Goal: Transaction & Acquisition: Purchase product/service

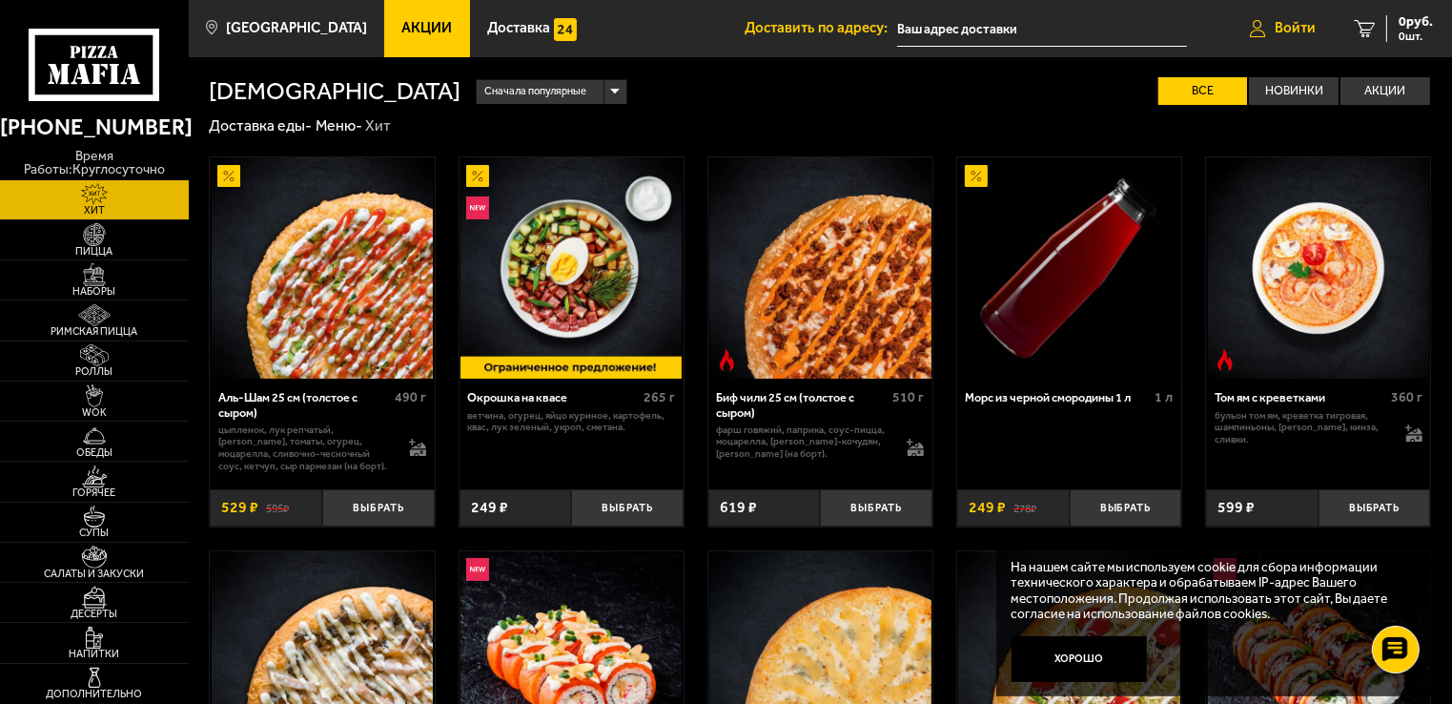
click at [1285, 32] on span "Войти" at bounding box center [1295, 28] width 41 height 14
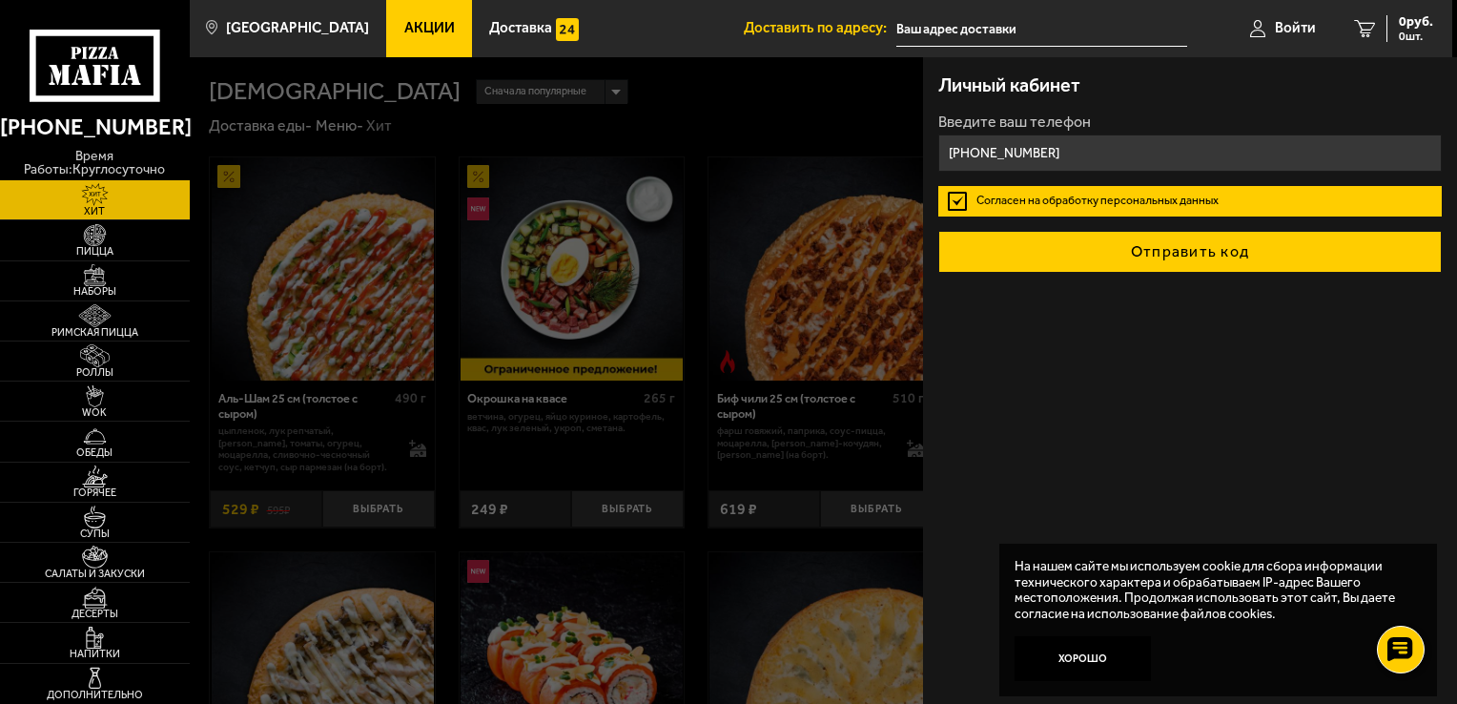
type input "[PHONE_NUMBER]"
click at [1108, 247] on button "Отправить код" at bounding box center [1189, 252] width 503 height 42
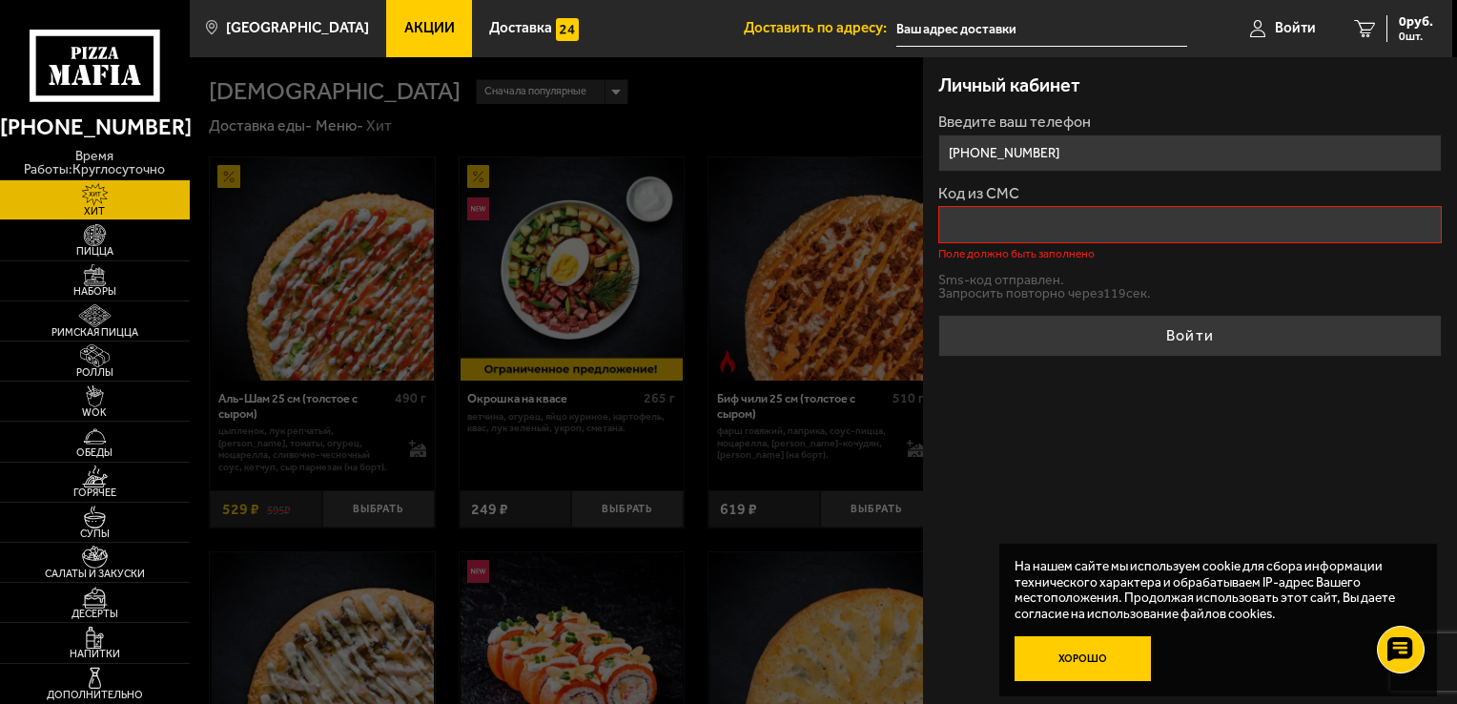
click at [1069, 657] on button "Хорошо" at bounding box center [1082, 659] width 136 height 46
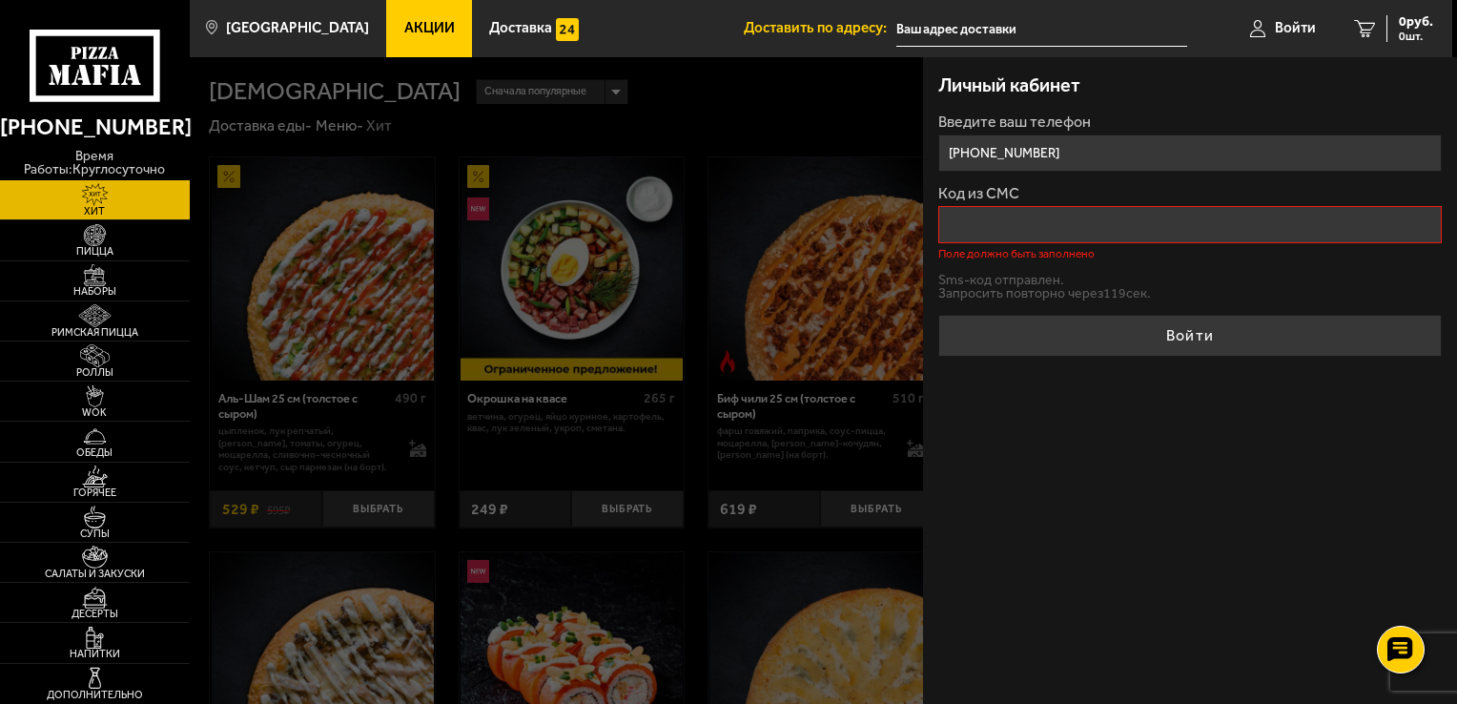
click at [1130, 218] on input "Код из СМС" at bounding box center [1189, 224] width 503 height 37
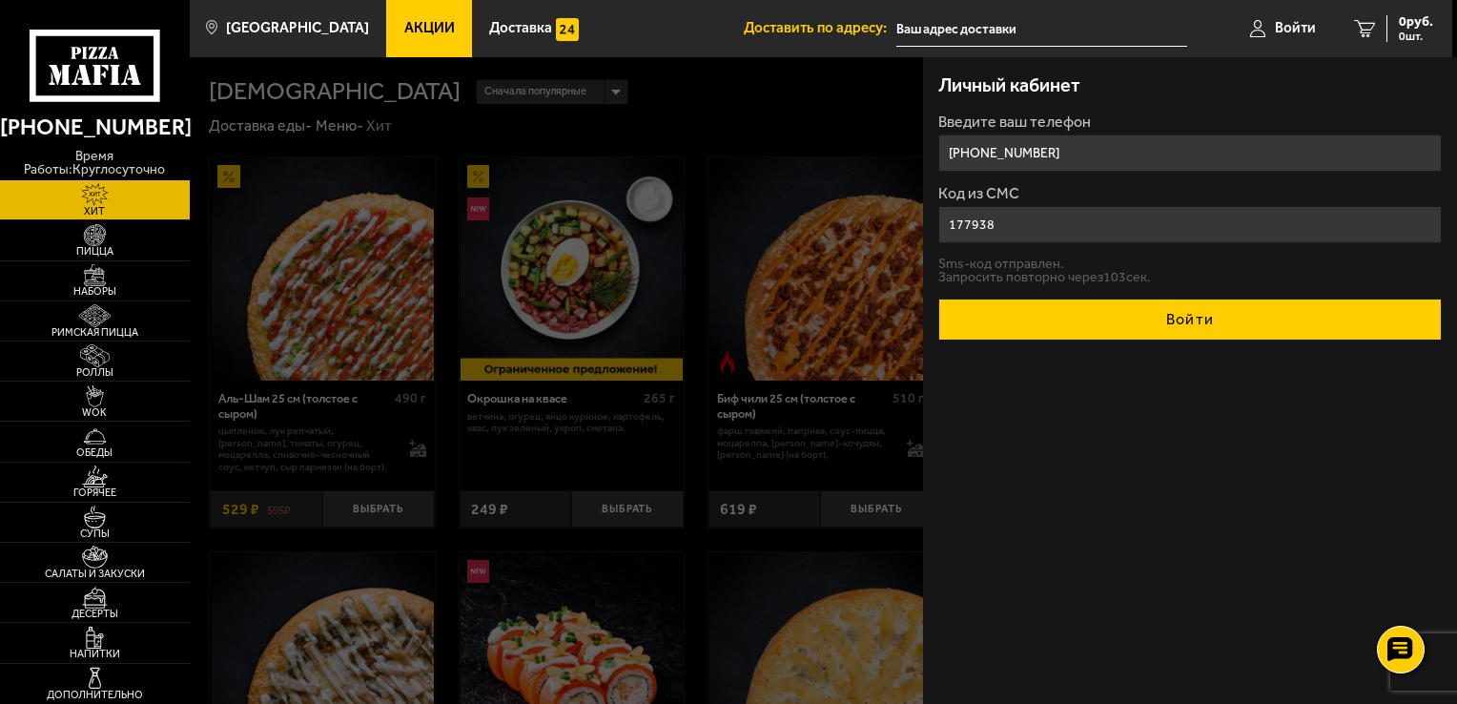
type input "177938"
click at [1143, 312] on button "Войти" at bounding box center [1189, 319] width 503 height 42
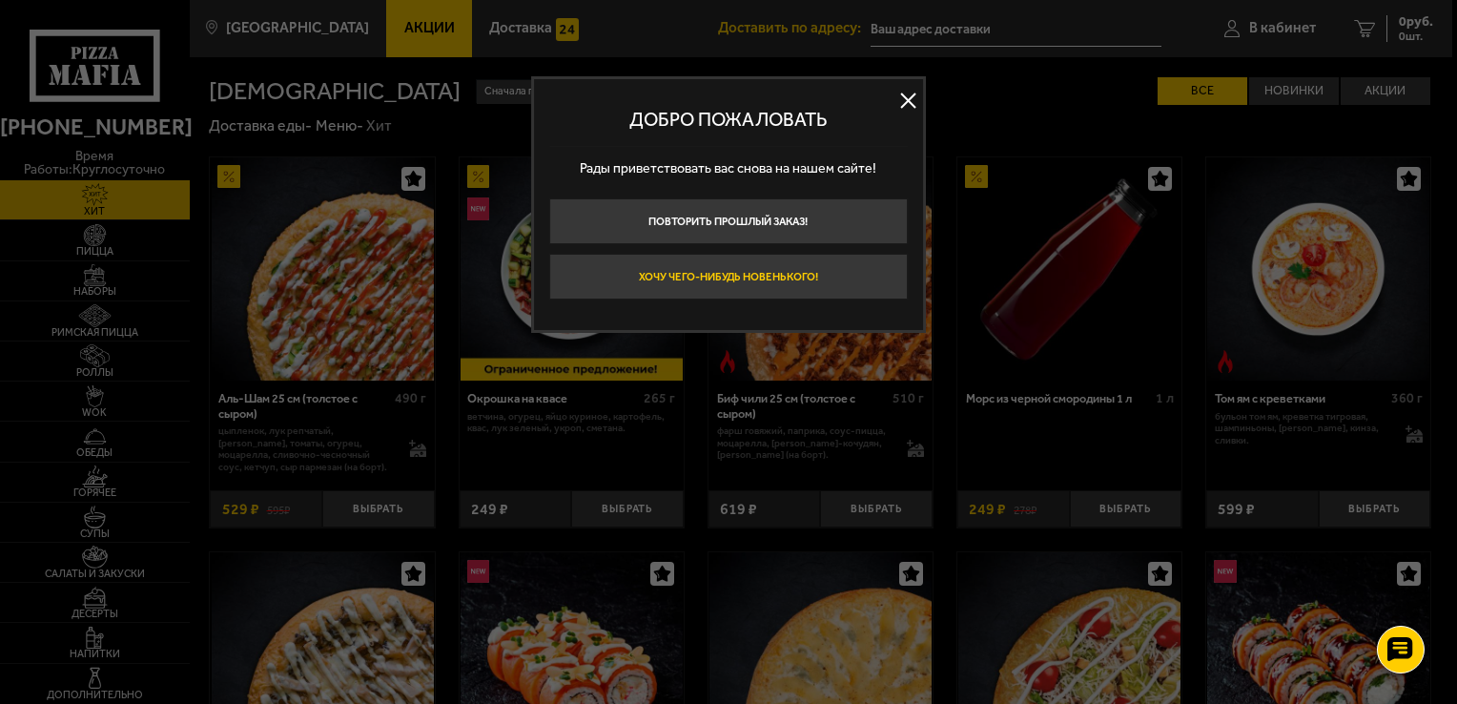
click at [783, 294] on button "Хочу чего-нибудь новенького!" at bounding box center [728, 277] width 358 height 46
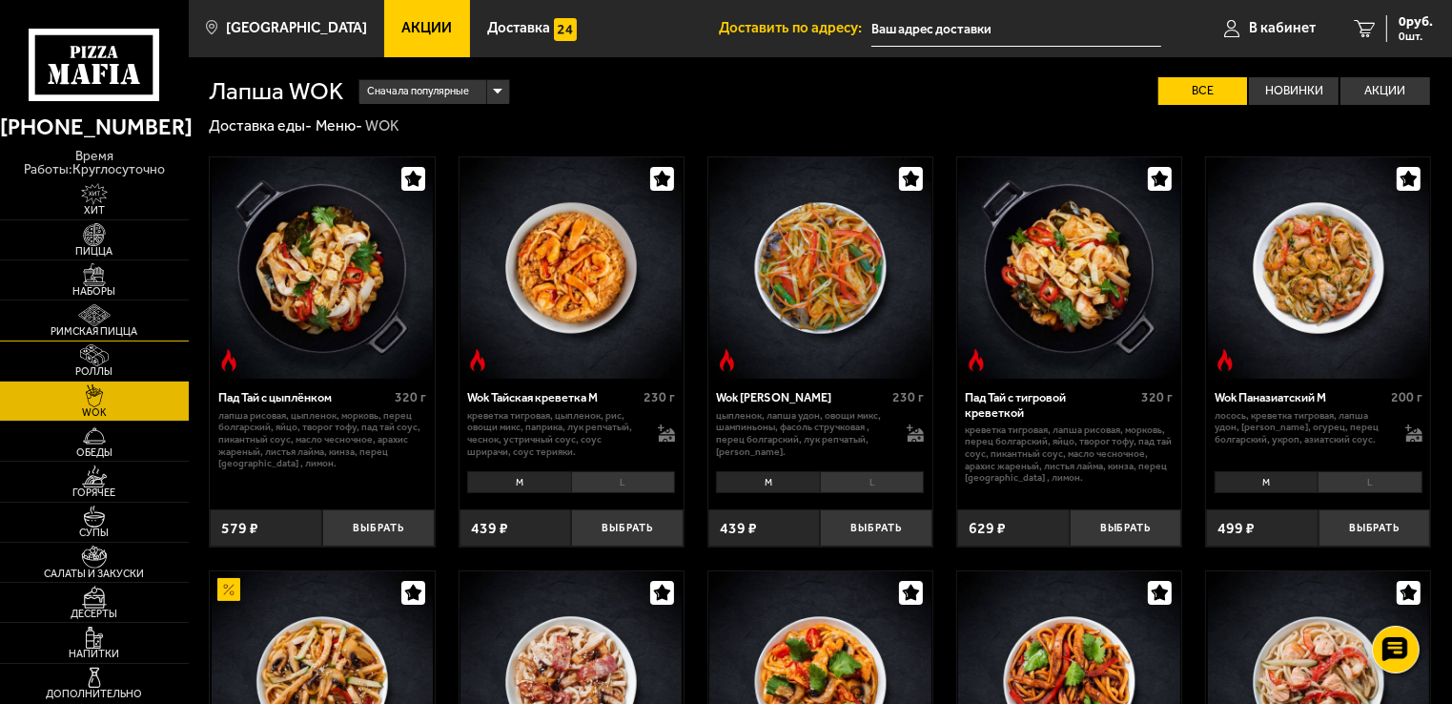
click at [139, 315] on link "Римская пицца" at bounding box center [94, 319] width 189 height 39
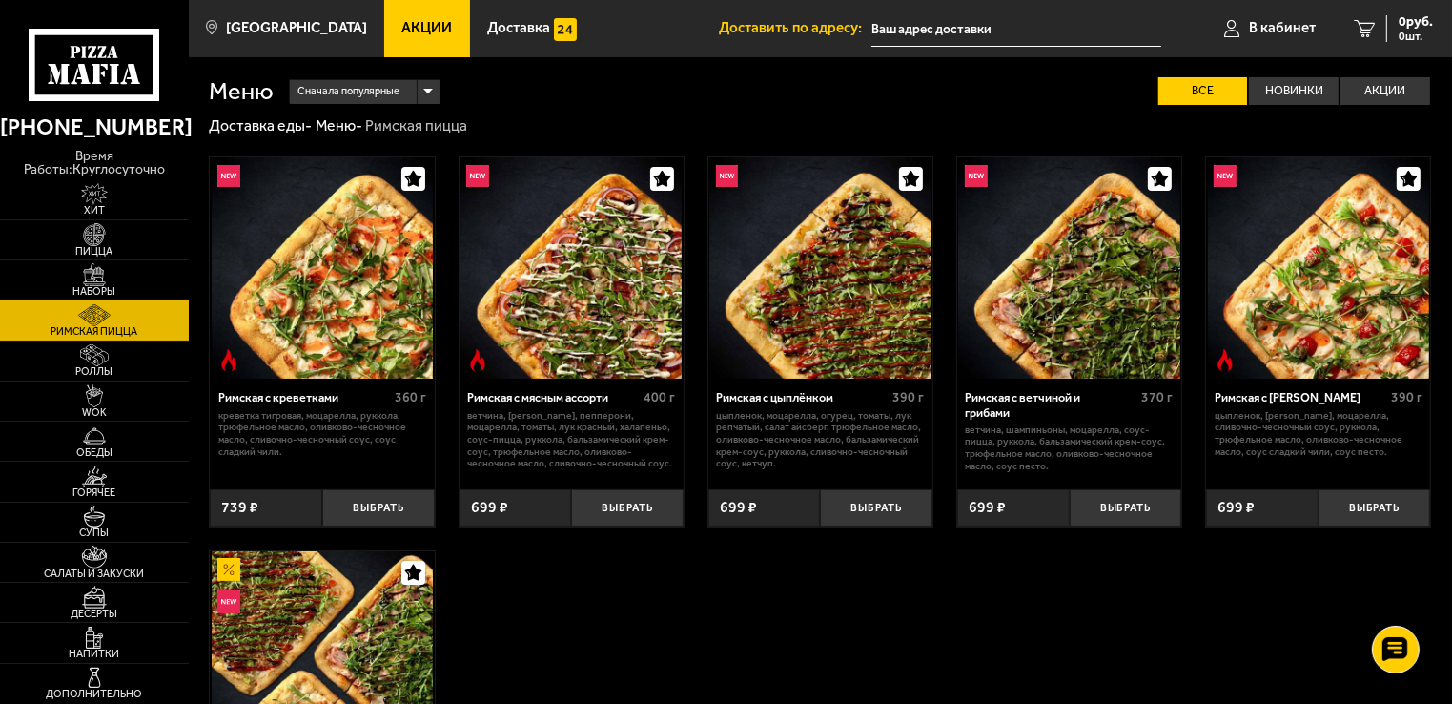
click at [118, 265] on img at bounding box center [95, 274] width 58 height 23
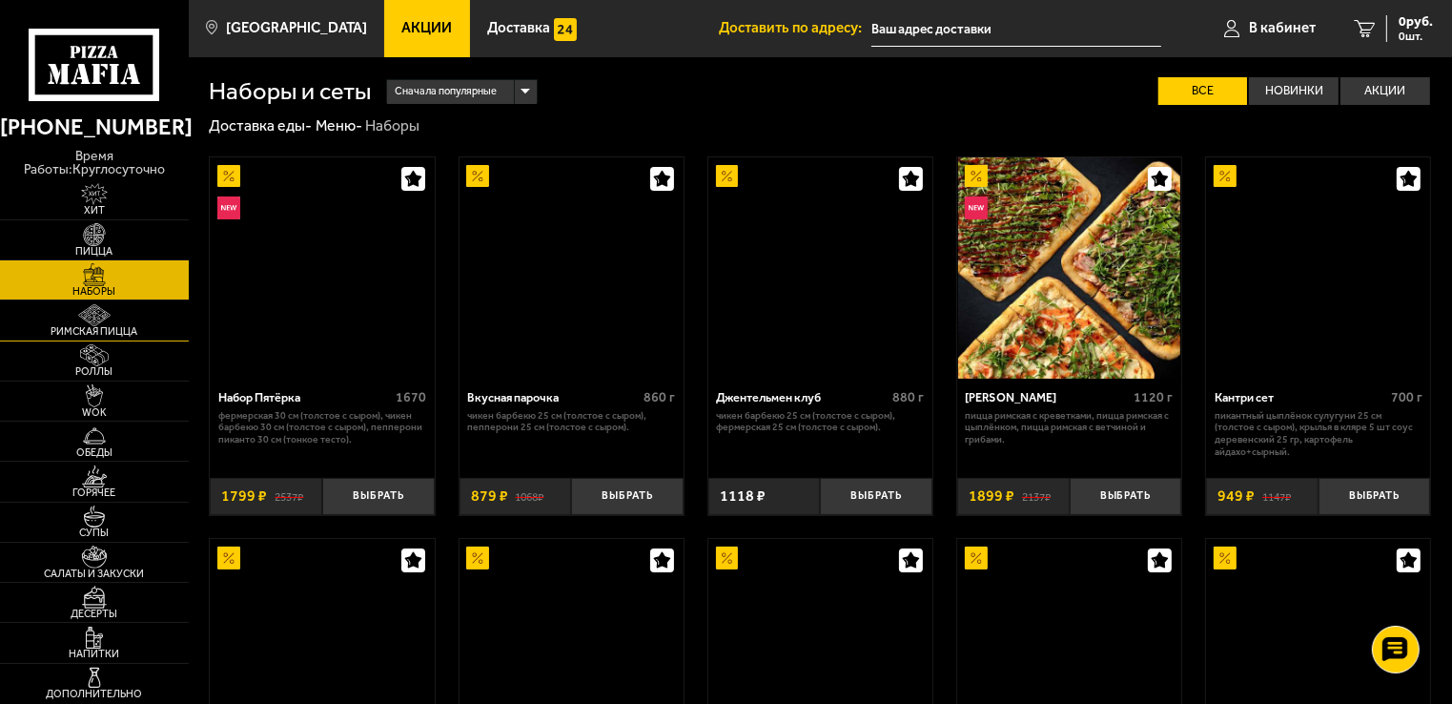
click at [111, 304] on img at bounding box center [95, 315] width 58 height 23
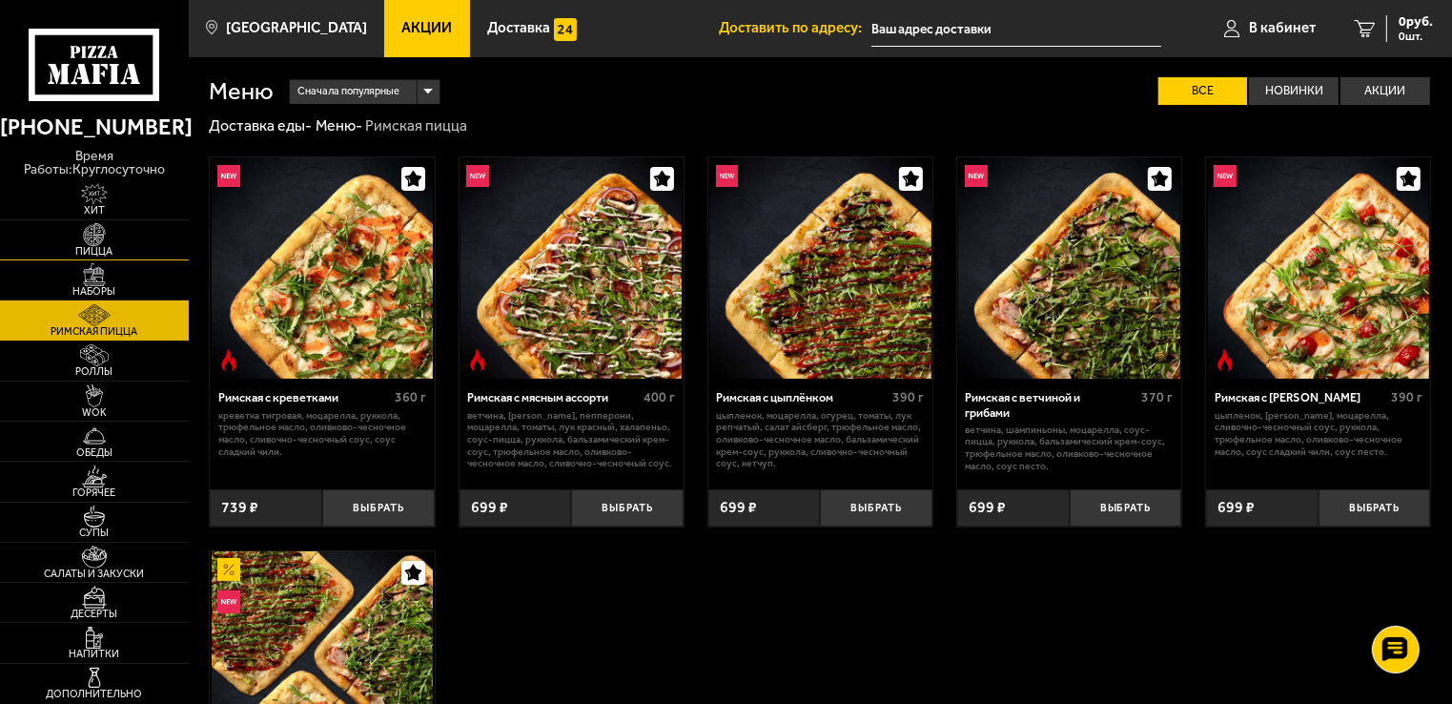
click at [116, 223] on img at bounding box center [95, 234] width 58 height 23
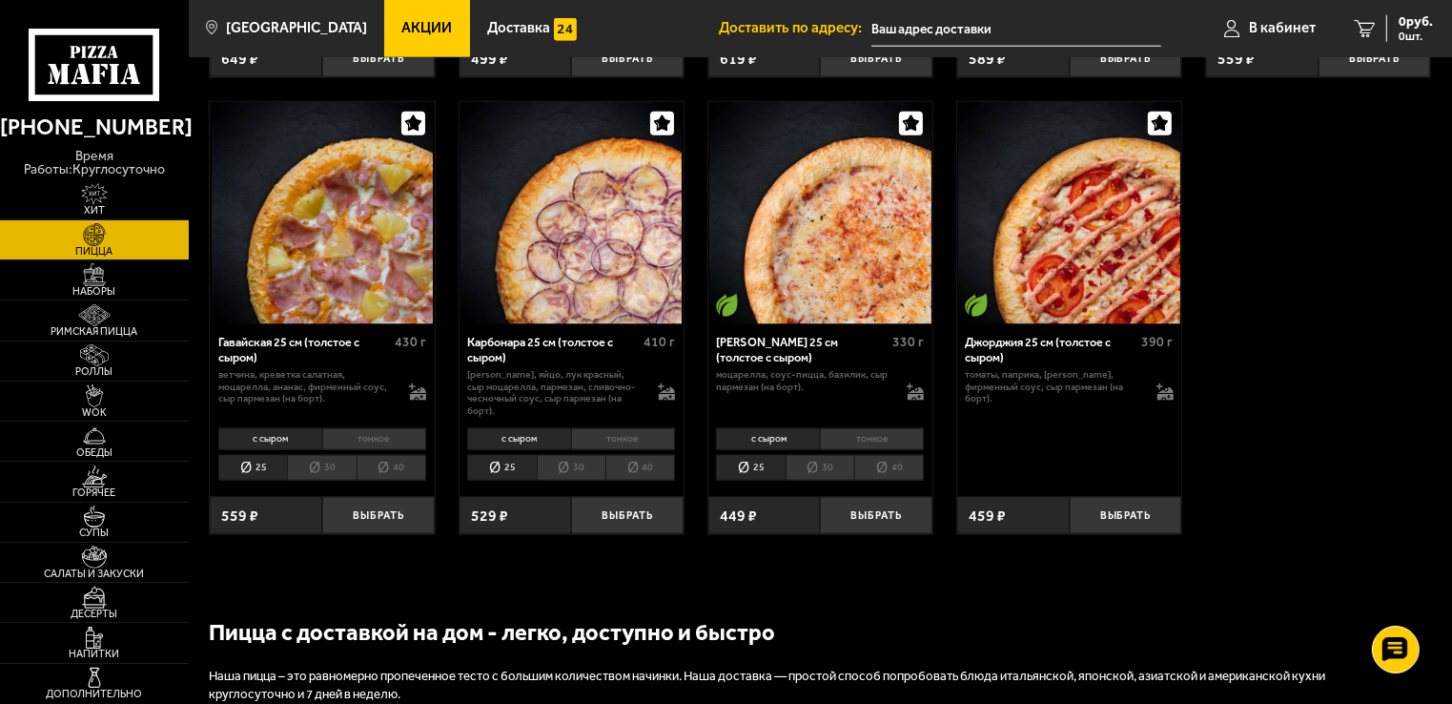
scroll to position [2408, 0]
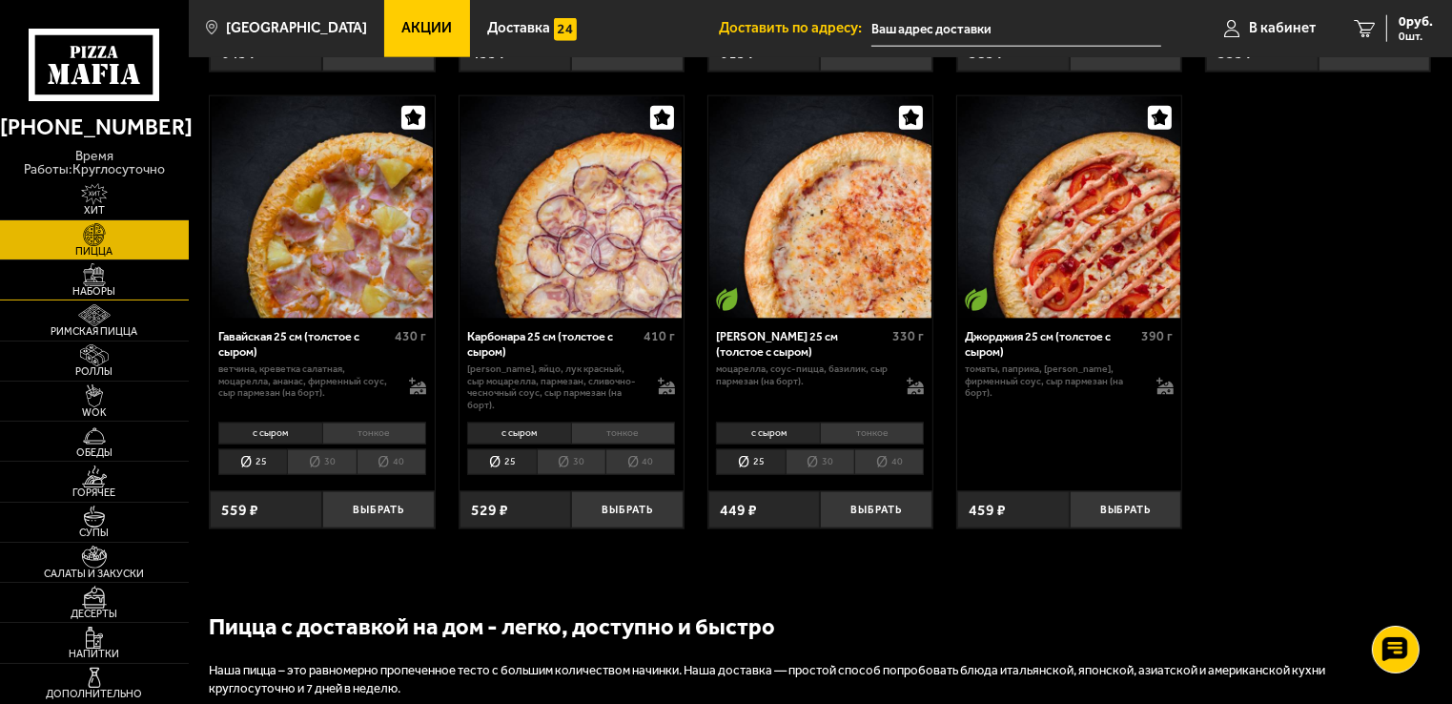
click at [100, 265] on img at bounding box center [95, 274] width 58 height 23
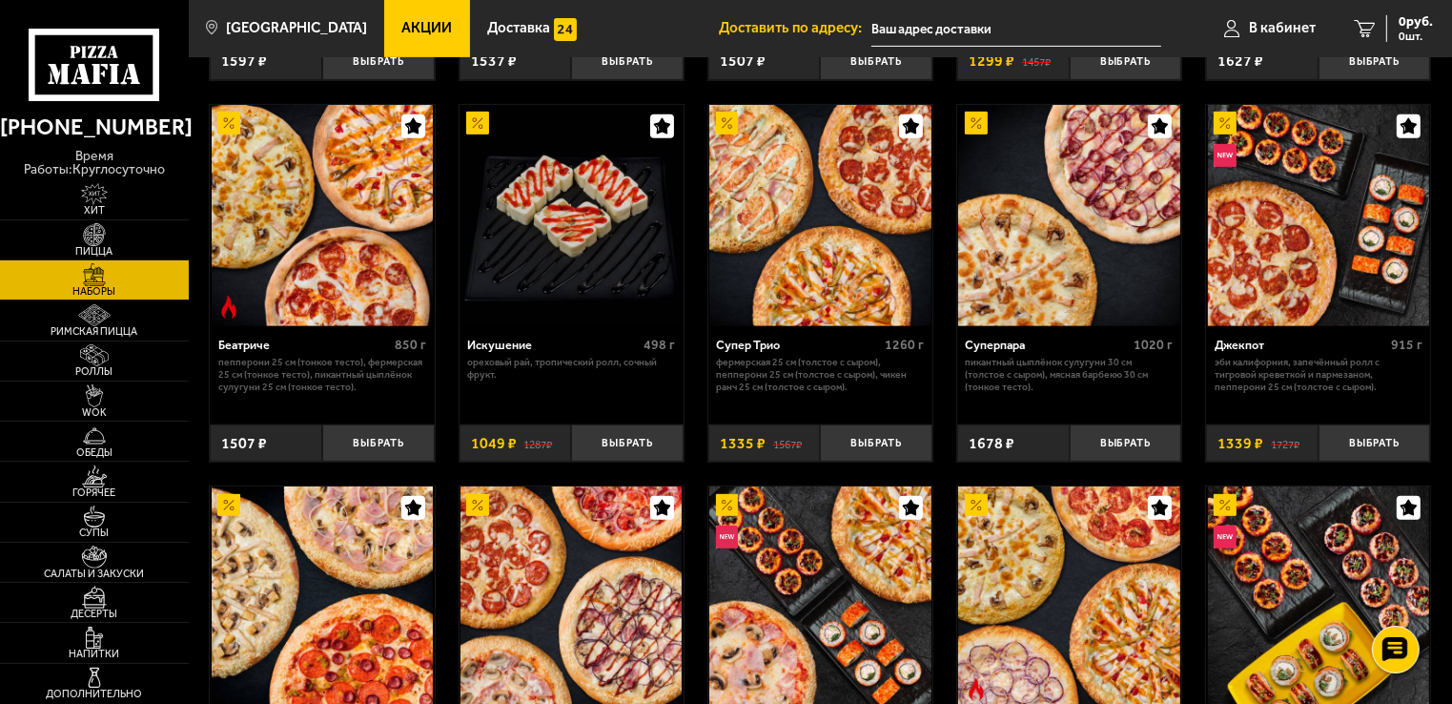
scroll to position [739, 0]
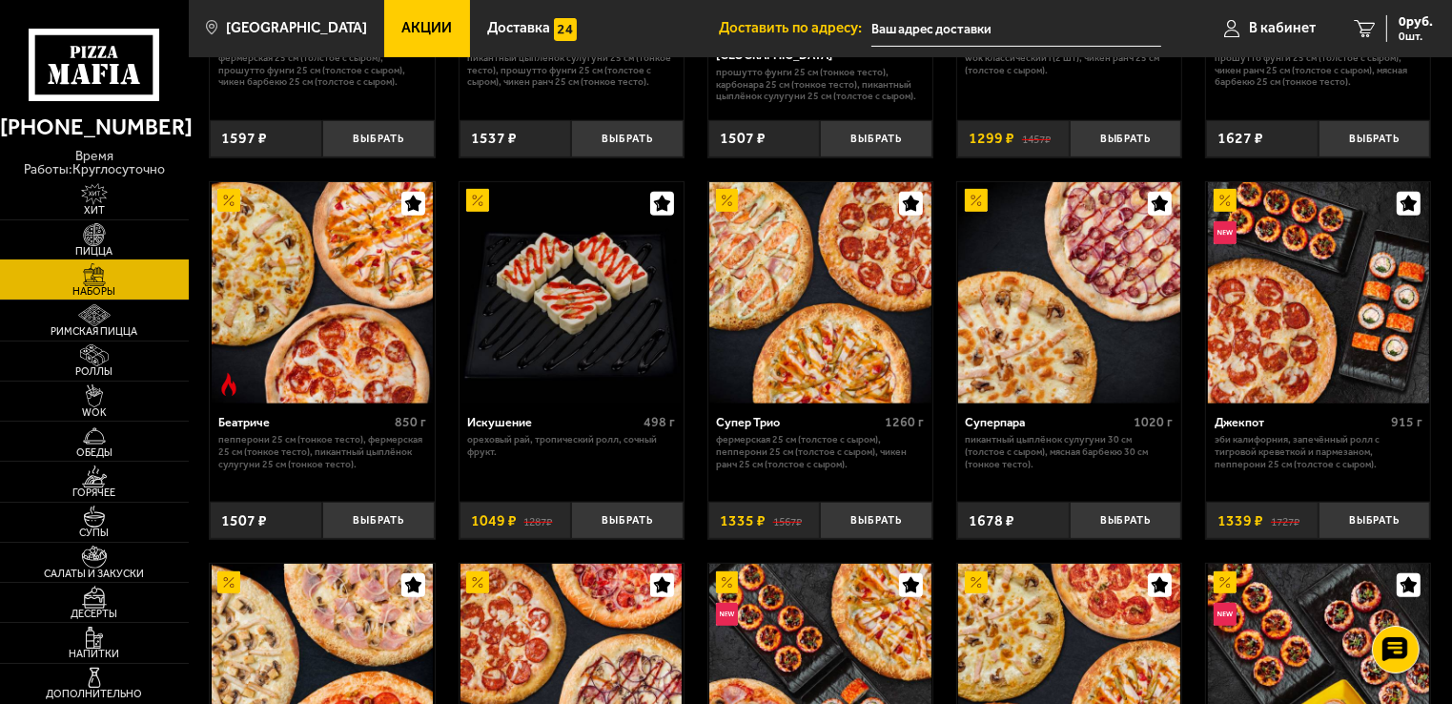
click at [133, 227] on link "Пицца" at bounding box center [94, 239] width 189 height 39
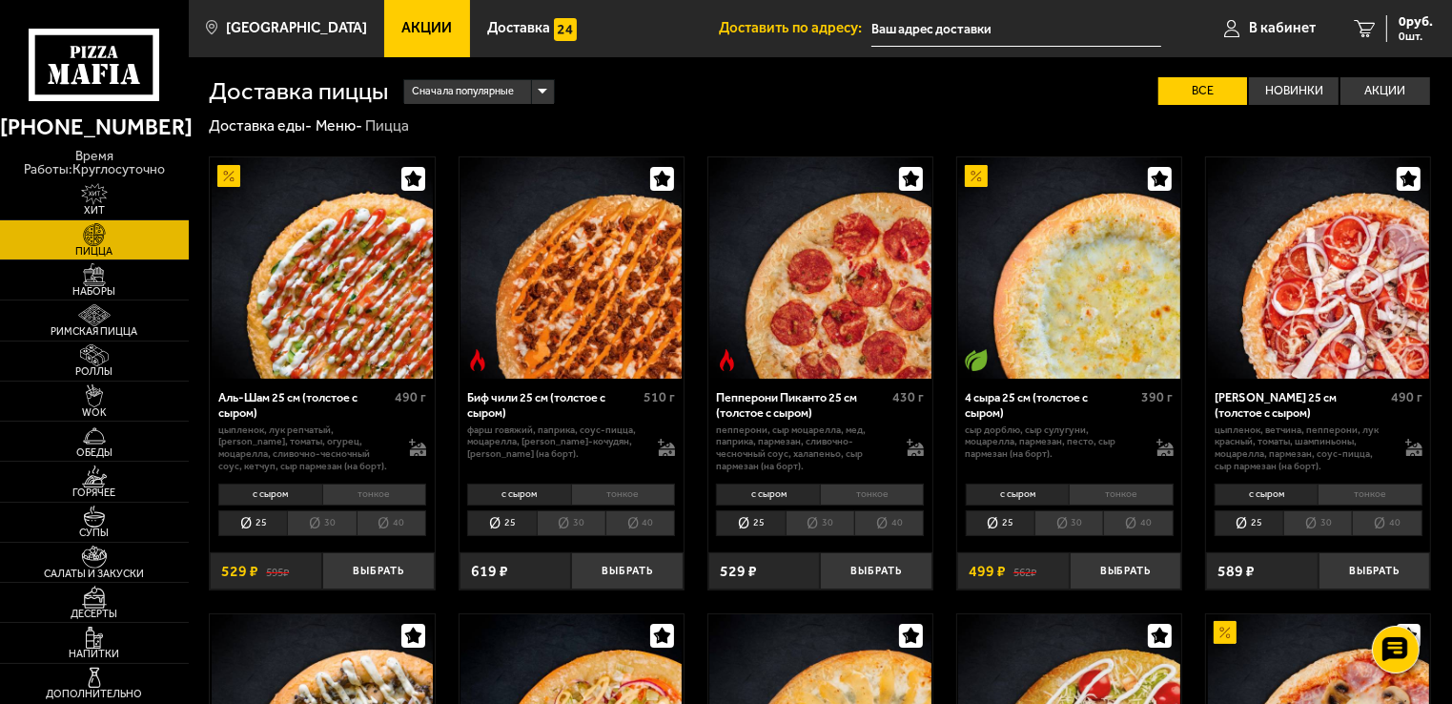
click at [389, 495] on li "тонкое" at bounding box center [374, 494] width 104 height 22
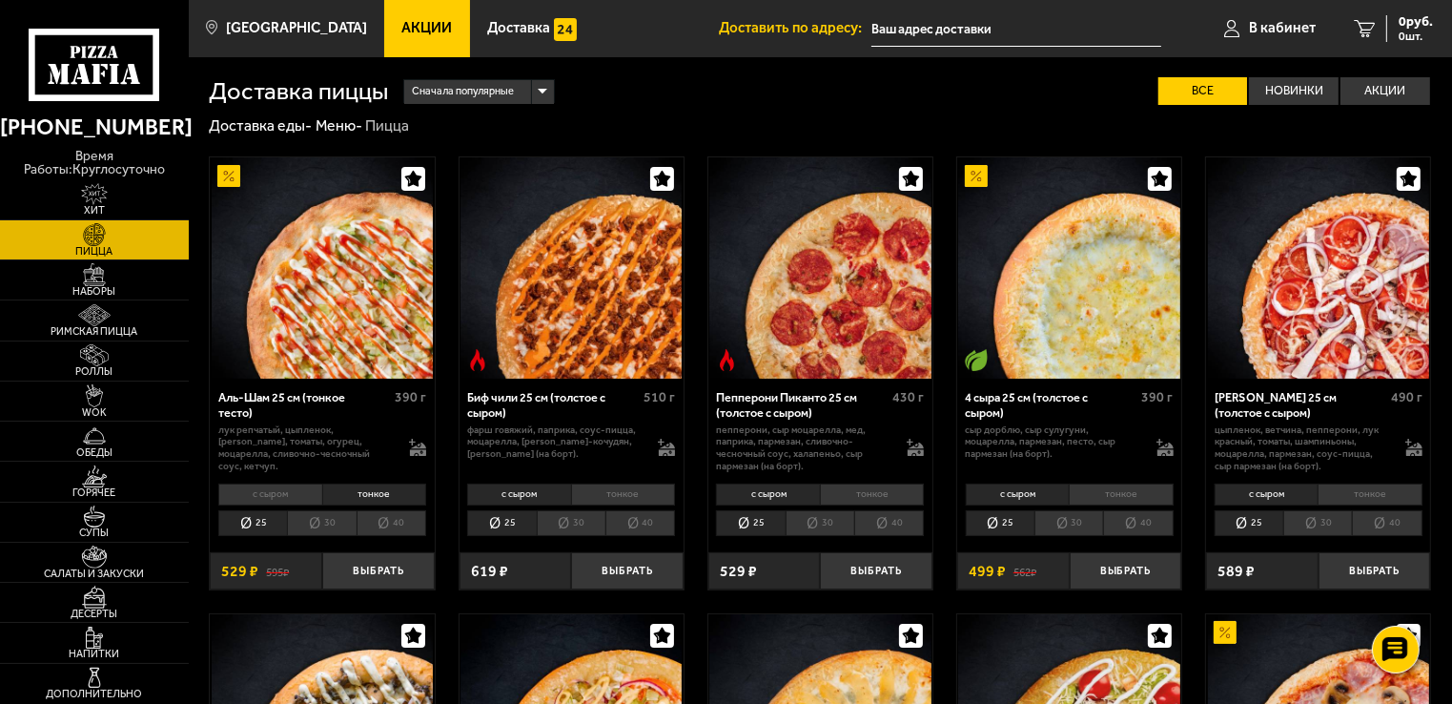
click at [324, 528] on li "30" at bounding box center [321, 523] width 69 height 27
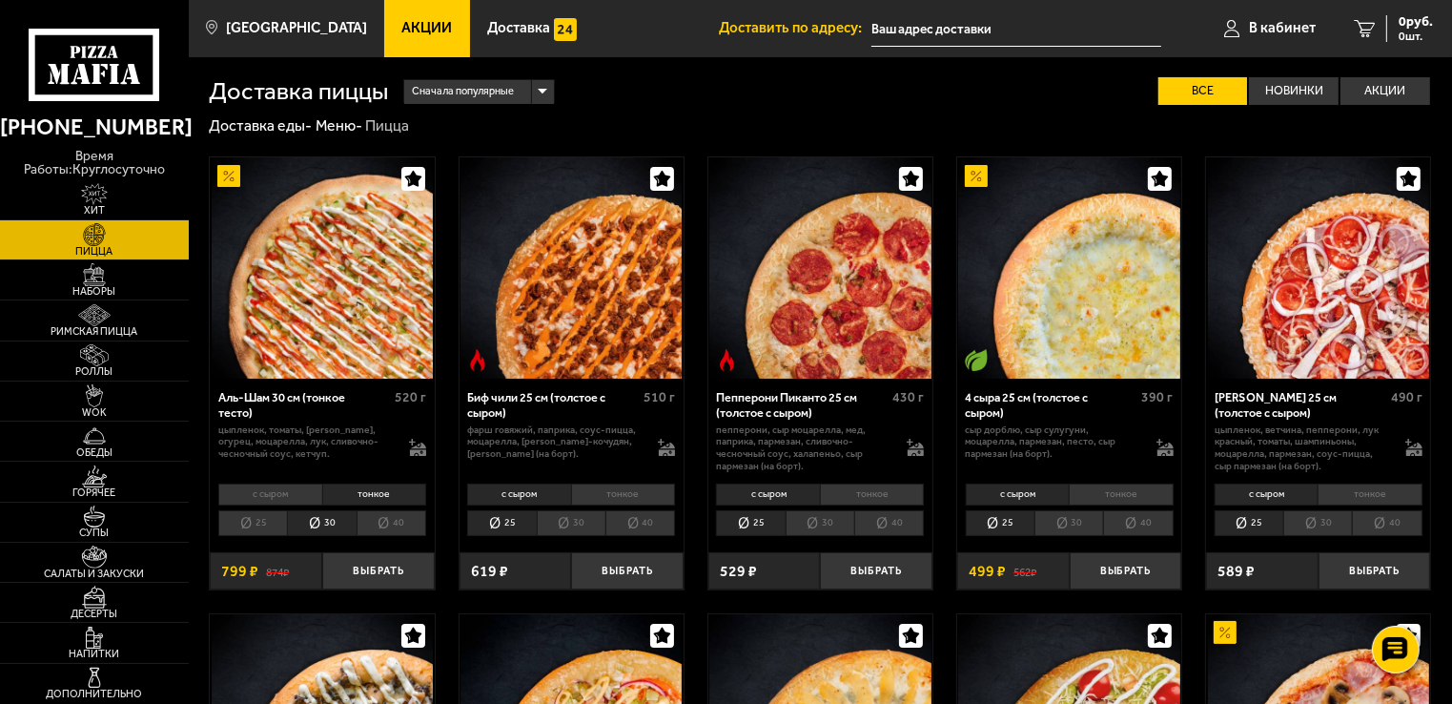
click at [372, 529] on li "40" at bounding box center [392, 523] width 70 height 27
click at [317, 527] on li "30" at bounding box center [321, 523] width 69 height 27
click at [275, 523] on li "25" at bounding box center [252, 523] width 69 height 27
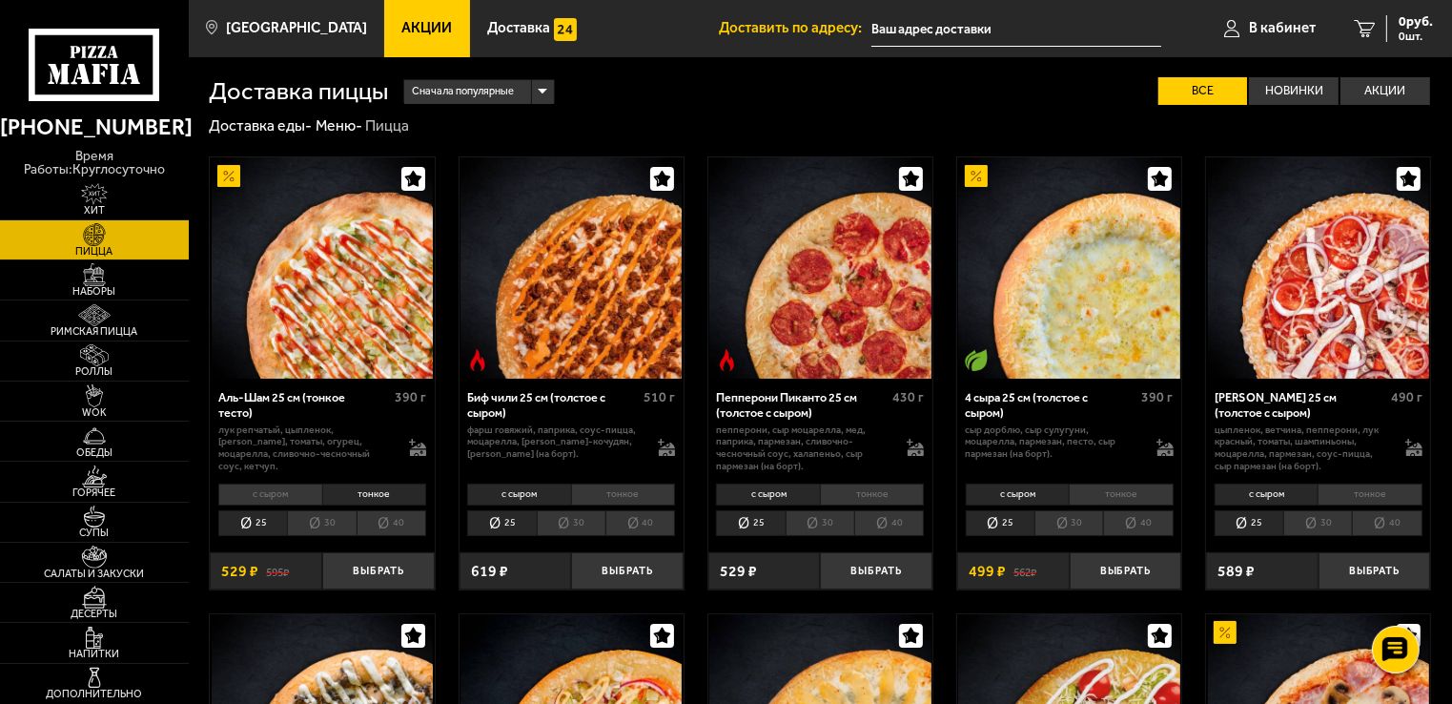
click at [327, 527] on li "30" at bounding box center [321, 523] width 69 height 27
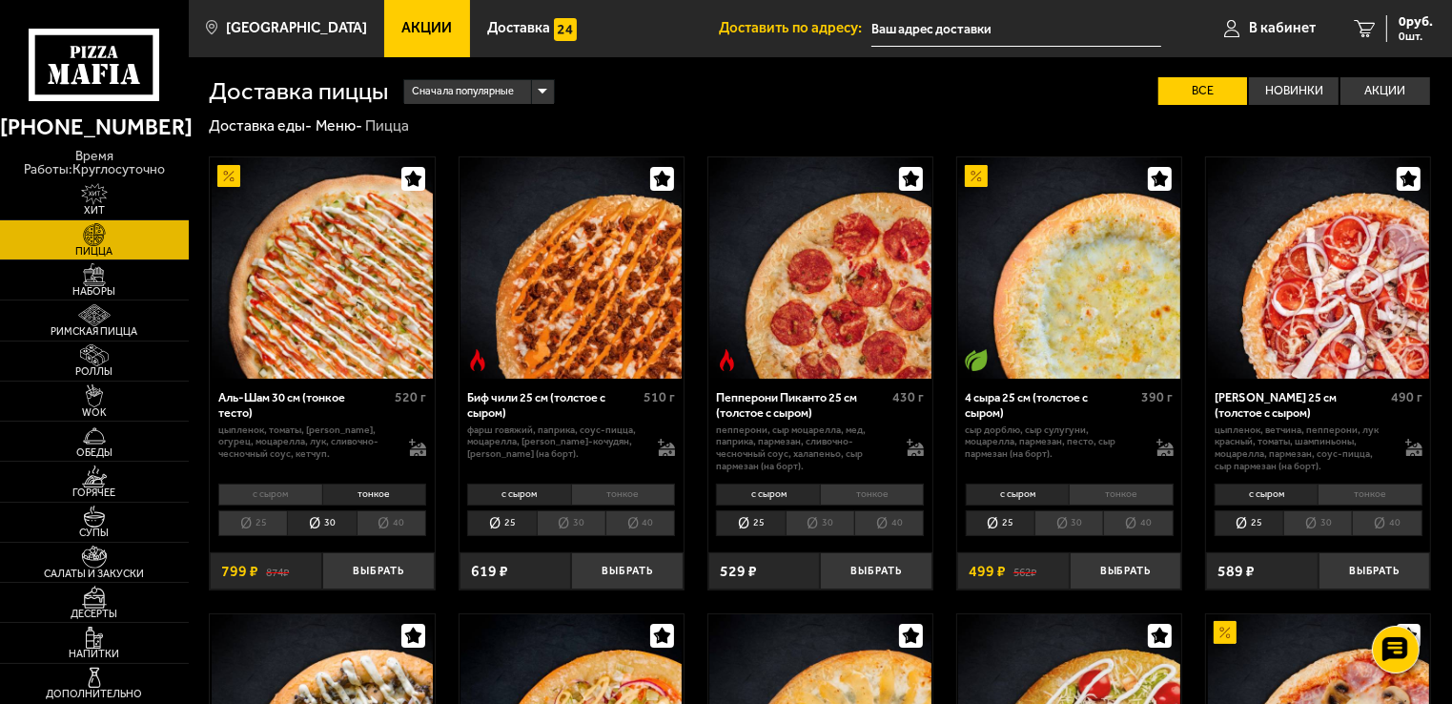
click at [378, 529] on li "40" at bounding box center [392, 523] width 70 height 27
click at [352, 529] on li "30" at bounding box center [321, 523] width 69 height 27
click at [389, 582] on button "Выбрать" at bounding box center [378, 570] width 113 height 37
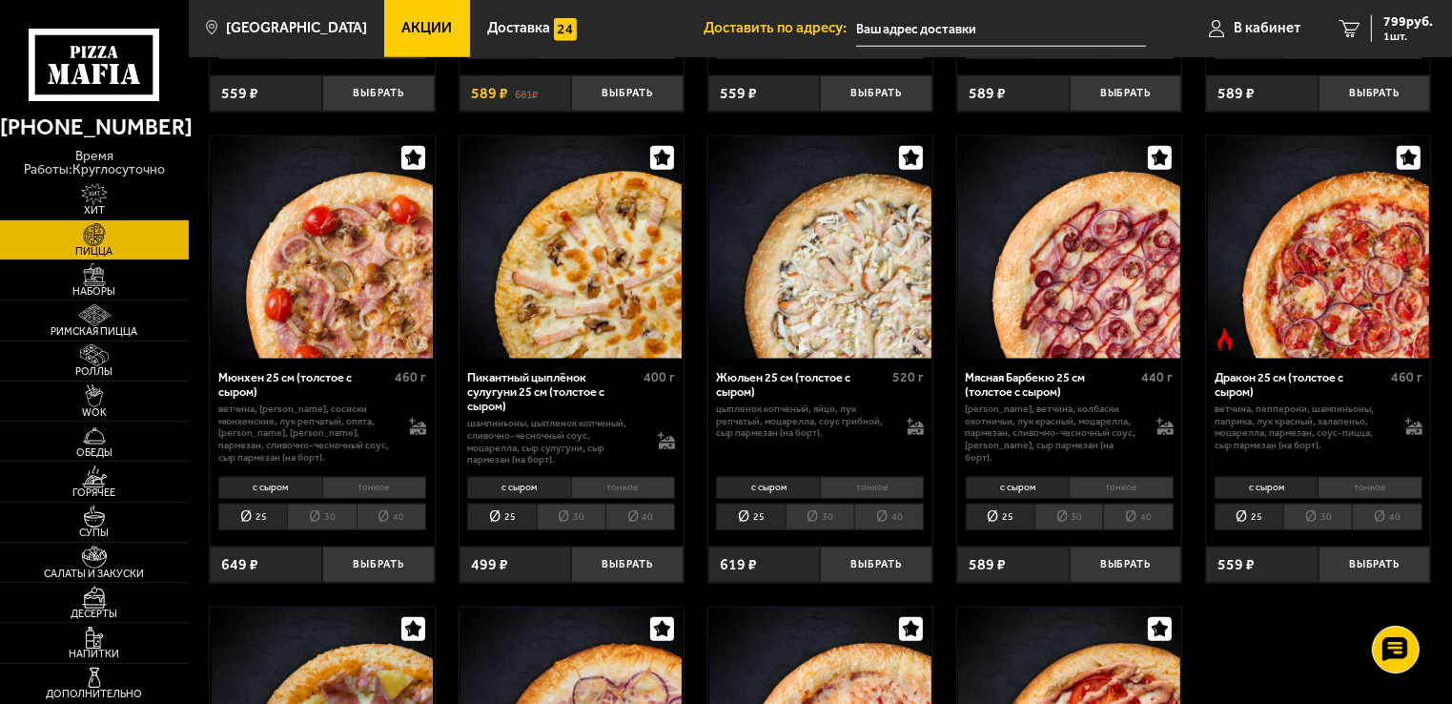
scroll to position [1895, 0]
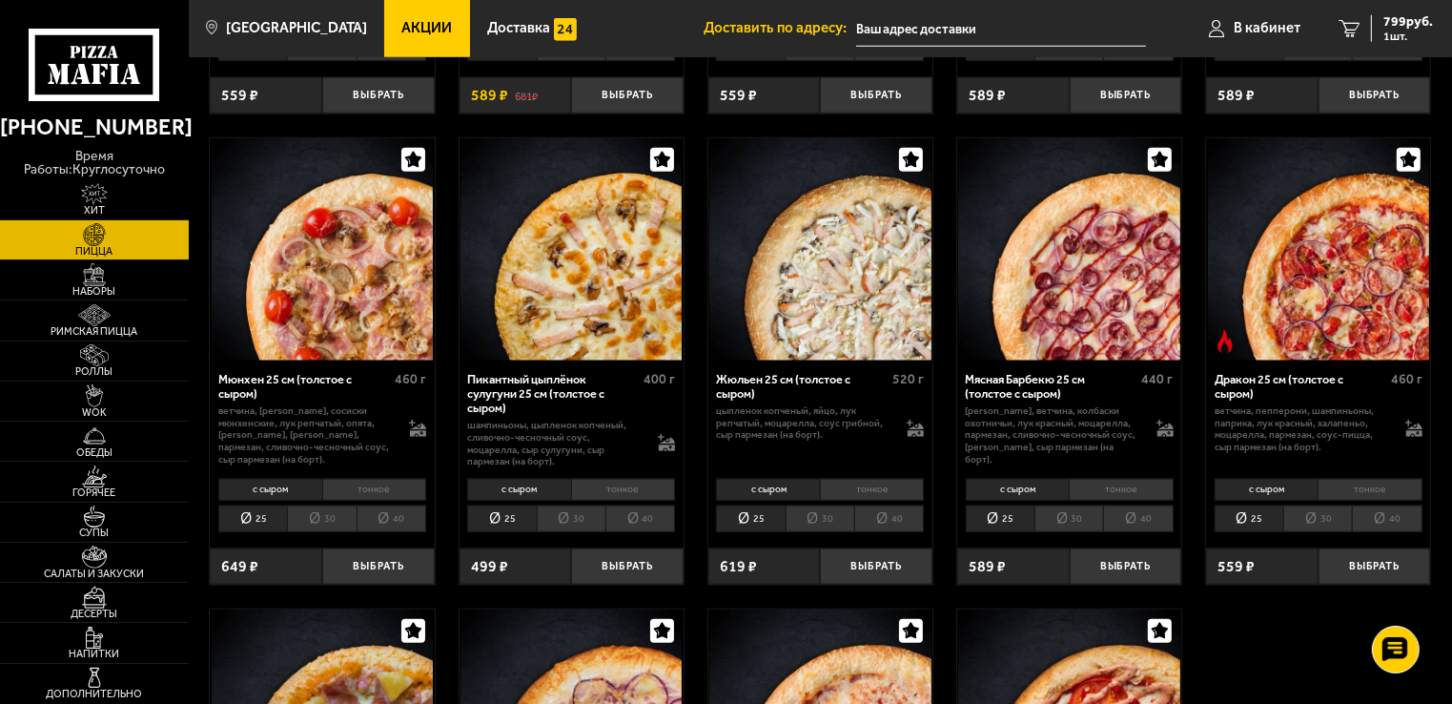
click at [895, 522] on li "40" at bounding box center [889, 518] width 70 height 27
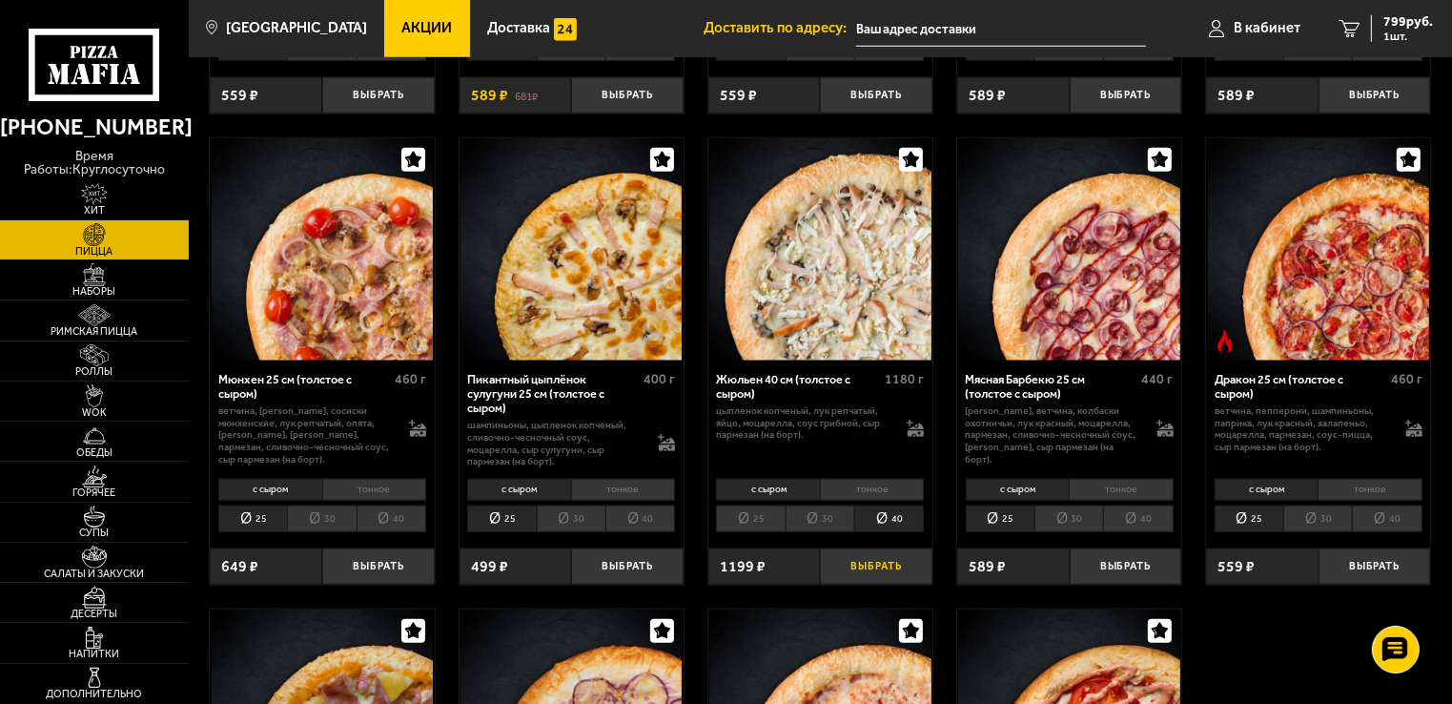
click at [891, 566] on button "Выбрать" at bounding box center [876, 566] width 113 height 37
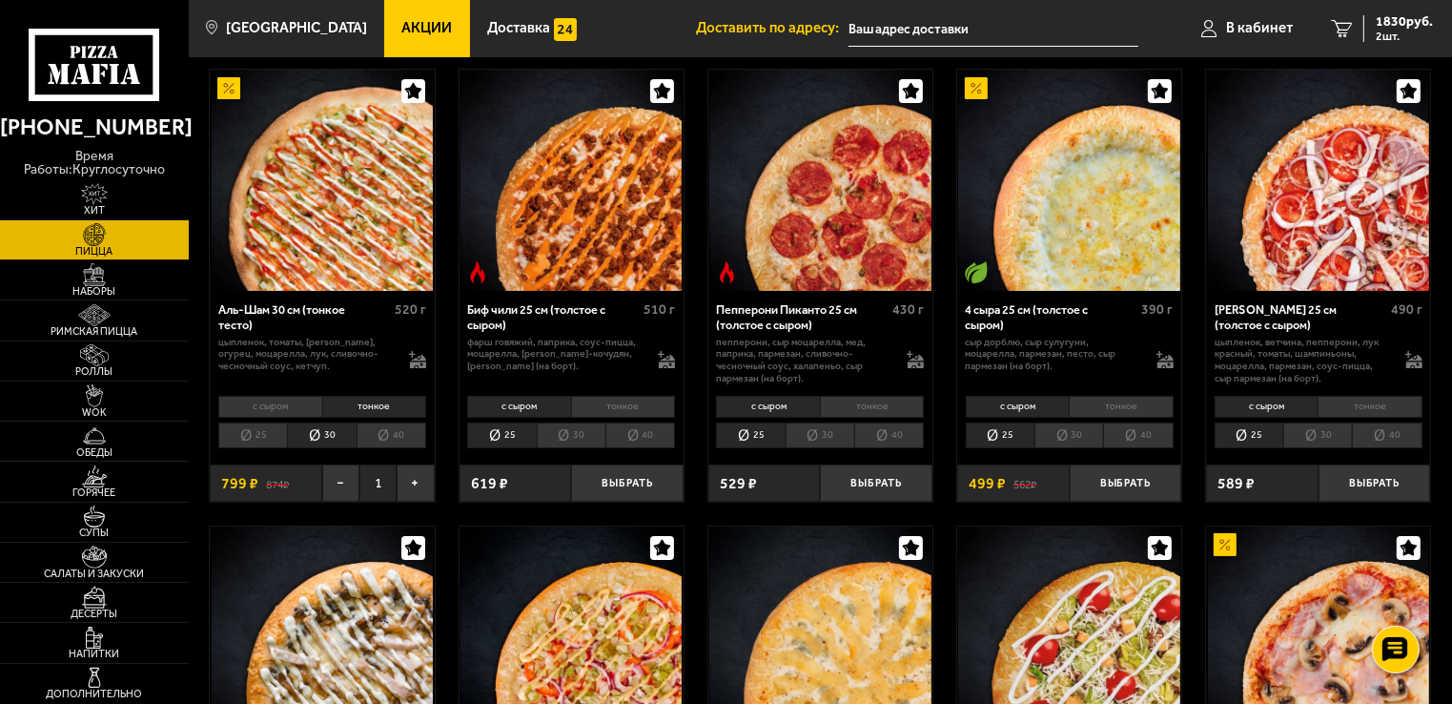
scroll to position [88, 0]
click at [575, 440] on li "30" at bounding box center [571, 435] width 69 height 27
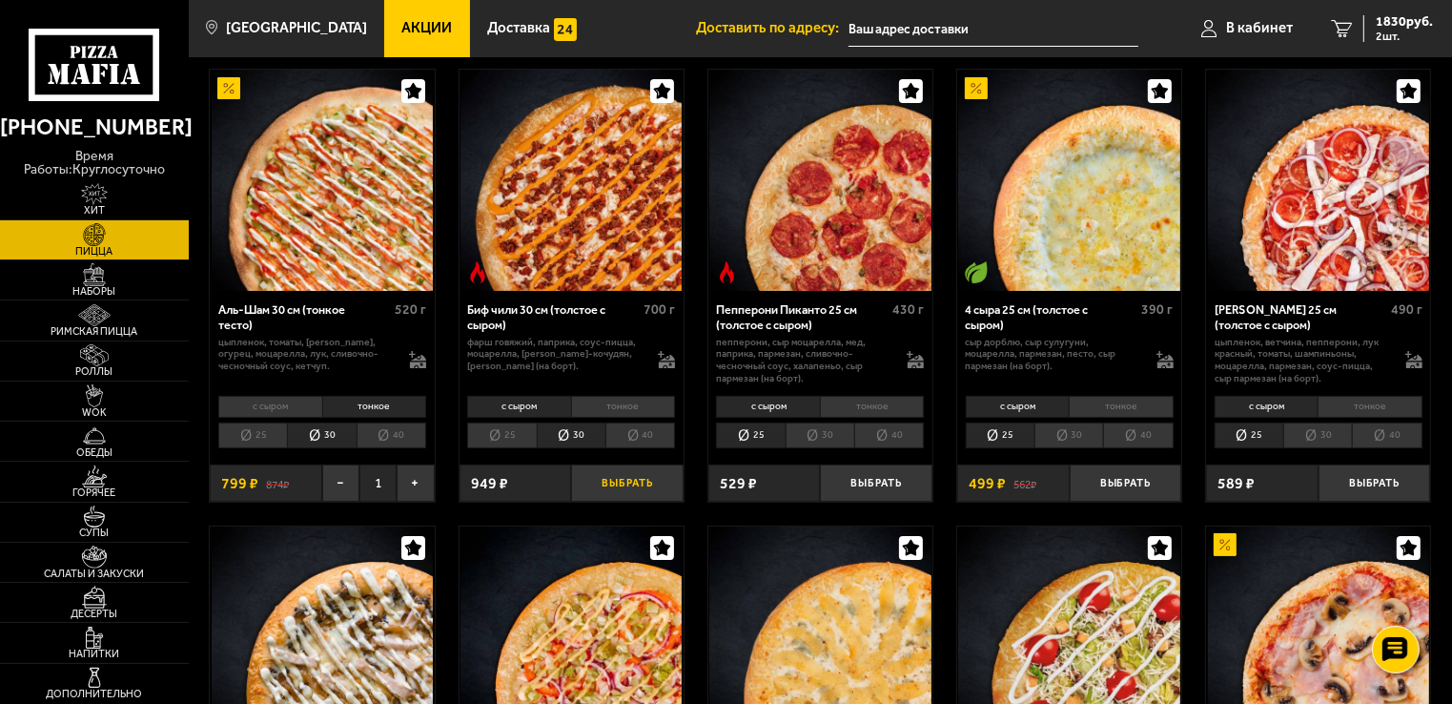
click at [625, 481] on button "Выбрать" at bounding box center [627, 482] width 113 height 37
click at [923, 34] on input "text" at bounding box center [994, 28] width 291 height 35
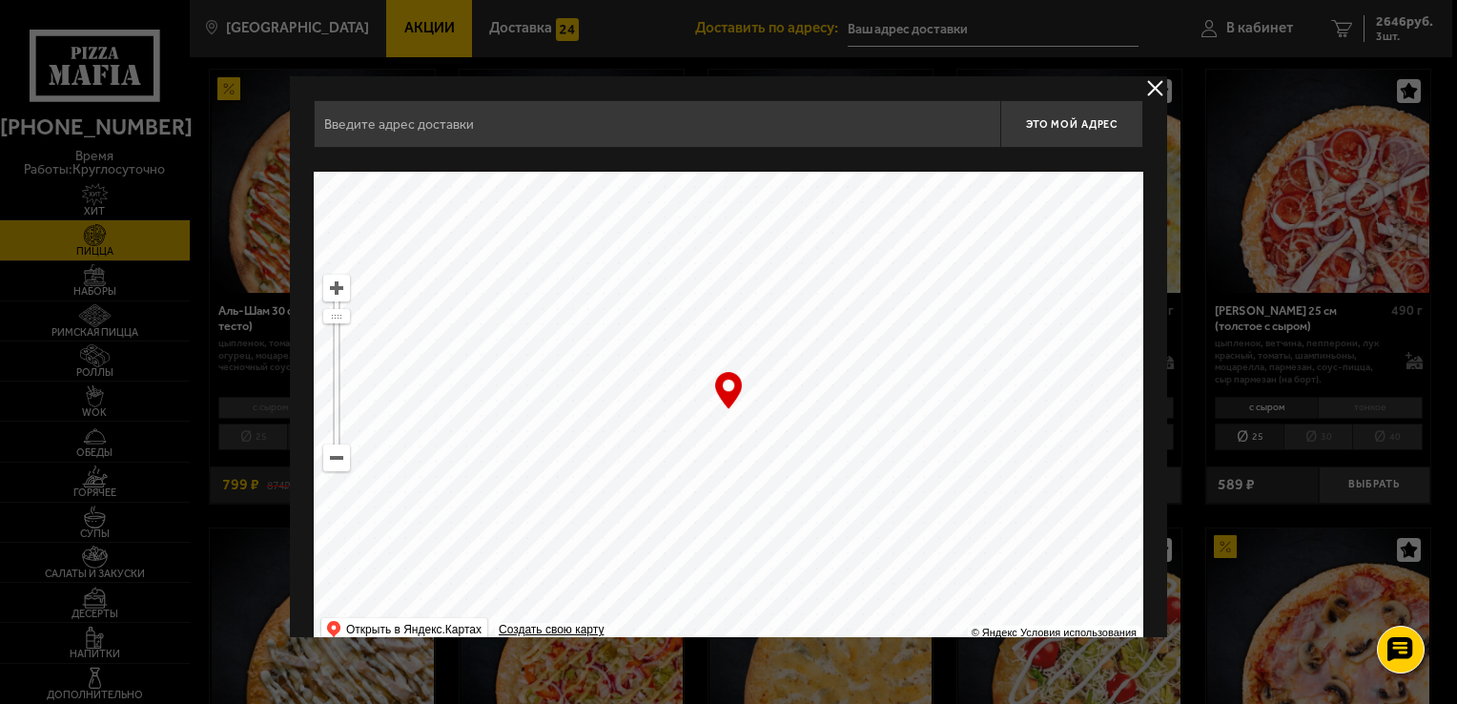
click at [808, 124] on input "text" at bounding box center [657, 124] width 686 height 48
click at [665, 146] on input "сантя" at bounding box center [657, 124] width 686 height 48
drag, startPoint x: 845, startPoint y: 401, endPoint x: 864, endPoint y: 532, distance: 132.0
click at [864, 532] on ymaps at bounding box center [728, 410] width 829 height 477
drag, startPoint x: 788, startPoint y: 383, endPoint x: 881, endPoint y: 409, distance: 96.9
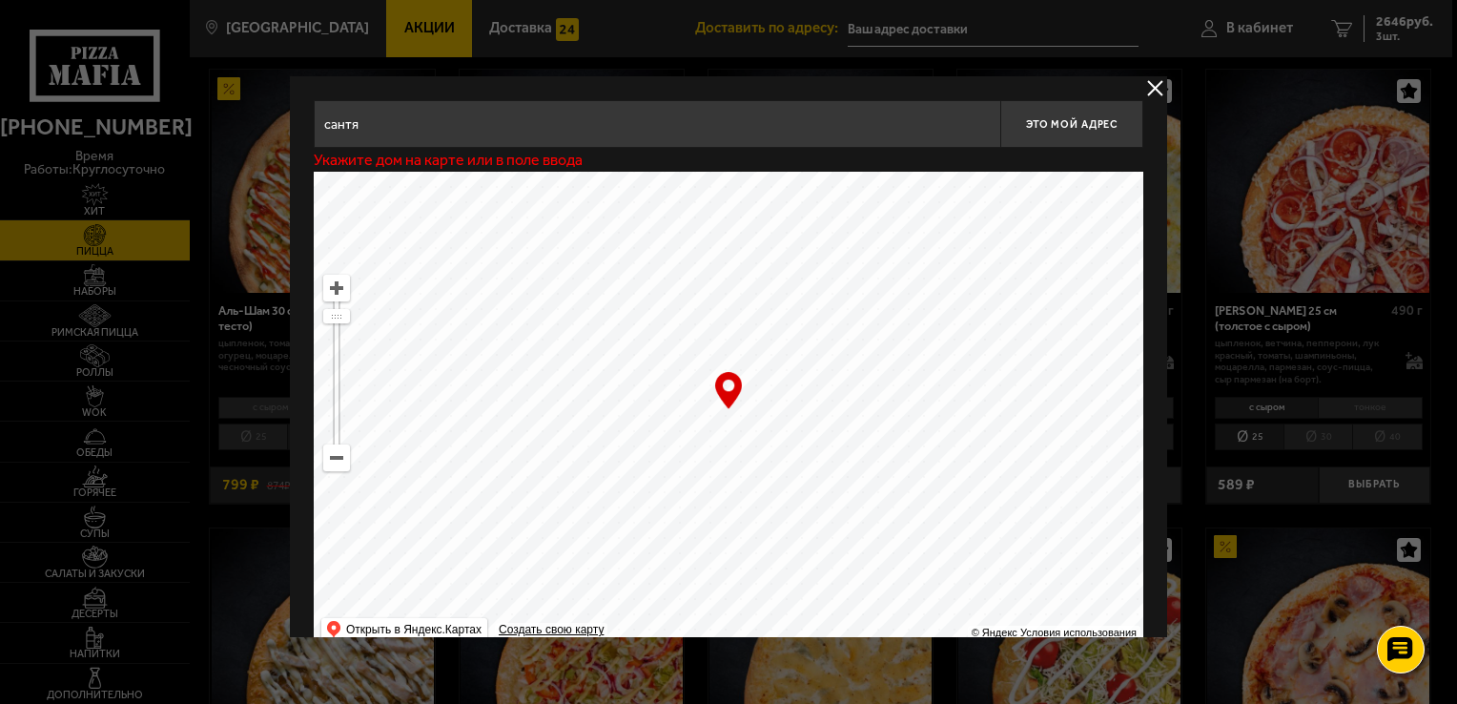
click at [881, 409] on ymaps at bounding box center [728, 410] width 829 height 477
click at [671, 126] on input "[STREET_ADDRESS]" at bounding box center [657, 124] width 686 height 48
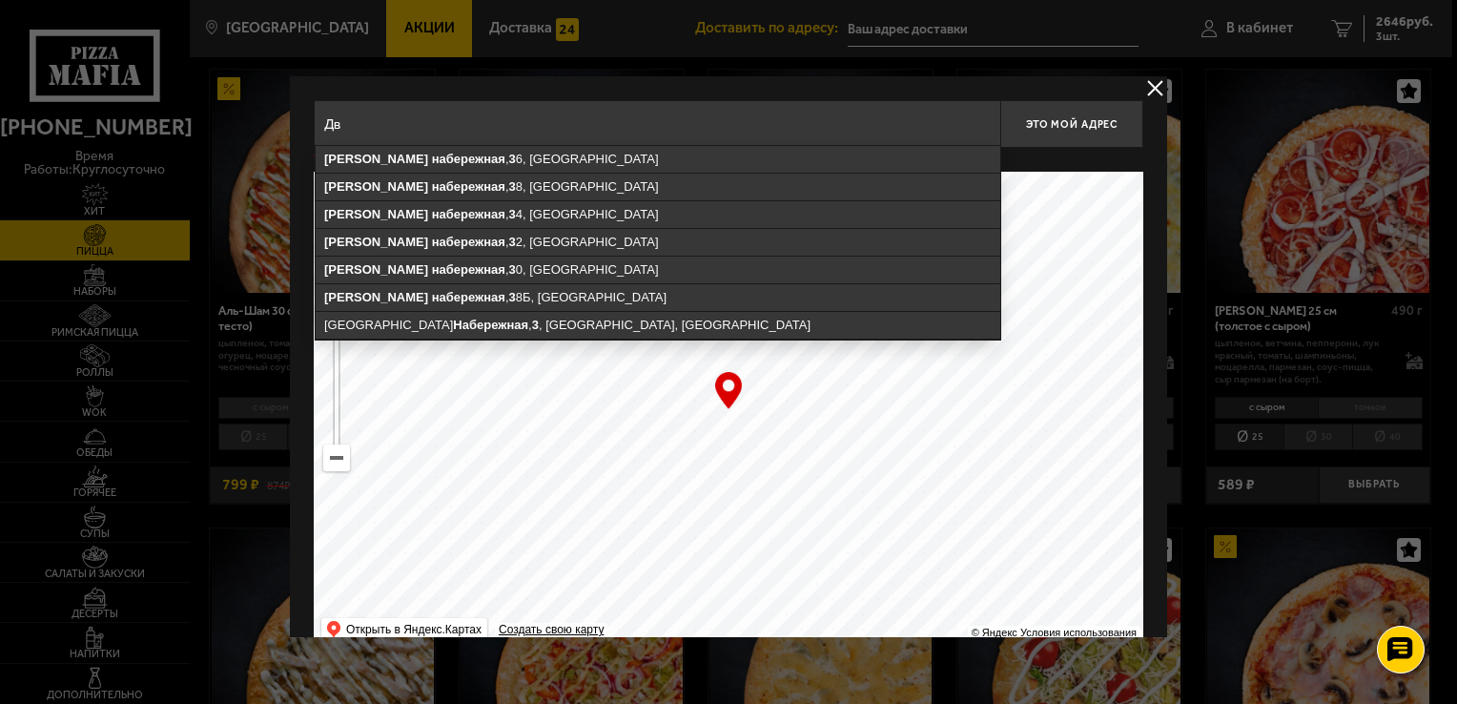
type input "Д"
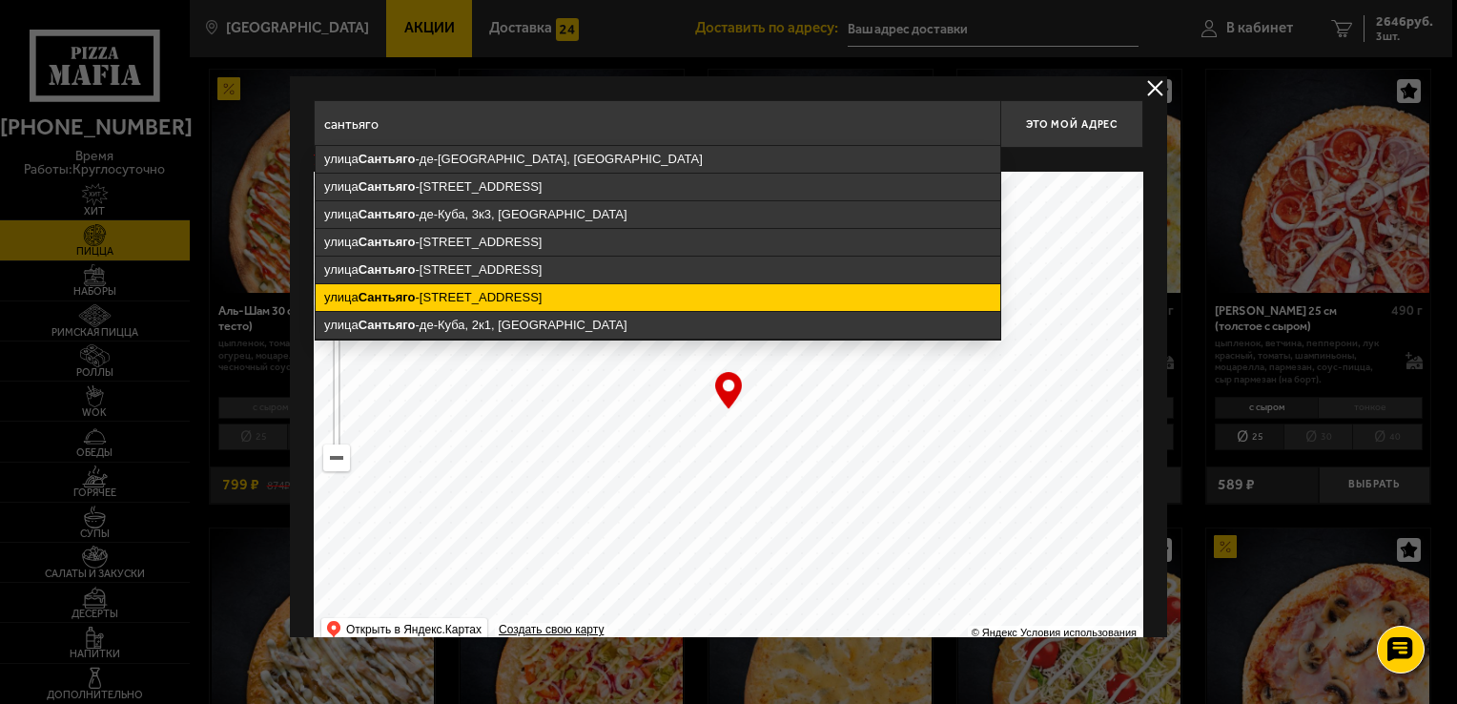
click at [623, 287] on ymaps "[STREET_ADDRESS]" at bounding box center [658, 297] width 685 height 27
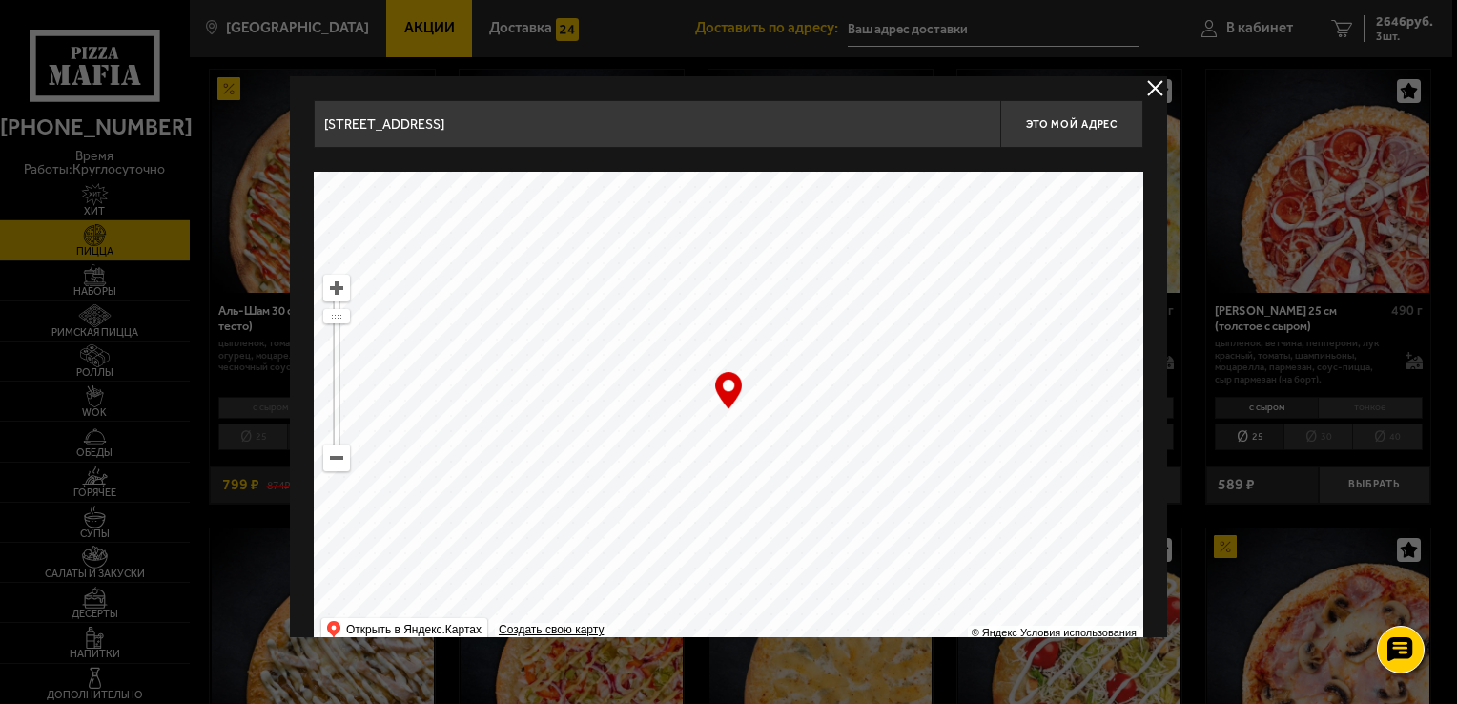
click at [627, 120] on input "[STREET_ADDRESS]" at bounding box center [657, 124] width 686 height 48
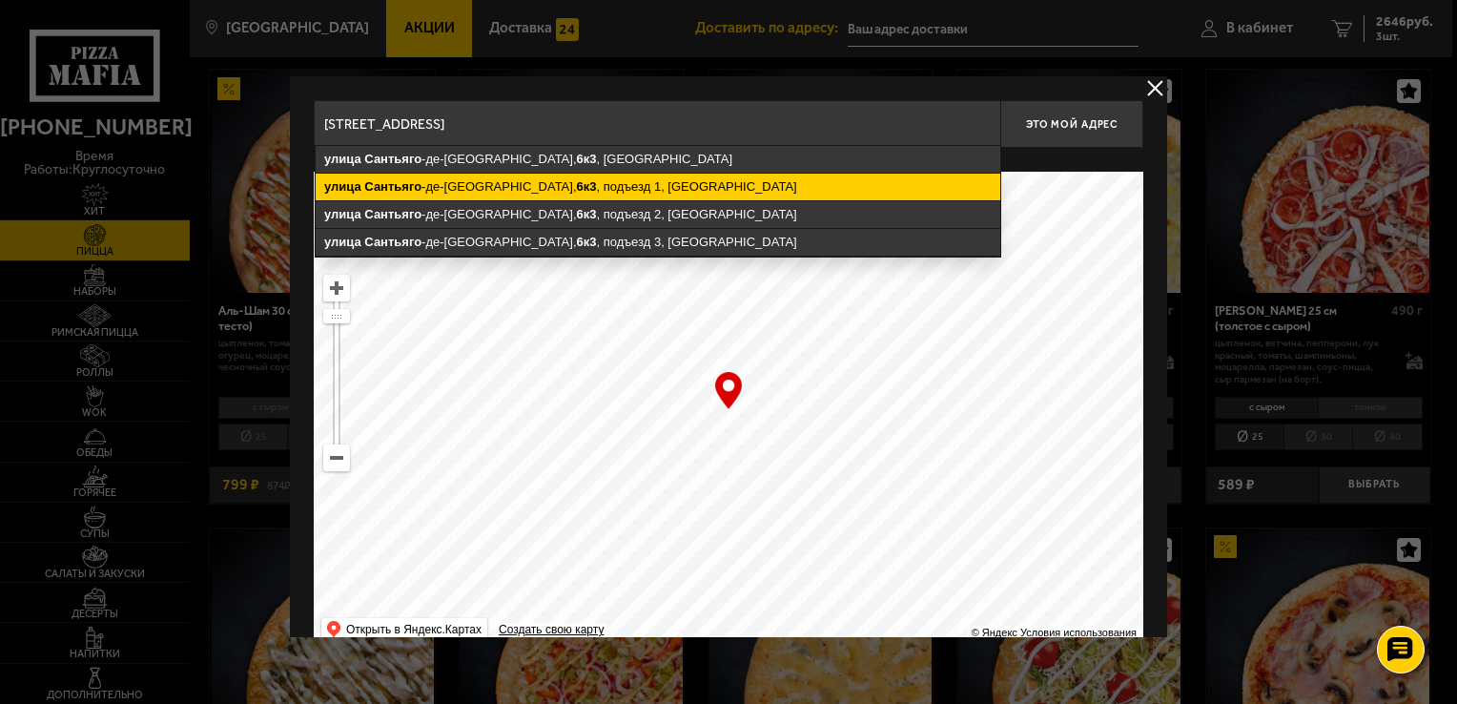
click at [604, 176] on ymaps "[STREET_ADDRESS]" at bounding box center [658, 187] width 685 height 27
type input "[STREET_ADDRESS]"
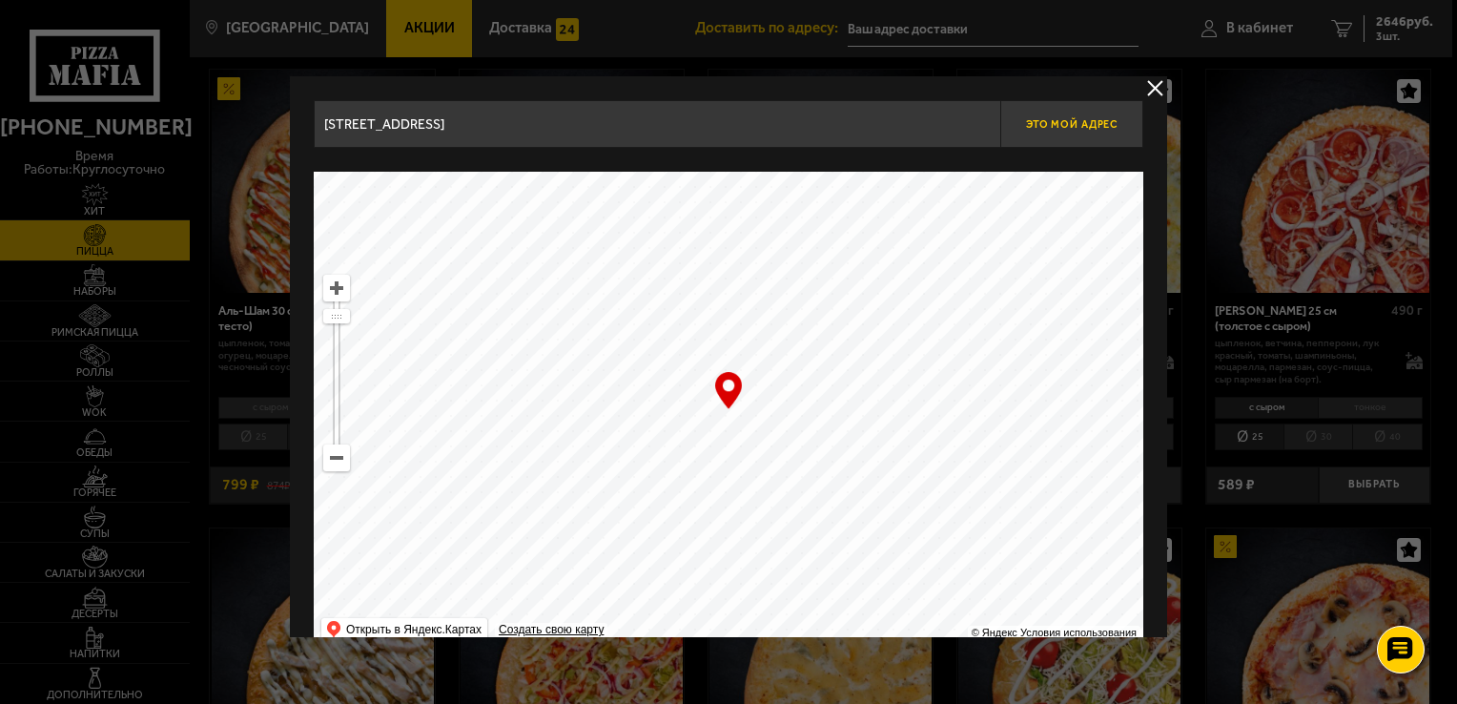
click at [1060, 133] on button "Это мой адрес" at bounding box center [1071, 124] width 143 height 48
type input "[STREET_ADDRESS], [GEOGRAPHIC_DATA]"
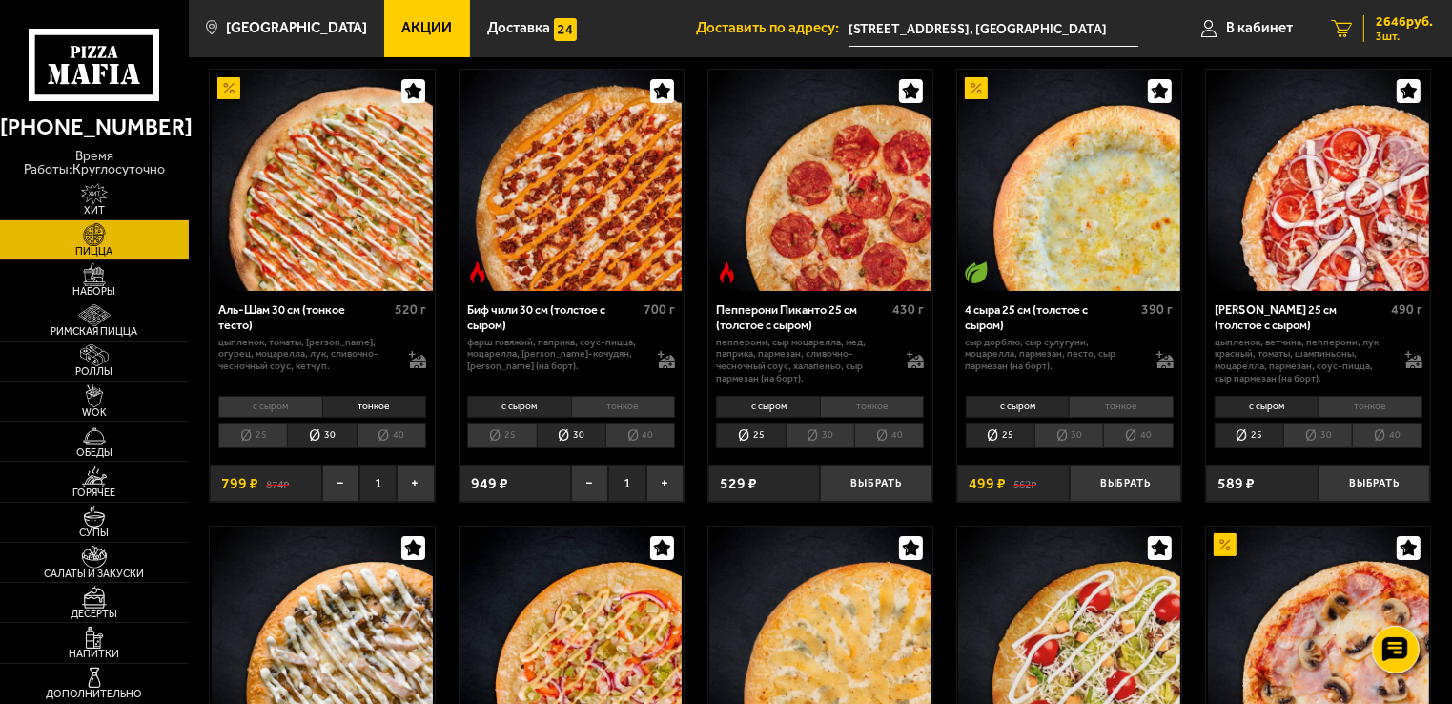
click at [1396, 27] on span "2646 руб." at bounding box center [1404, 21] width 57 height 13
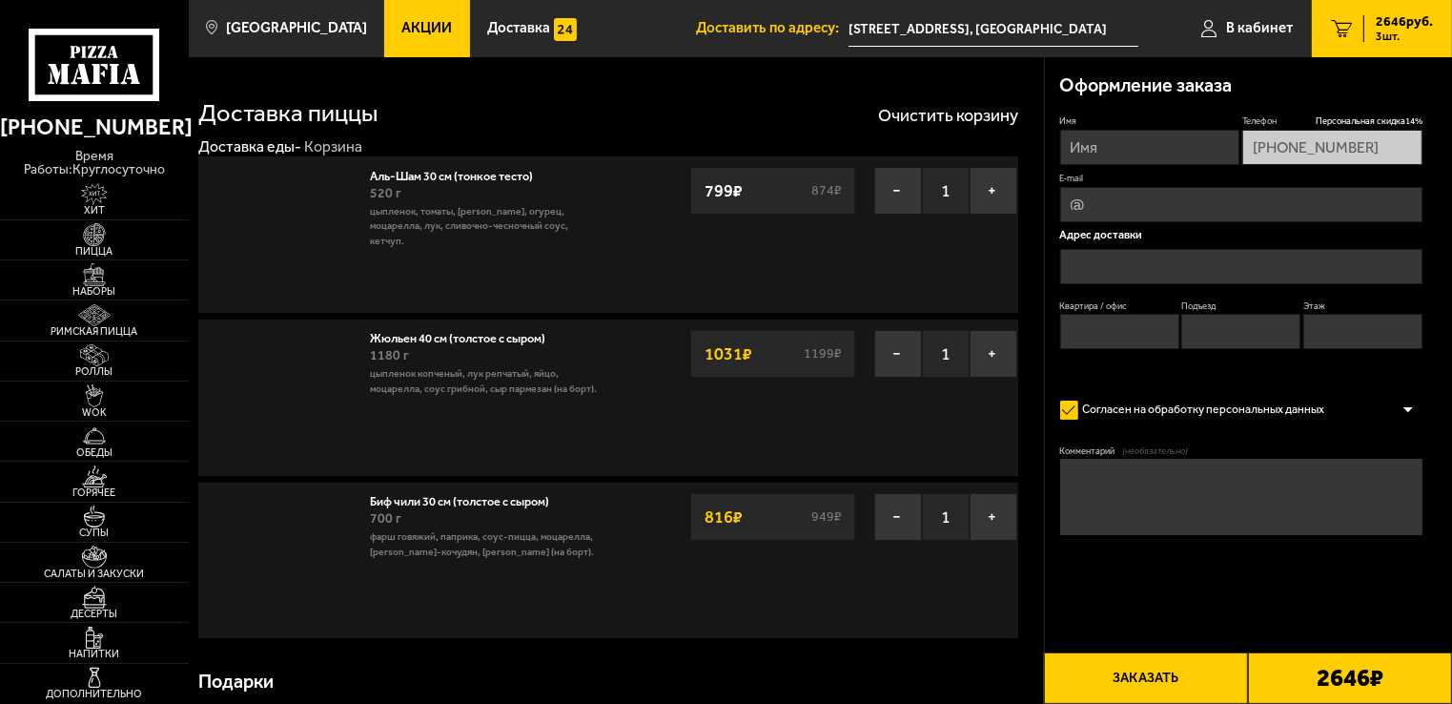
type input "[STREET_ADDRESS], [GEOGRAPHIC_DATA]"
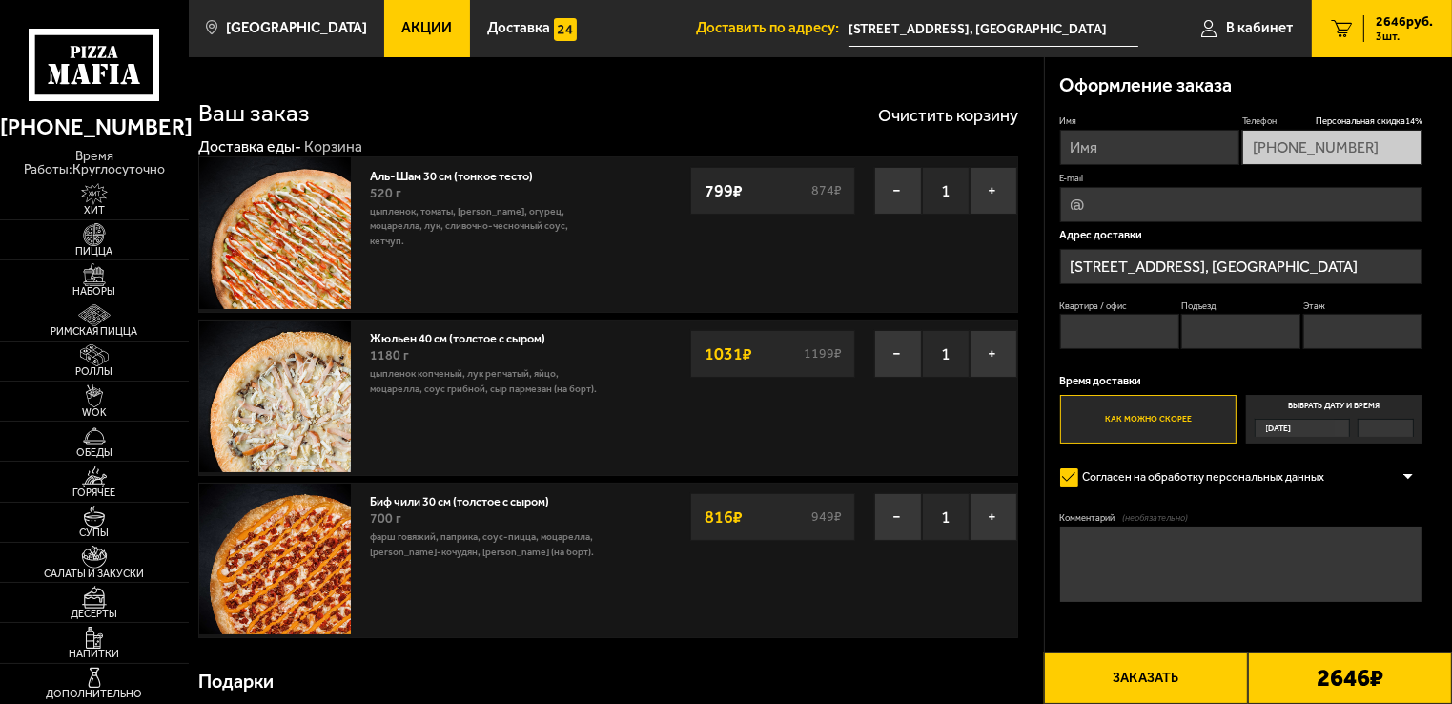
click at [1119, 337] on input "Квартира / офис" at bounding box center [1119, 331] width 119 height 35
type input "1"
click at [1231, 326] on input "Подъезд" at bounding box center [1240, 331] width 119 height 35
type input "1"
click at [1383, 331] on input "Этаж" at bounding box center [1362, 331] width 119 height 35
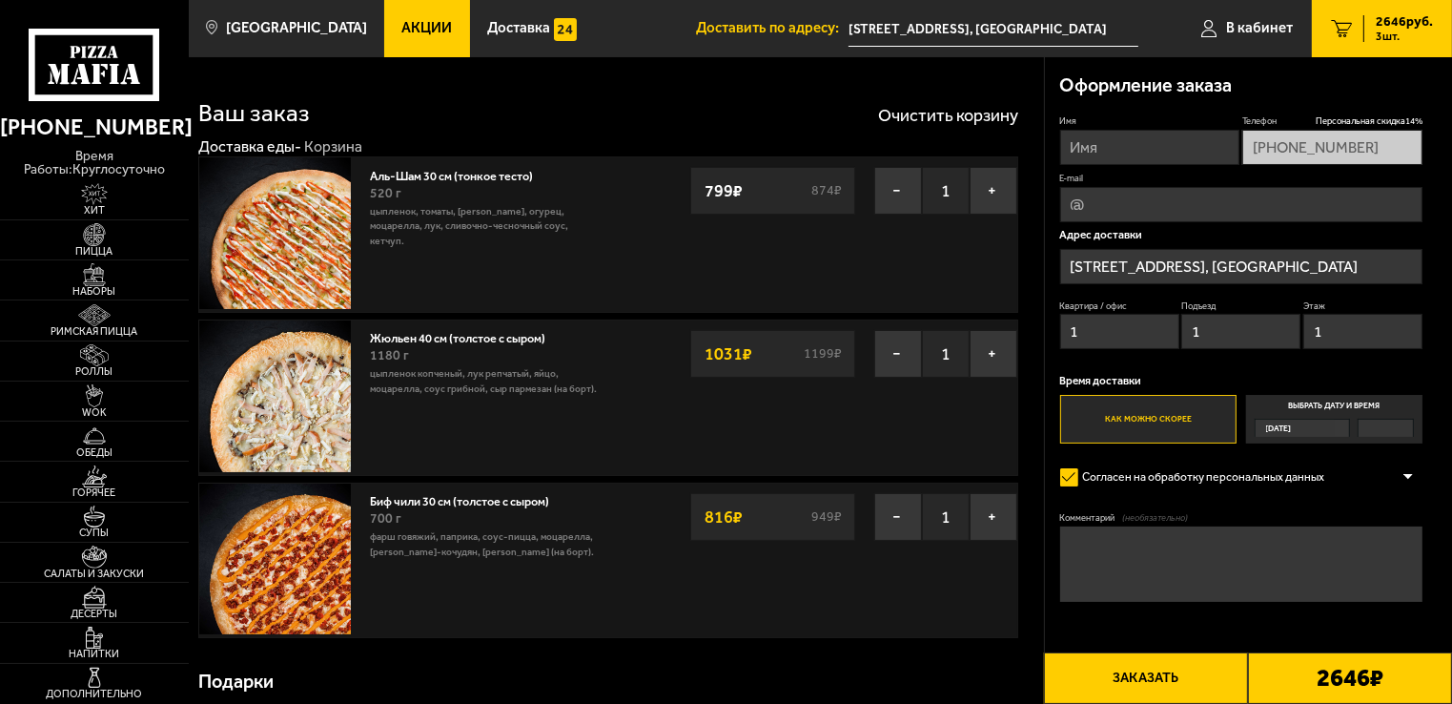
type input "1"
click at [1292, 423] on span "[DATE]" at bounding box center [1279, 427] width 26 height 17
click at [0, 0] on input "Выбрать дату и время [DATE]" at bounding box center [0, 0] width 0 height 0
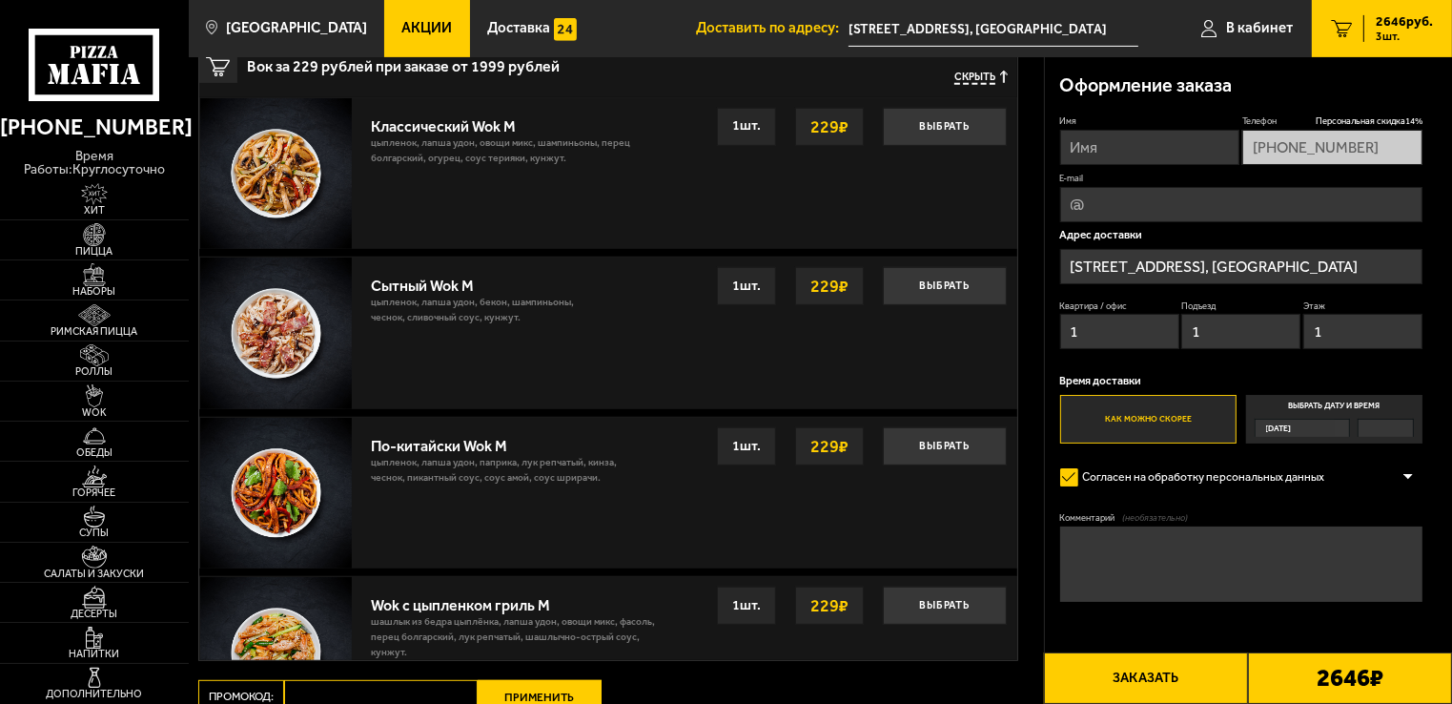
scroll to position [866, 0]
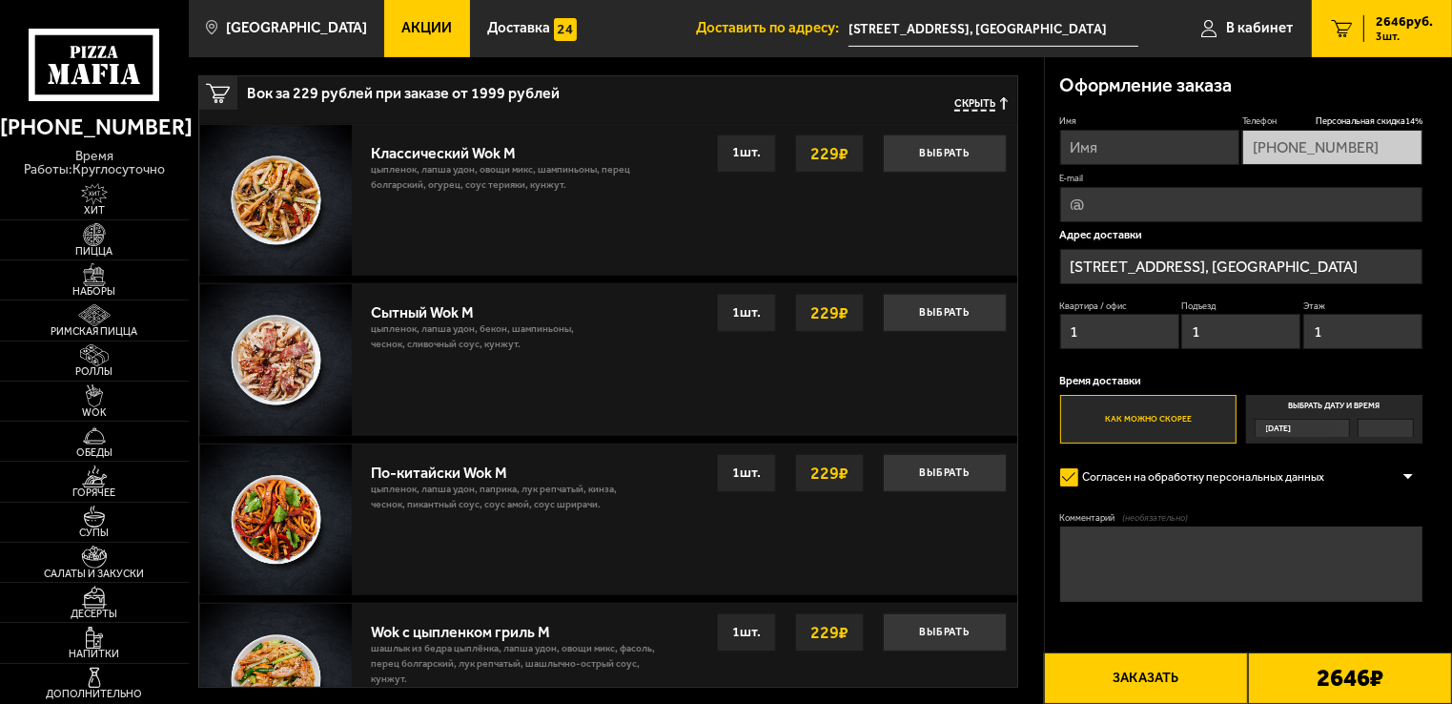
click at [704, 478] on div "Выбрать 229 ₽ 1 шт." at bounding box center [825, 473] width 363 height 38
drag, startPoint x: 704, startPoint y: 478, endPoint x: 804, endPoint y: 184, distance: 310.2
click at [804, 184] on div "Классический Wok M цыпленок, лапша удон, овощи микс, шампиньоны, перец болгарск…" at bounding box center [608, 599] width 818 height 951
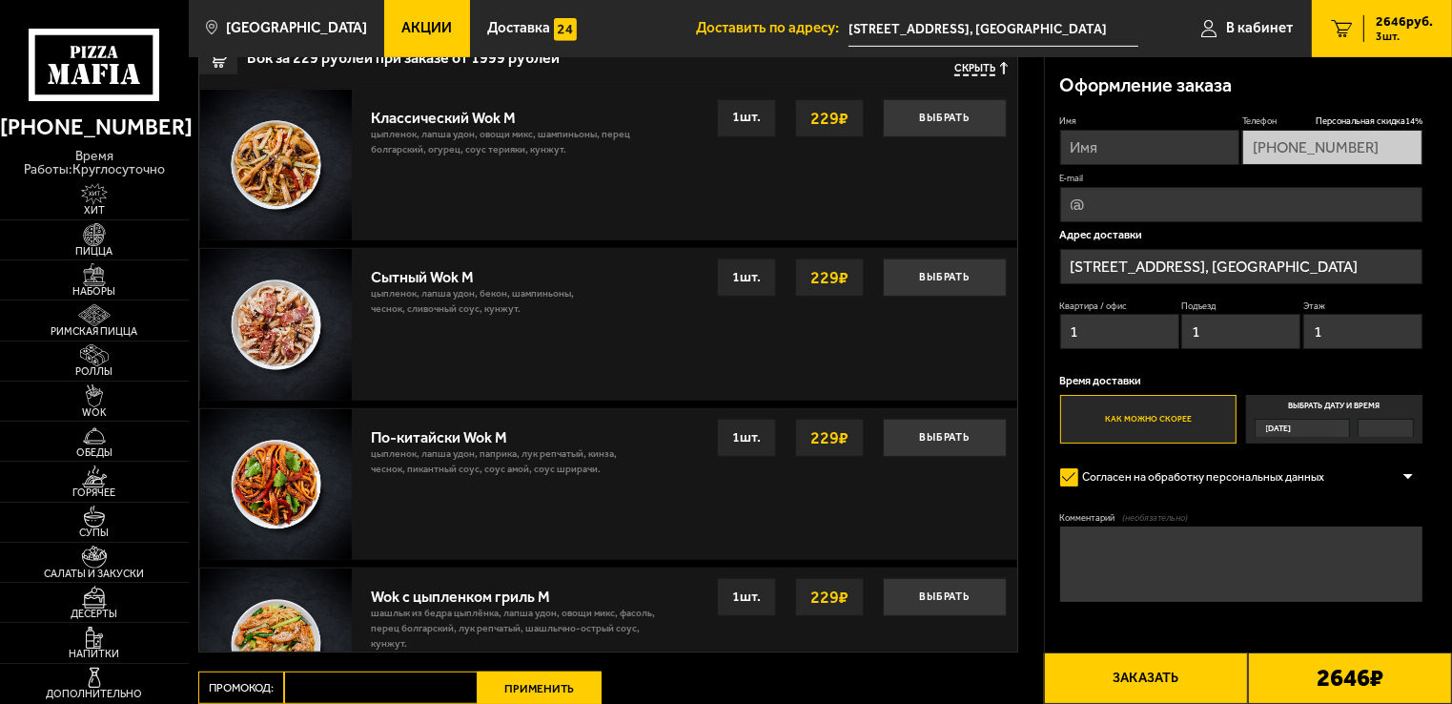
scroll to position [896, 0]
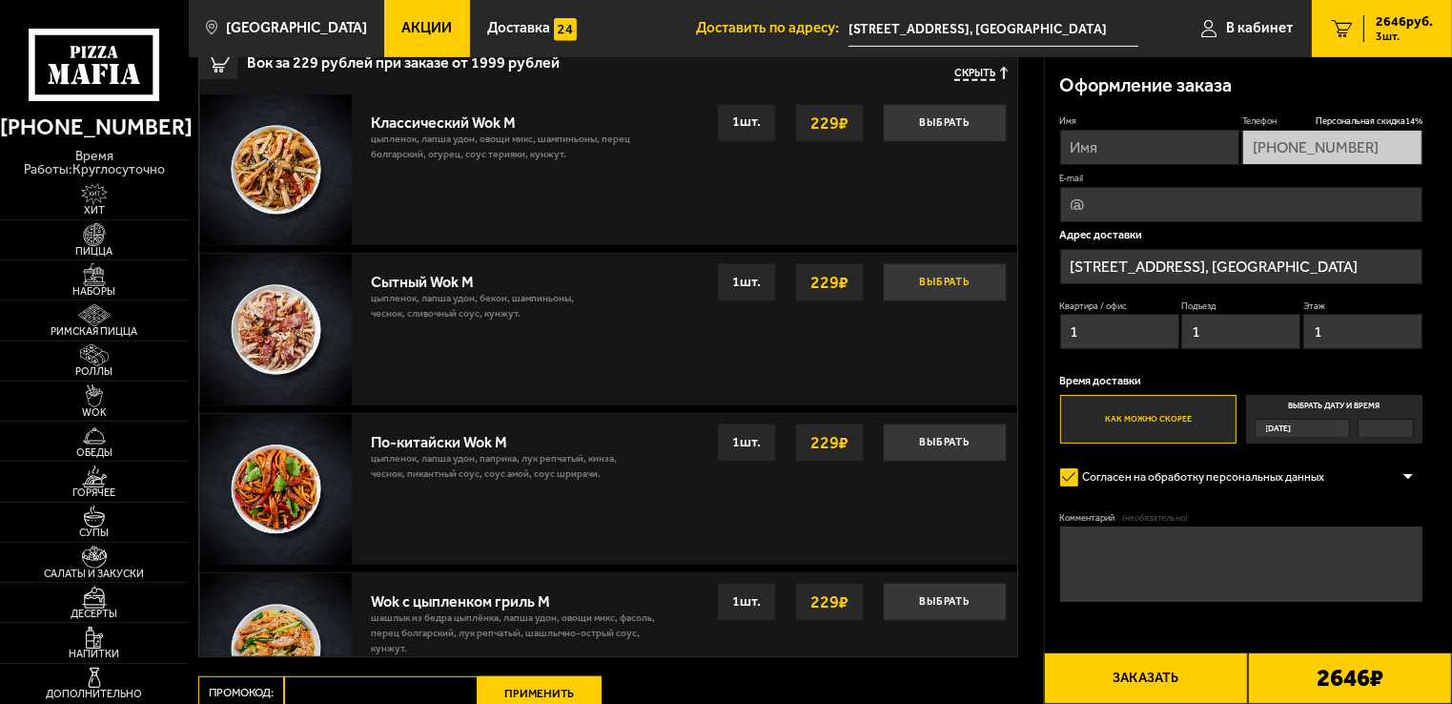
click at [944, 285] on button "Выбрать" at bounding box center [945, 282] width 124 height 38
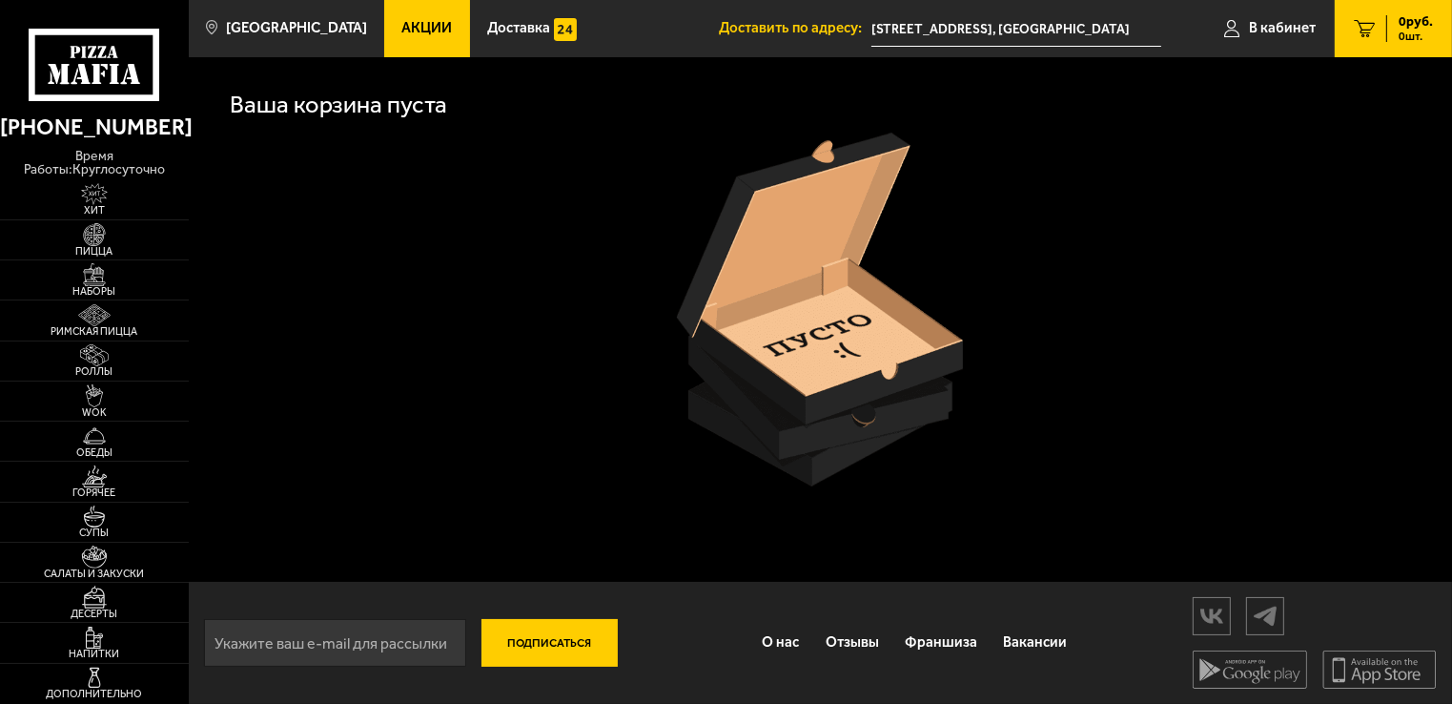
click at [1407, 24] on span "0 руб." at bounding box center [1416, 21] width 34 height 13
click at [1381, 19] on link "0 руб. 0 шт." at bounding box center [1393, 28] width 117 height 57
click at [1402, 37] on span "0 шт." at bounding box center [1416, 36] width 34 height 11
click at [133, 229] on link "Пицца" at bounding box center [94, 239] width 189 height 39
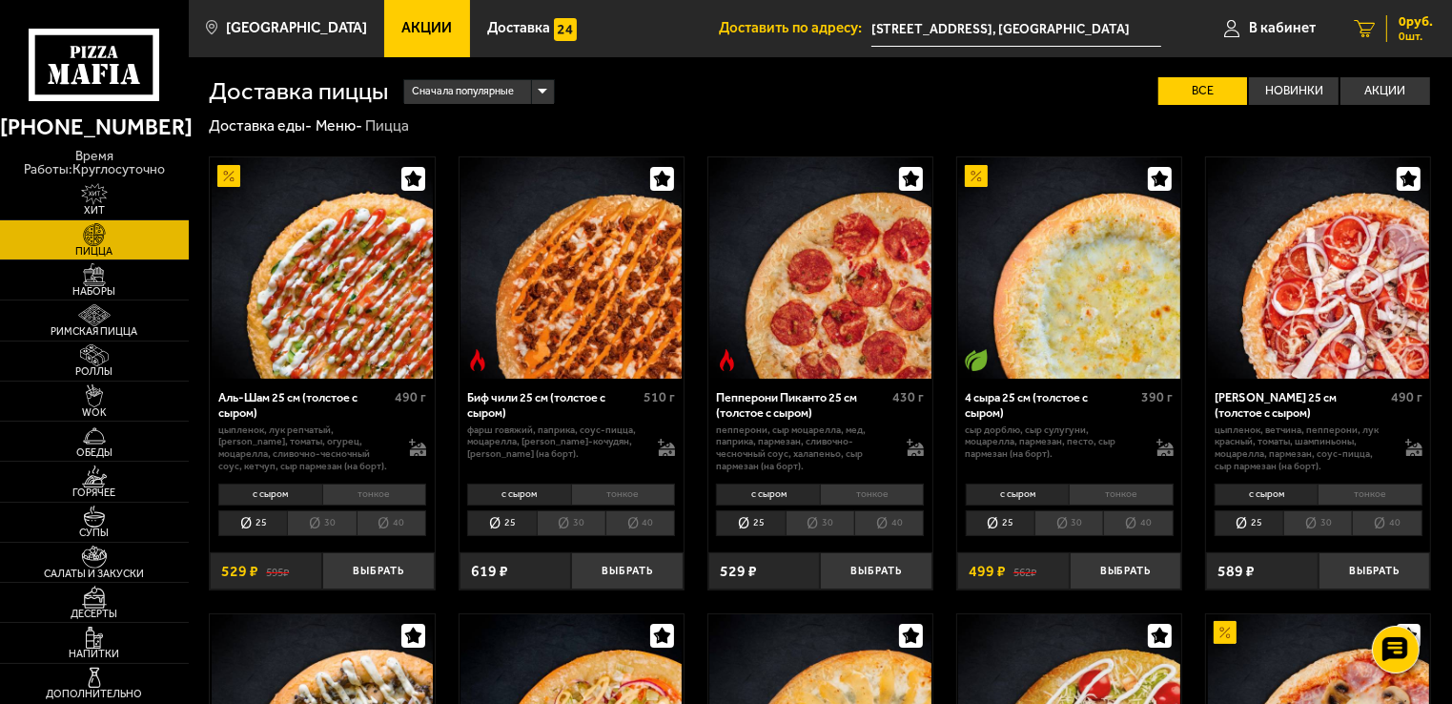
click at [1379, 18] on link "0 руб. 0 шт." at bounding box center [1393, 28] width 117 height 57
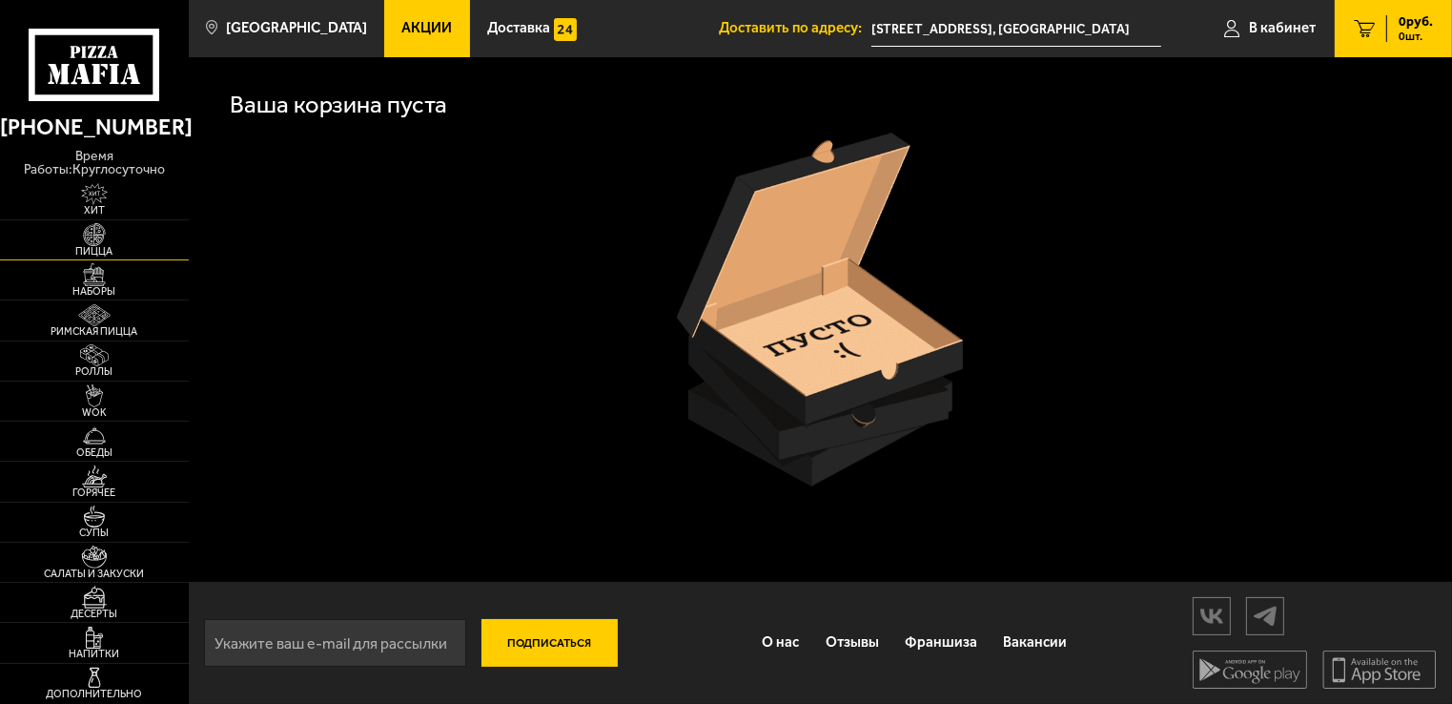
click at [99, 246] on span "Пицца" at bounding box center [94, 251] width 189 height 10
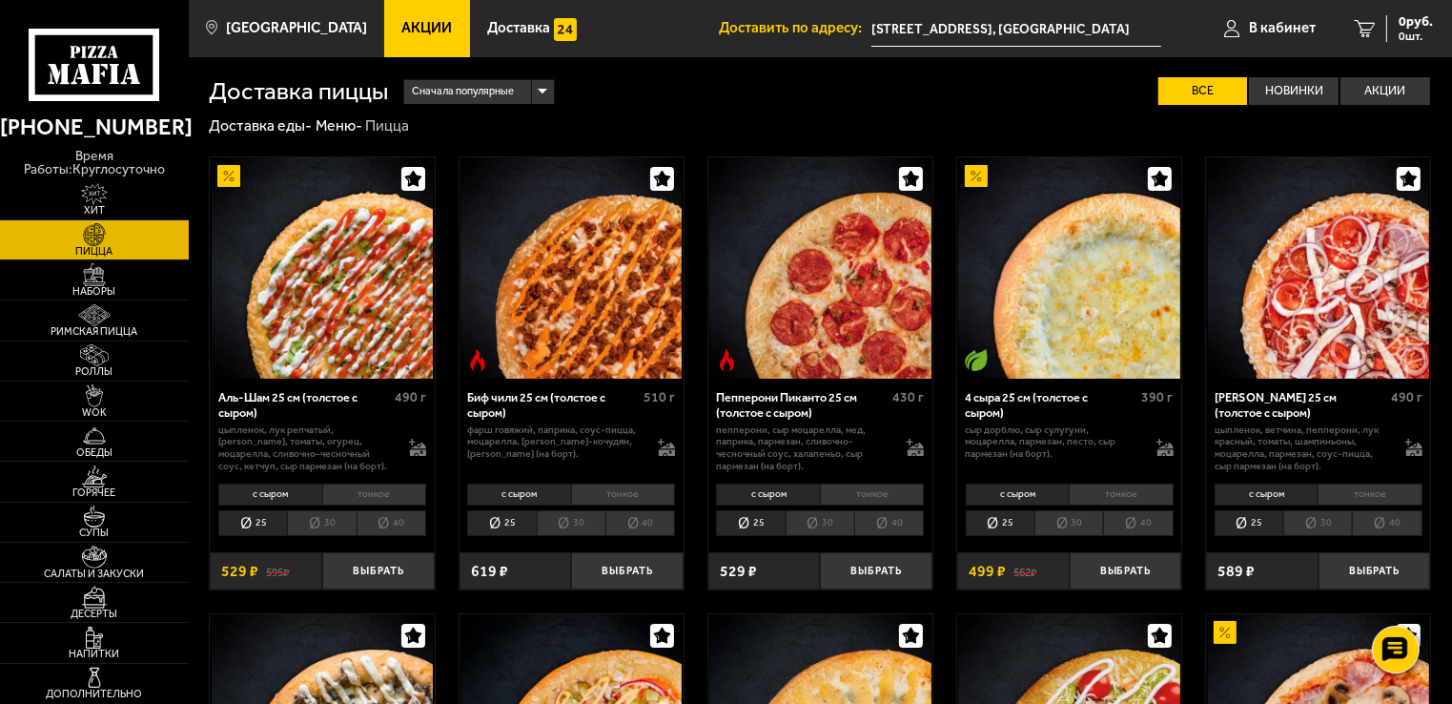
click at [320, 518] on li "30" at bounding box center [321, 523] width 69 height 27
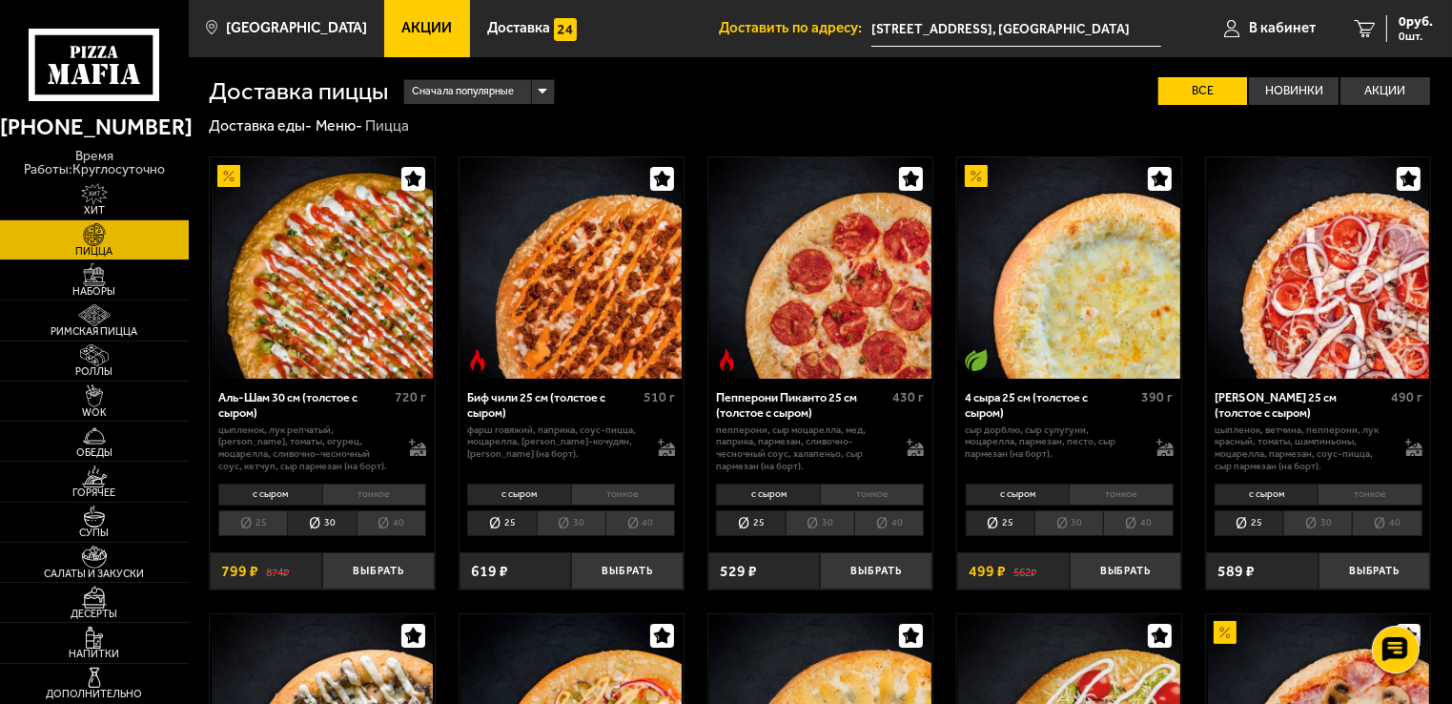
click at [378, 487] on li "тонкое" at bounding box center [374, 494] width 104 height 22
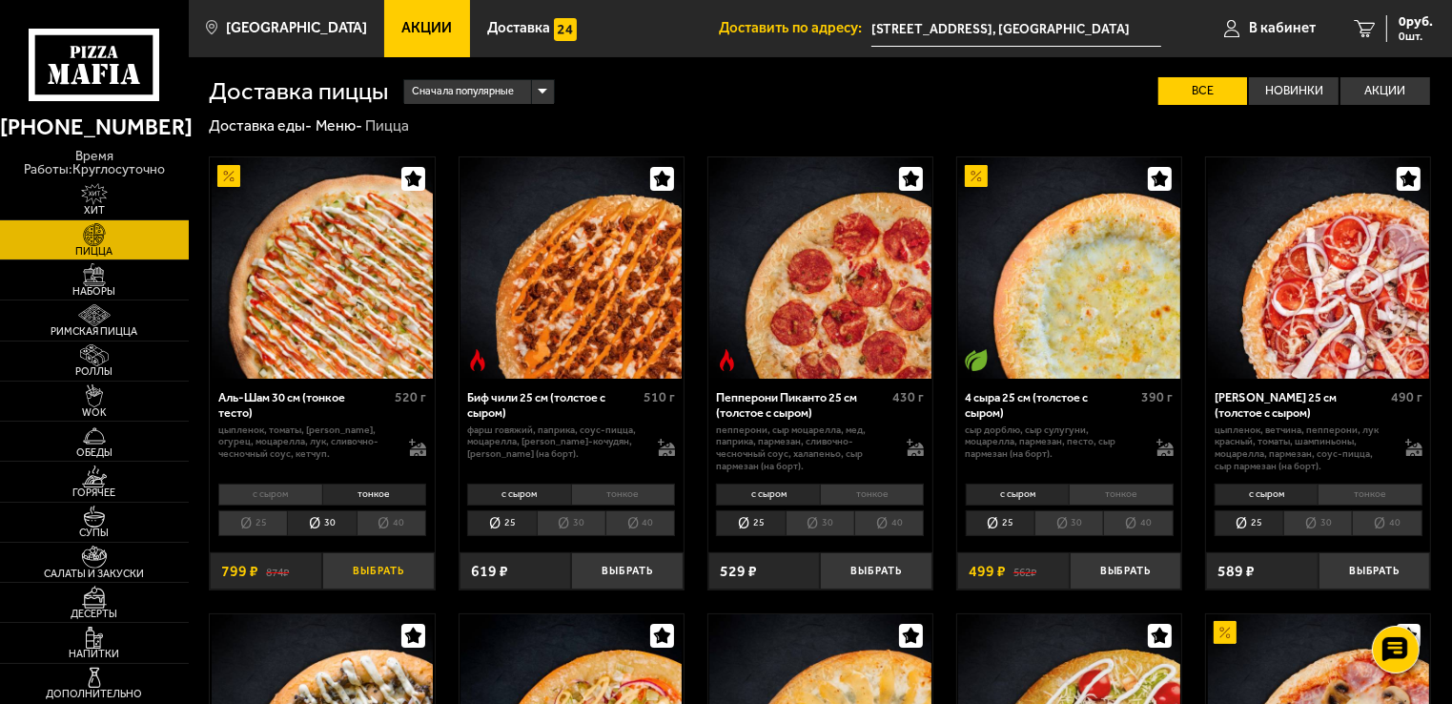
click at [397, 571] on button "Выбрать" at bounding box center [378, 570] width 113 height 37
click at [578, 530] on li "30" at bounding box center [571, 523] width 69 height 27
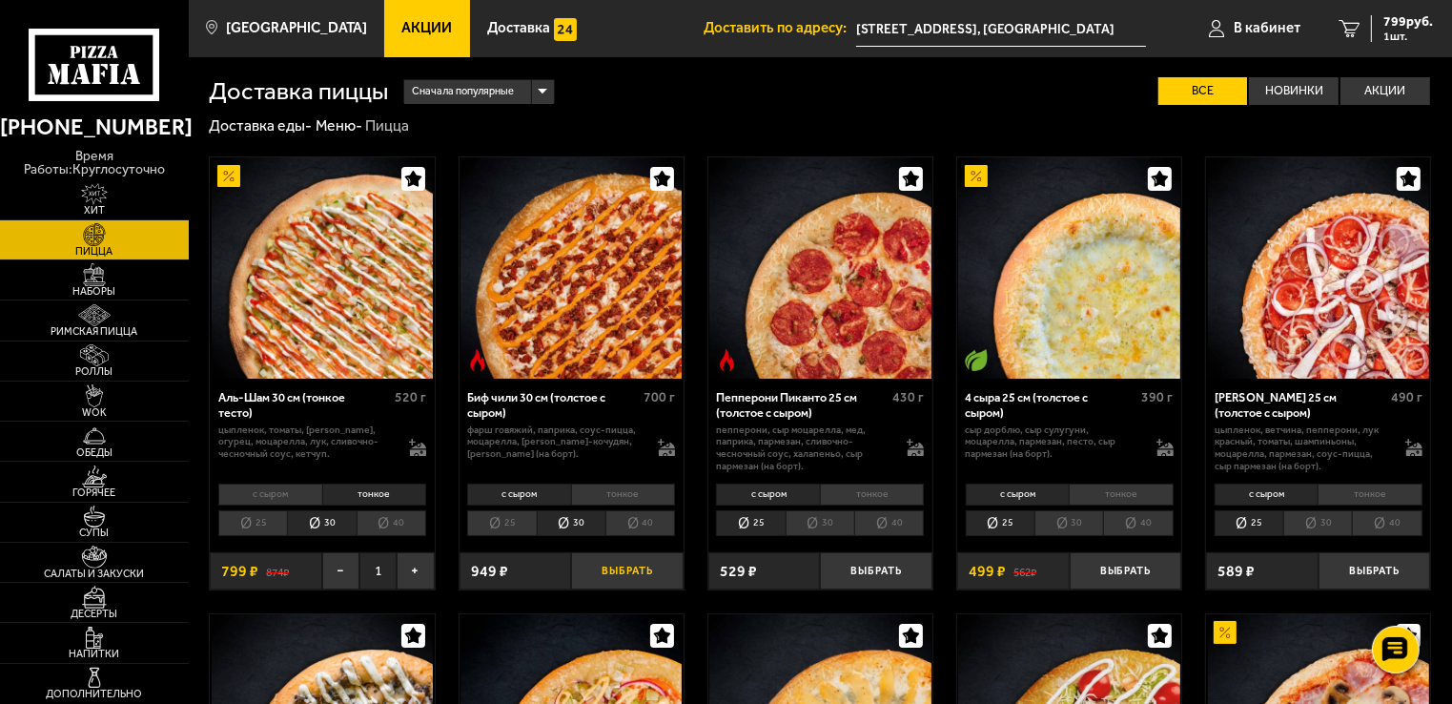
click at [641, 571] on button "Выбрать" at bounding box center [627, 570] width 113 height 37
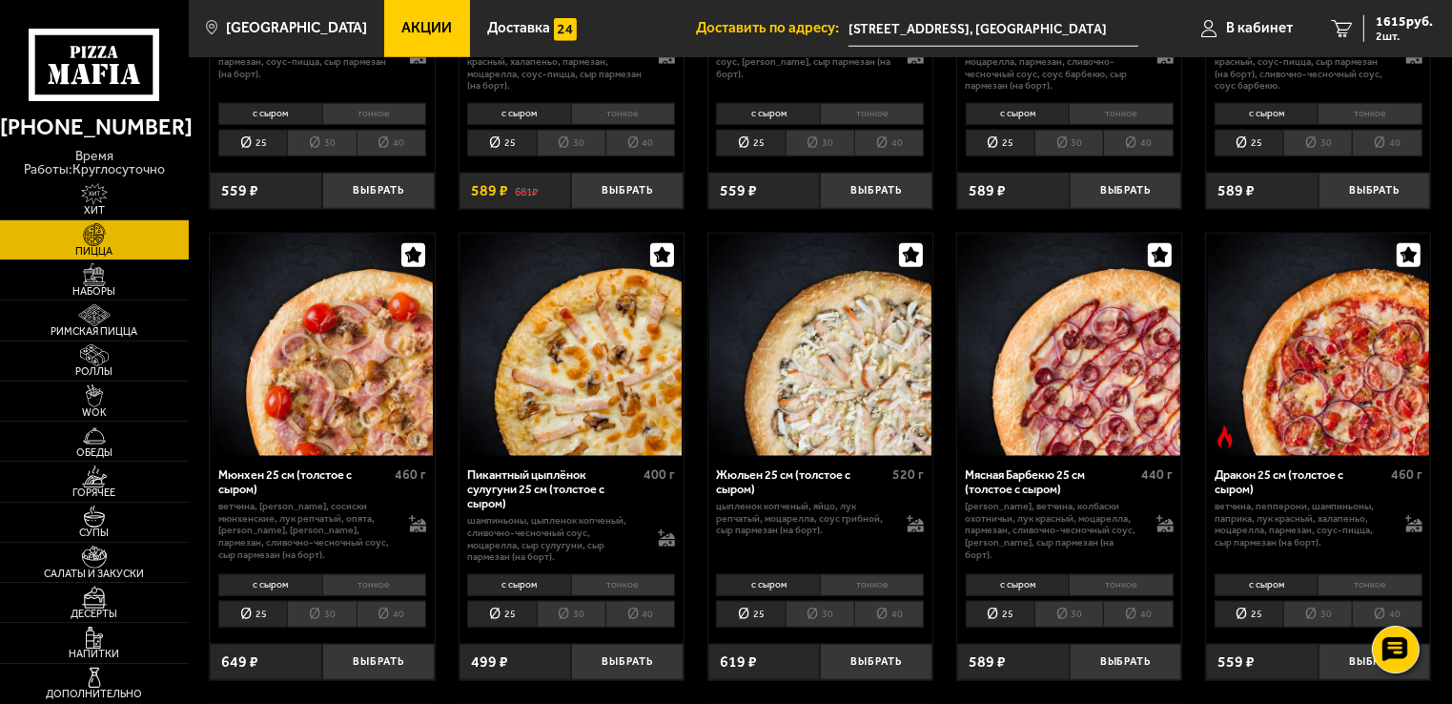
scroll to position [1967, 0]
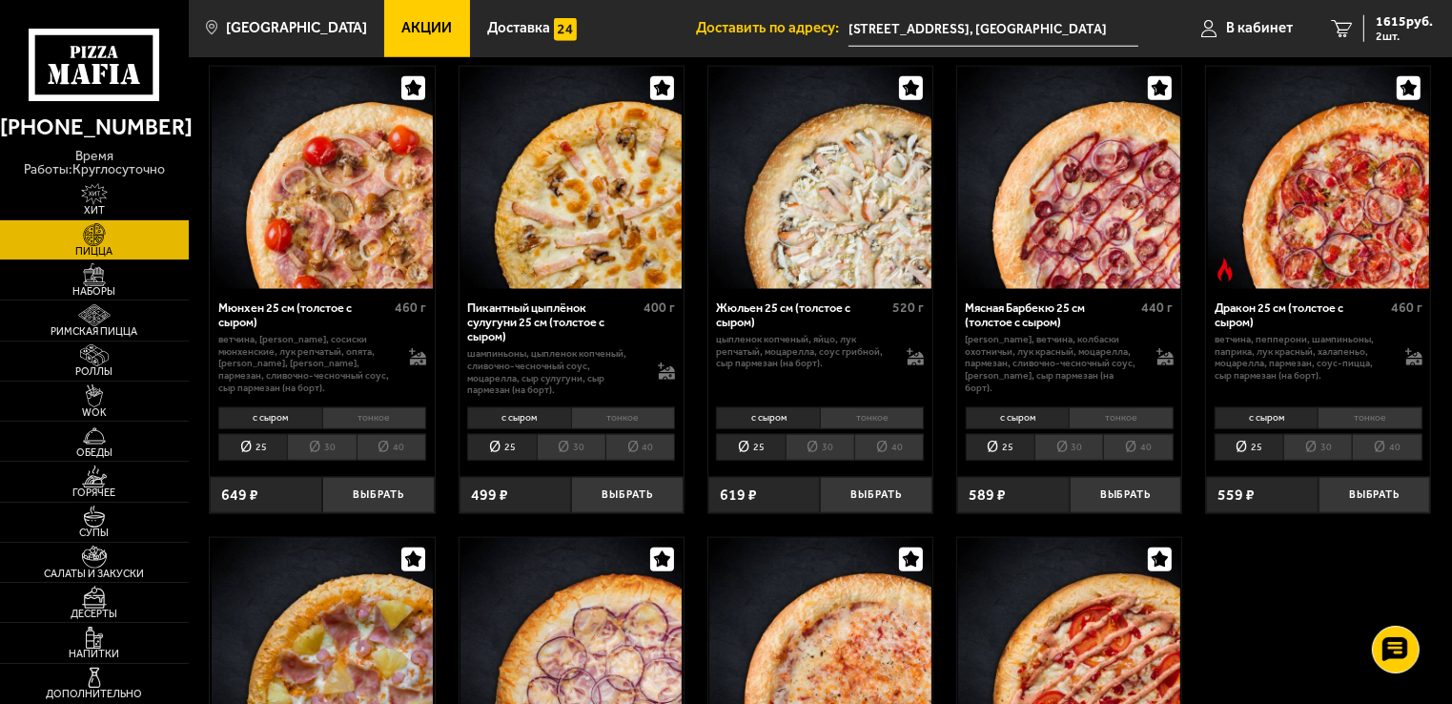
click at [895, 453] on li "40" at bounding box center [889, 447] width 70 height 27
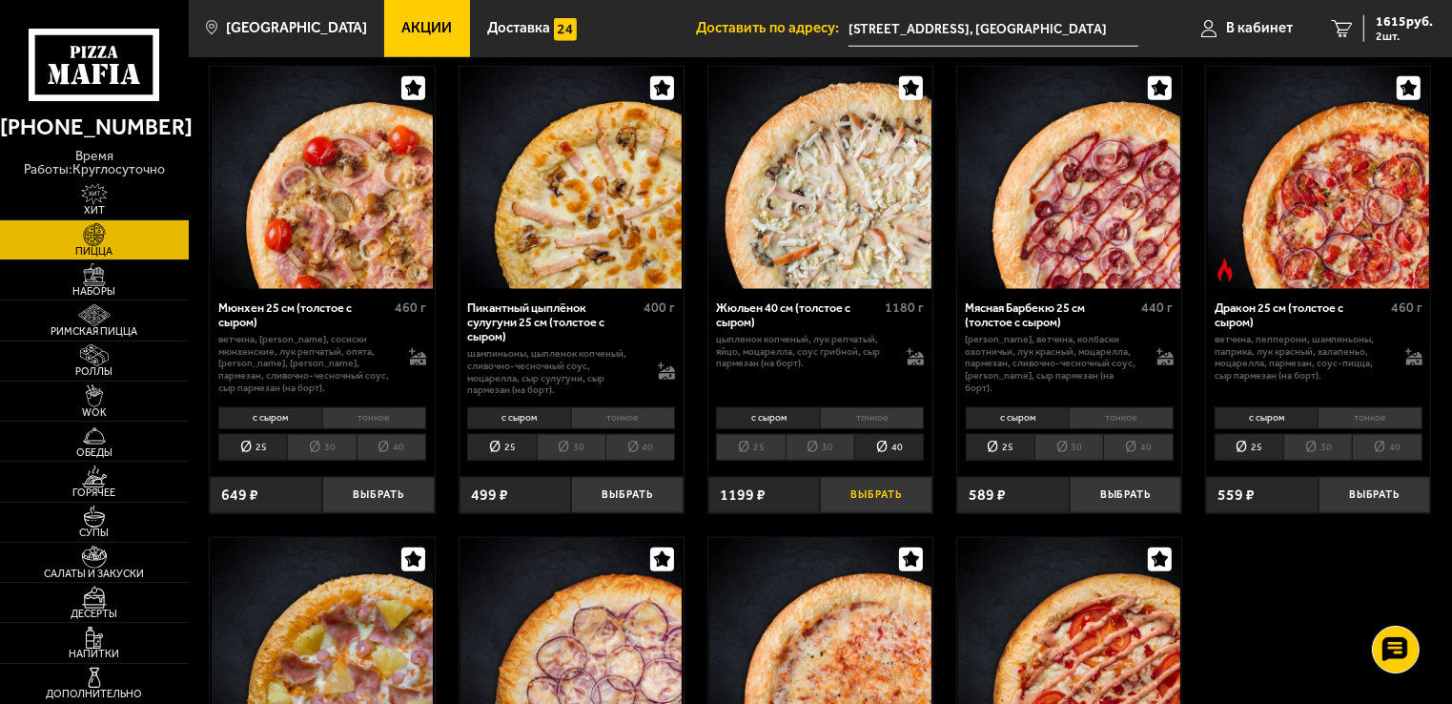
click at [883, 488] on button "Выбрать" at bounding box center [876, 495] width 113 height 37
click at [1390, 21] on span "2646 руб." at bounding box center [1404, 21] width 57 height 13
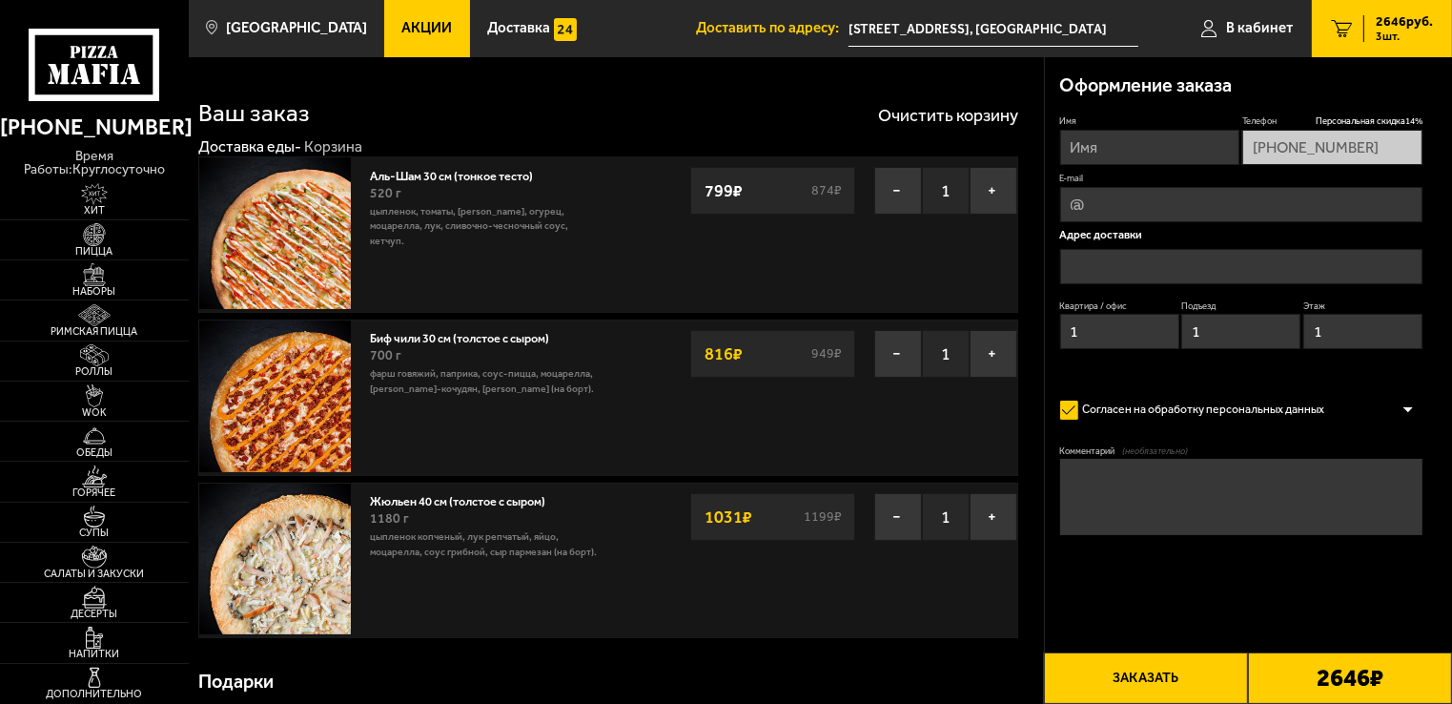
type input "[STREET_ADDRESS], [GEOGRAPHIC_DATA]"
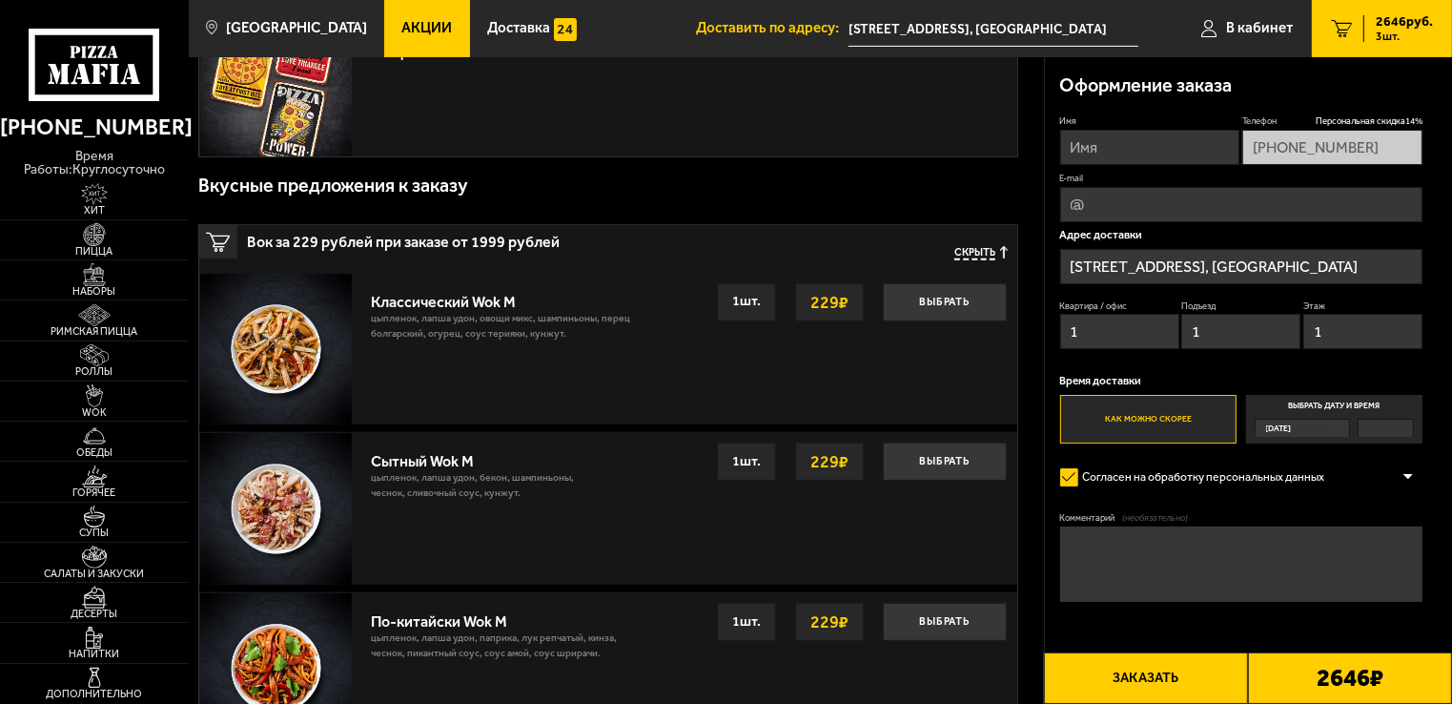
scroll to position [720, 0]
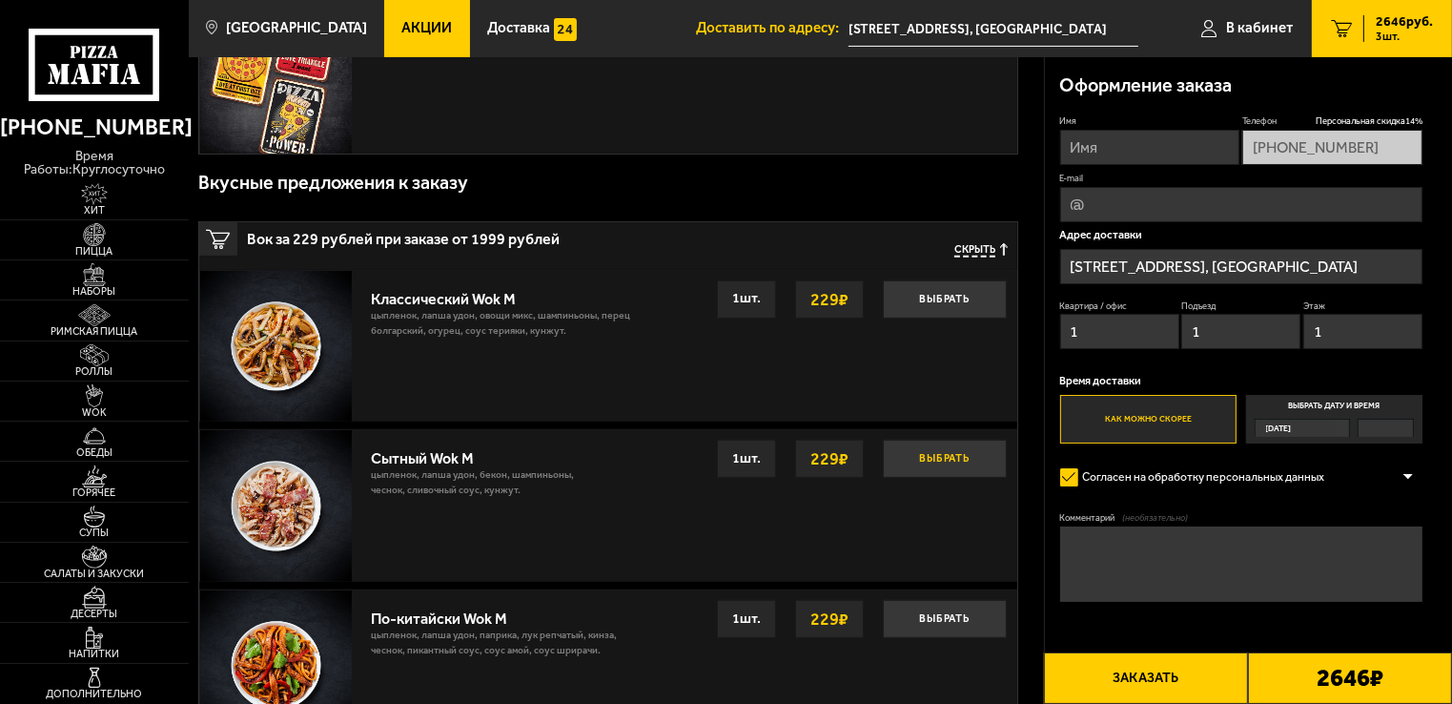
click at [946, 463] on button "Выбрать" at bounding box center [945, 459] width 124 height 38
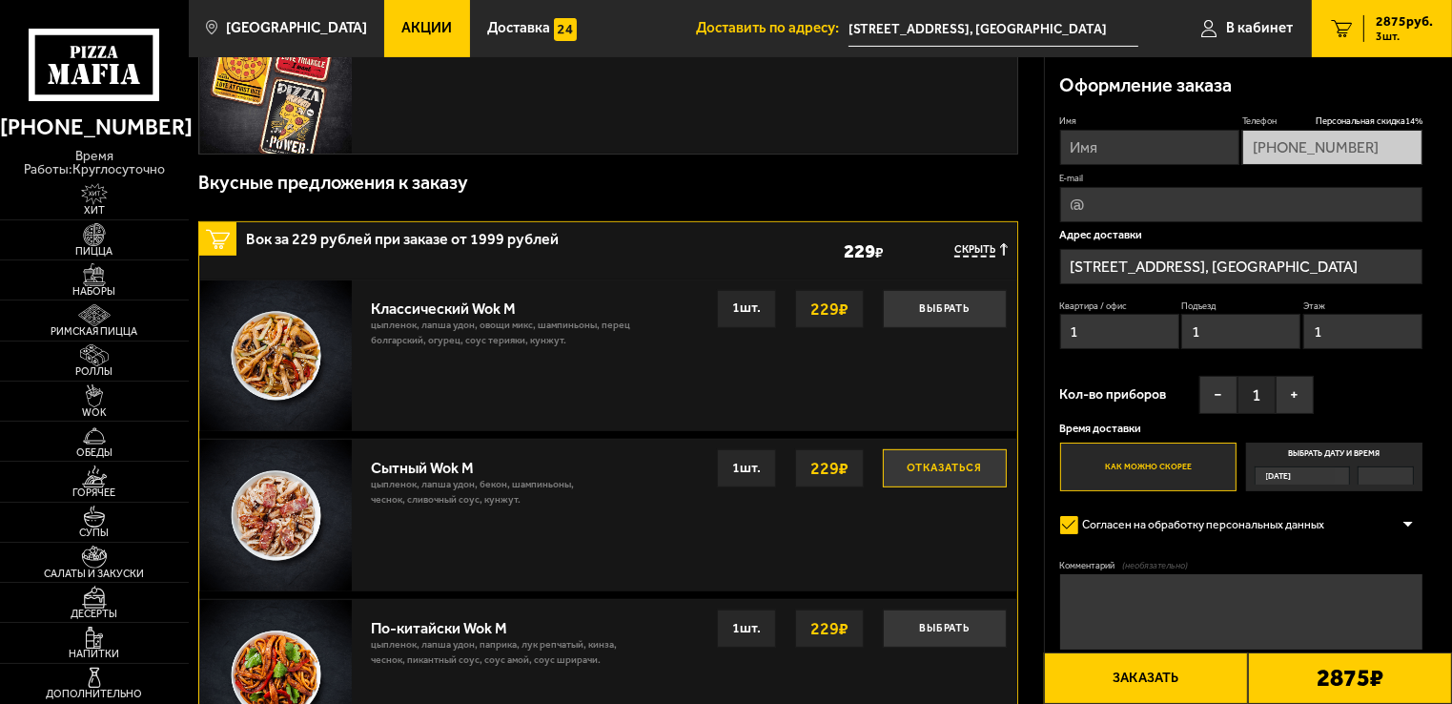
click at [1334, 456] on label "Выбрать дату и время [DATE]" at bounding box center [1334, 466] width 177 height 49
click at [0, 0] on input "Выбрать дату и время [DATE]" at bounding box center [0, 0] width 0 height 0
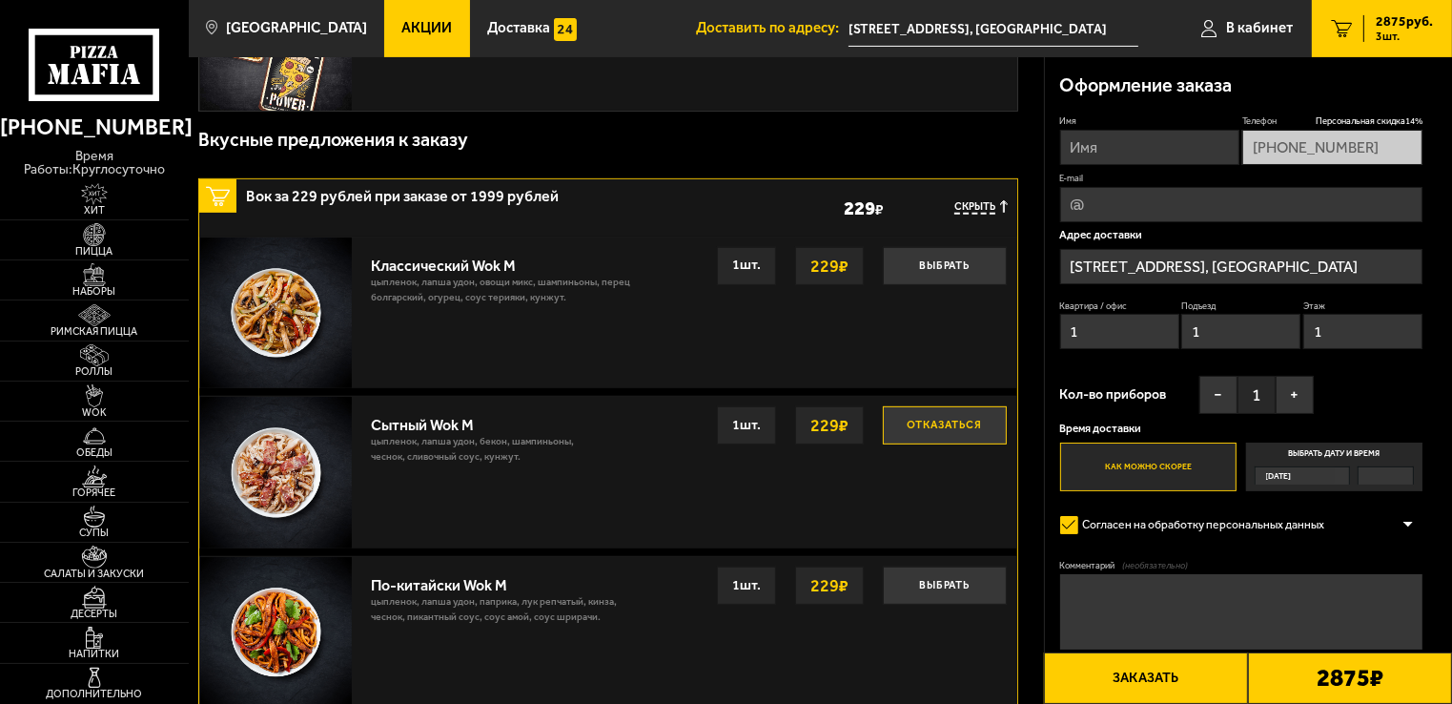
scroll to position [759, 0]
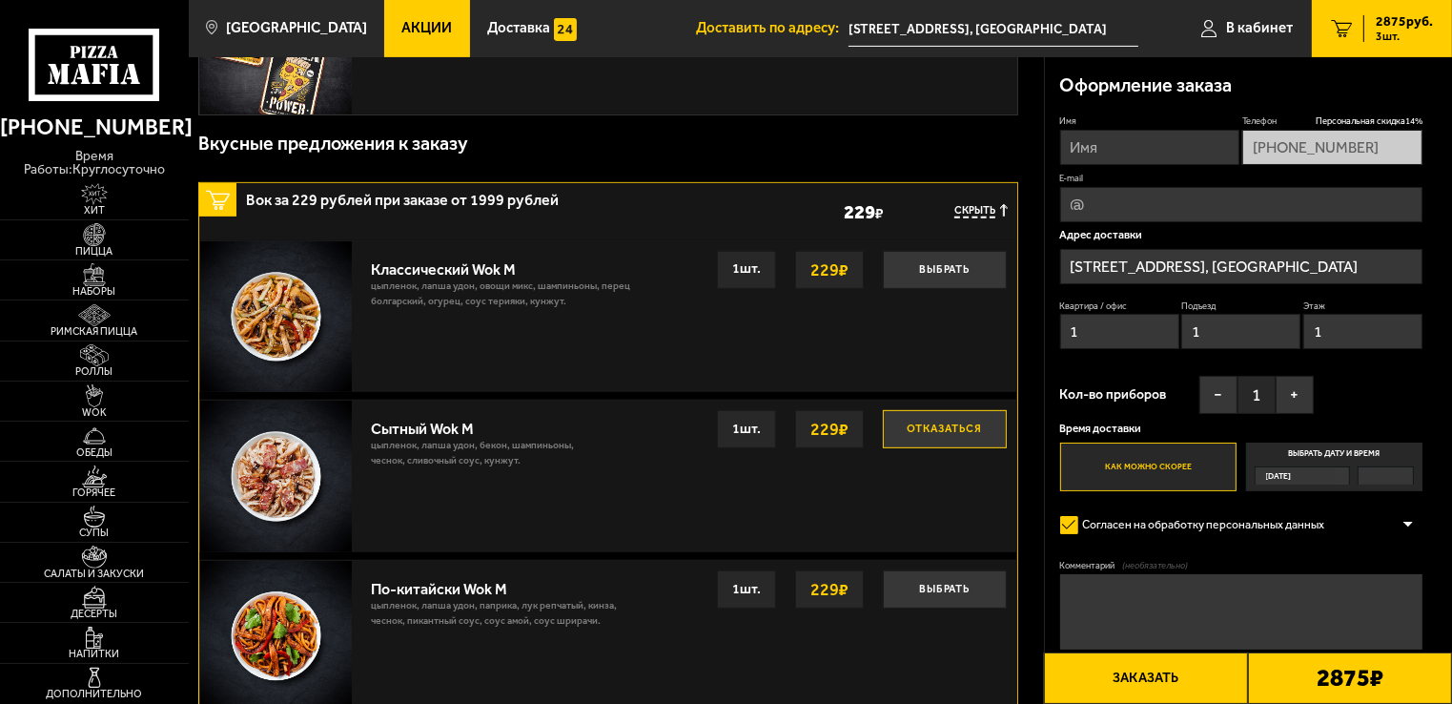
click at [1333, 452] on label "Выбрать дату и время [DATE]" at bounding box center [1334, 466] width 177 height 49
click at [0, 0] on input "Выбрать дату и время [DATE]" at bounding box center [0, 0] width 0 height 0
click at [1308, 476] on div "[DATE]" at bounding box center [1295, 475] width 79 height 17
click at [0, 0] on input "Выбрать дату и время [DATE]" at bounding box center [0, 0] width 0 height 0
click at [1377, 448] on label "Выбрать дату и время [DATE]" at bounding box center [1334, 466] width 177 height 49
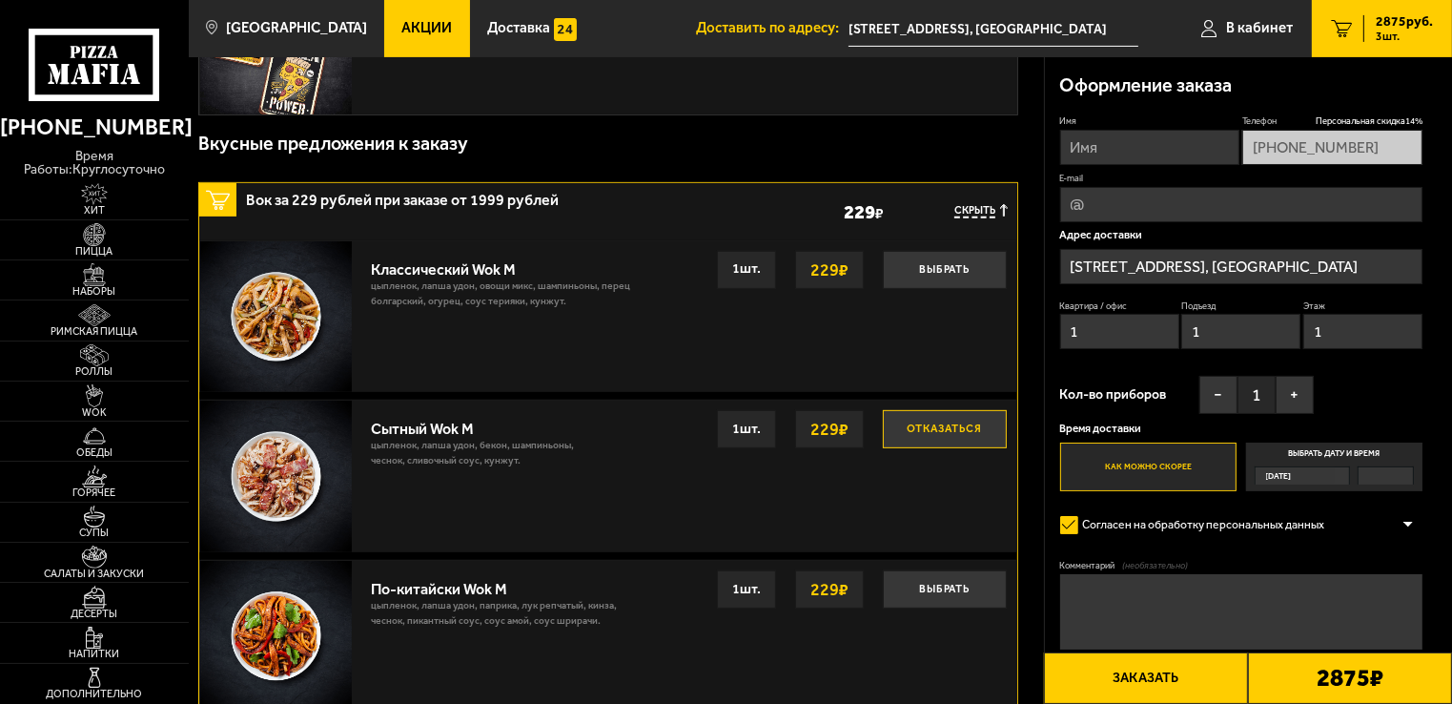
click at [0, 0] on input "Выбрать дату и время [DATE]" at bounding box center [0, 0] width 0 height 0
click at [1354, 450] on label "Выбрать дату и время [DATE]" at bounding box center [1334, 466] width 177 height 49
click at [0, 0] on input "Выбрать дату и время [DATE]" at bounding box center [0, 0] width 0 height 0
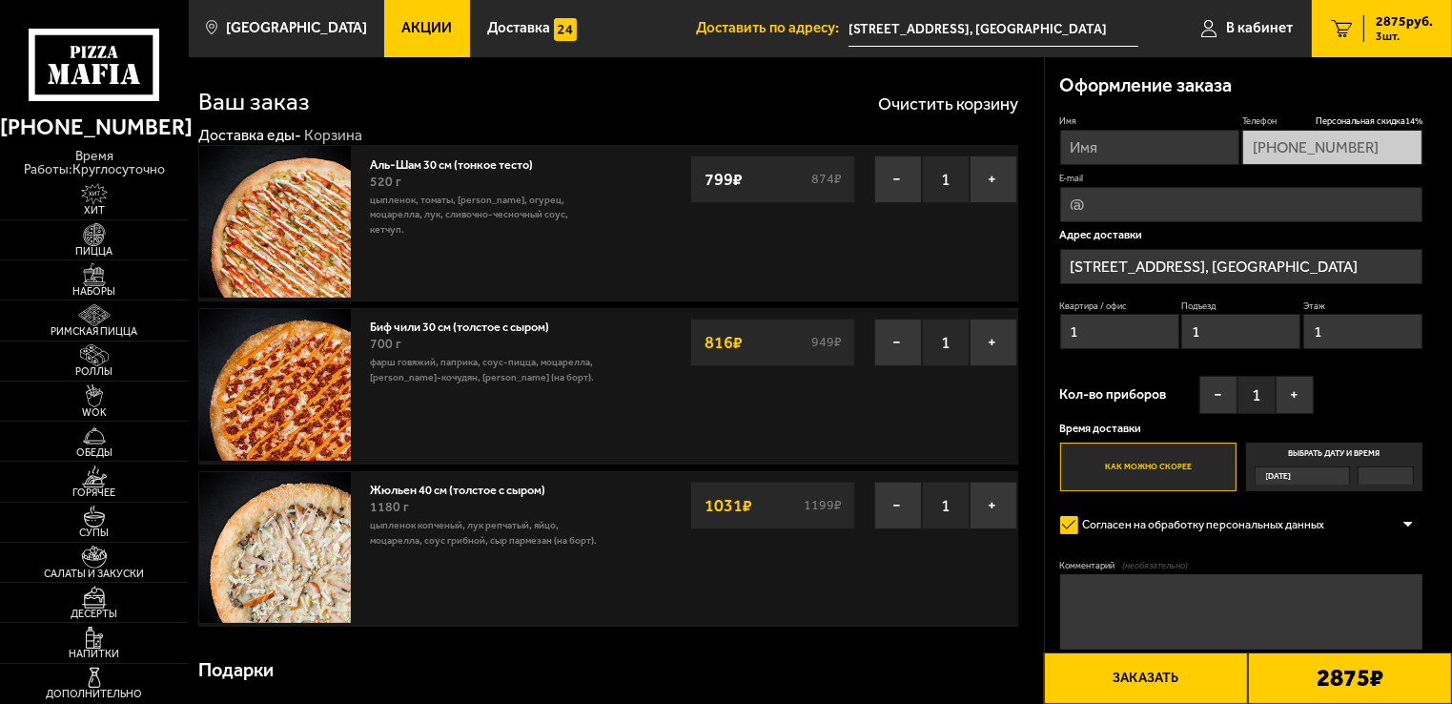
scroll to position [7, 0]
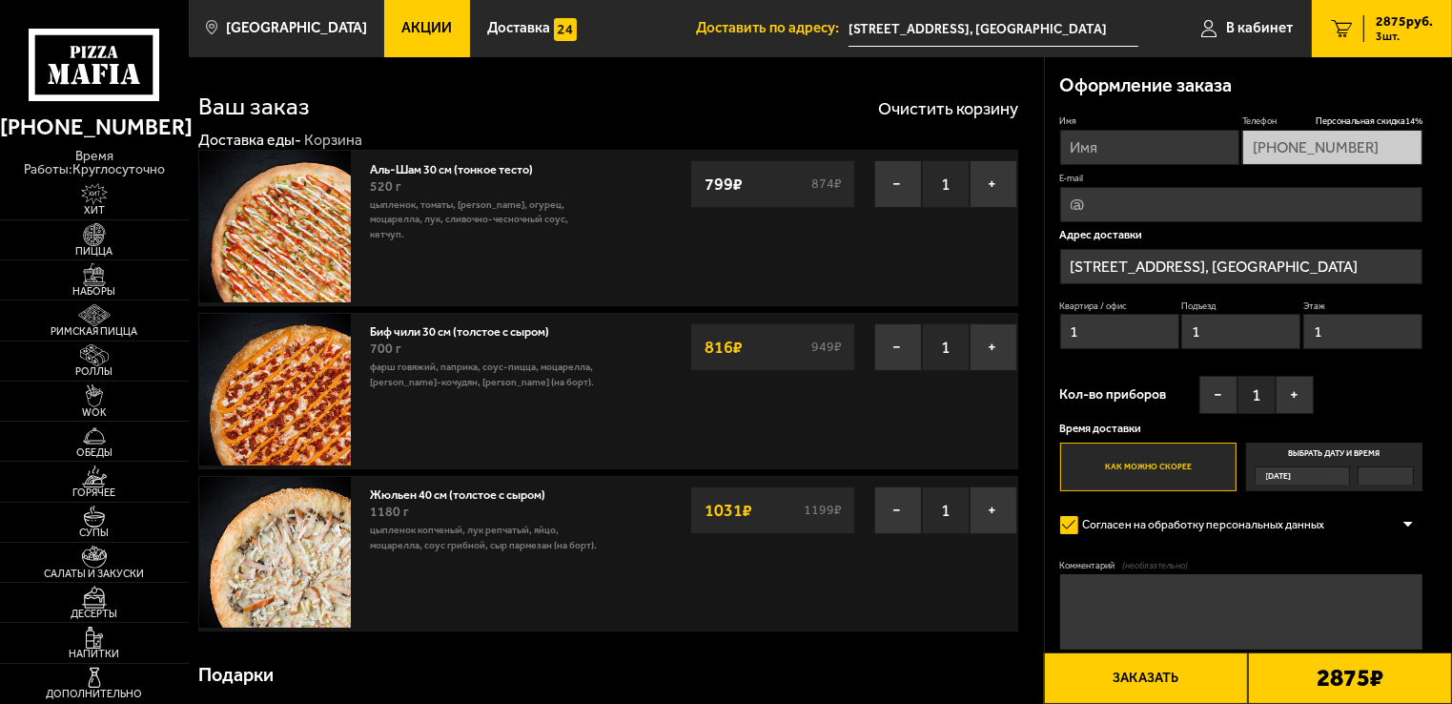
click at [1346, 456] on label "Выбрать дату и время [DATE]" at bounding box center [1334, 466] width 177 height 49
click at [0, 0] on input "Выбрать дату и время [DATE]" at bounding box center [0, 0] width 0 height 0
click at [1346, 456] on label "Выбрать дату и время [DATE]" at bounding box center [1334, 466] width 177 height 49
click at [0, 0] on input "Выбрать дату и время [DATE]" at bounding box center [0, 0] width 0 height 0
click at [1346, 456] on label "Выбрать дату и время [DATE]" at bounding box center [1334, 466] width 177 height 49
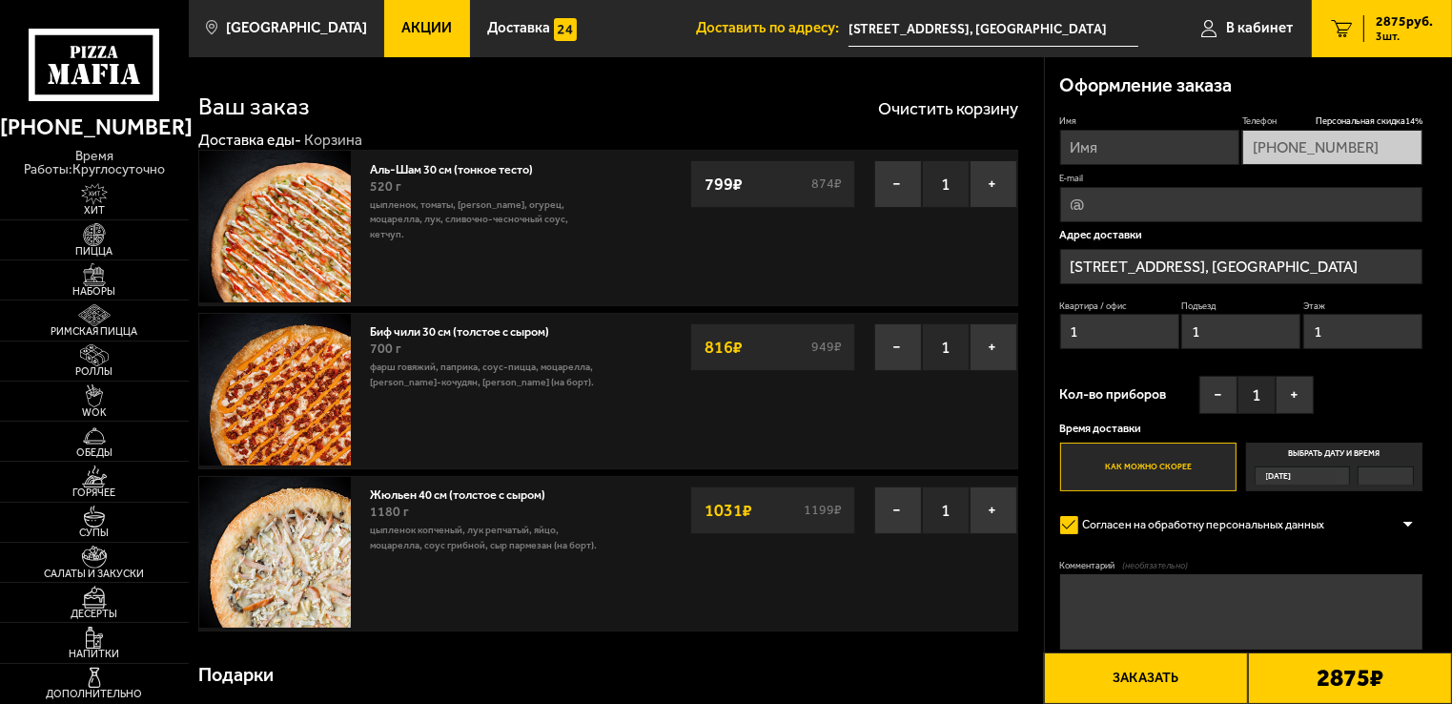
click at [0, 0] on input "Выбрать дату и время [DATE]" at bounding box center [0, 0] width 0 height 0
click at [1346, 456] on label "Выбрать дату и время [DATE]" at bounding box center [1334, 466] width 177 height 49
click at [0, 0] on input "Выбрать дату и время [DATE]" at bounding box center [0, 0] width 0 height 0
click at [1346, 460] on label "Выбрать дату и время [DATE]" at bounding box center [1334, 466] width 177 height 49
click at [0, 0] on input "Выбрать дату и время [DATE]" at bounding box center [0, 0] width 0 height 0
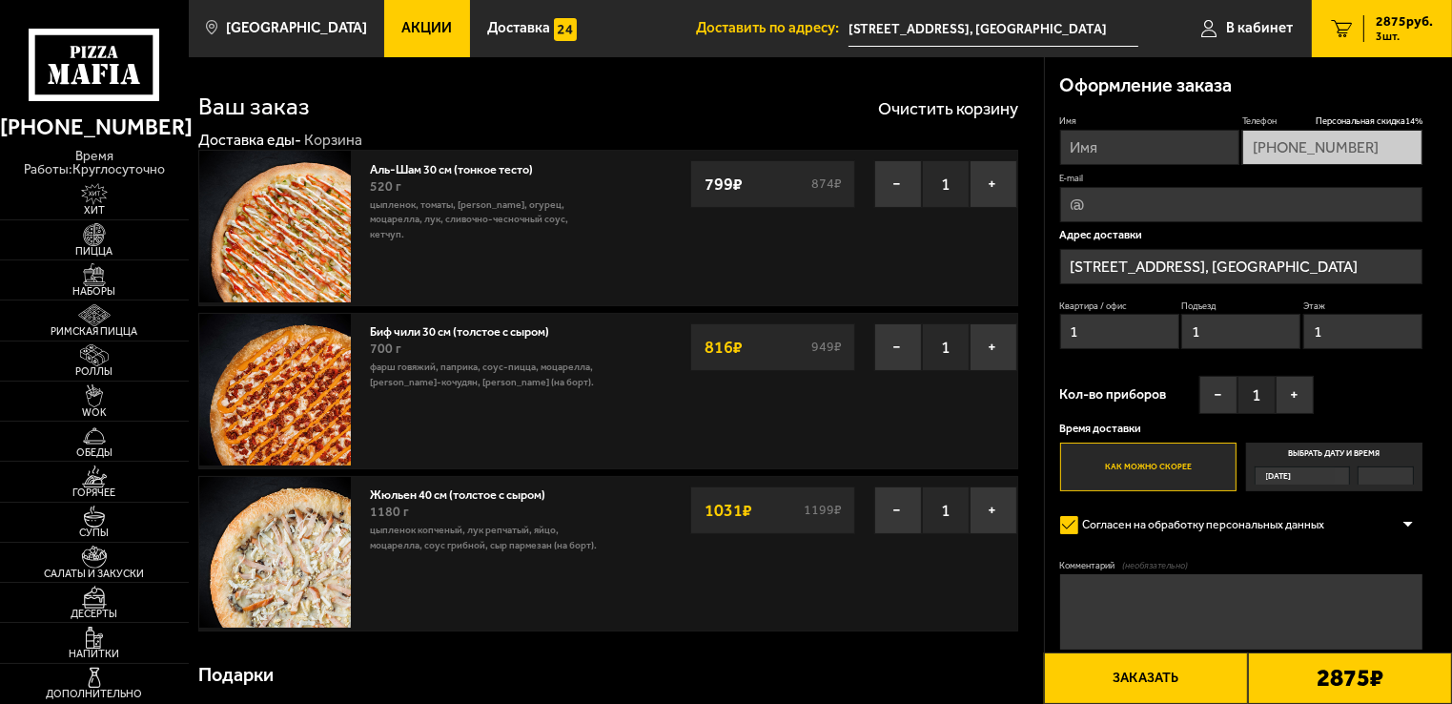
click at [1346, 460] on label "Выбрать дату и время [DATE]" at bounding box center [1334, 466] width 177 height 49
click at [0, 0] on input "Выбрать дату и время [DATE]" at bounding box center [0, 0] width 0 height 0
click at [1384, 480] on div at bounding box center [1386, 475] width 55 height 17
click at [0, 0] on input "Выбрать дату и время [DATE]" at bounding box center [0, 0] width 0 height 0
click at [1309, 476] on div "[DATE]" at bounding box center [1295, 475] width 79 height 17
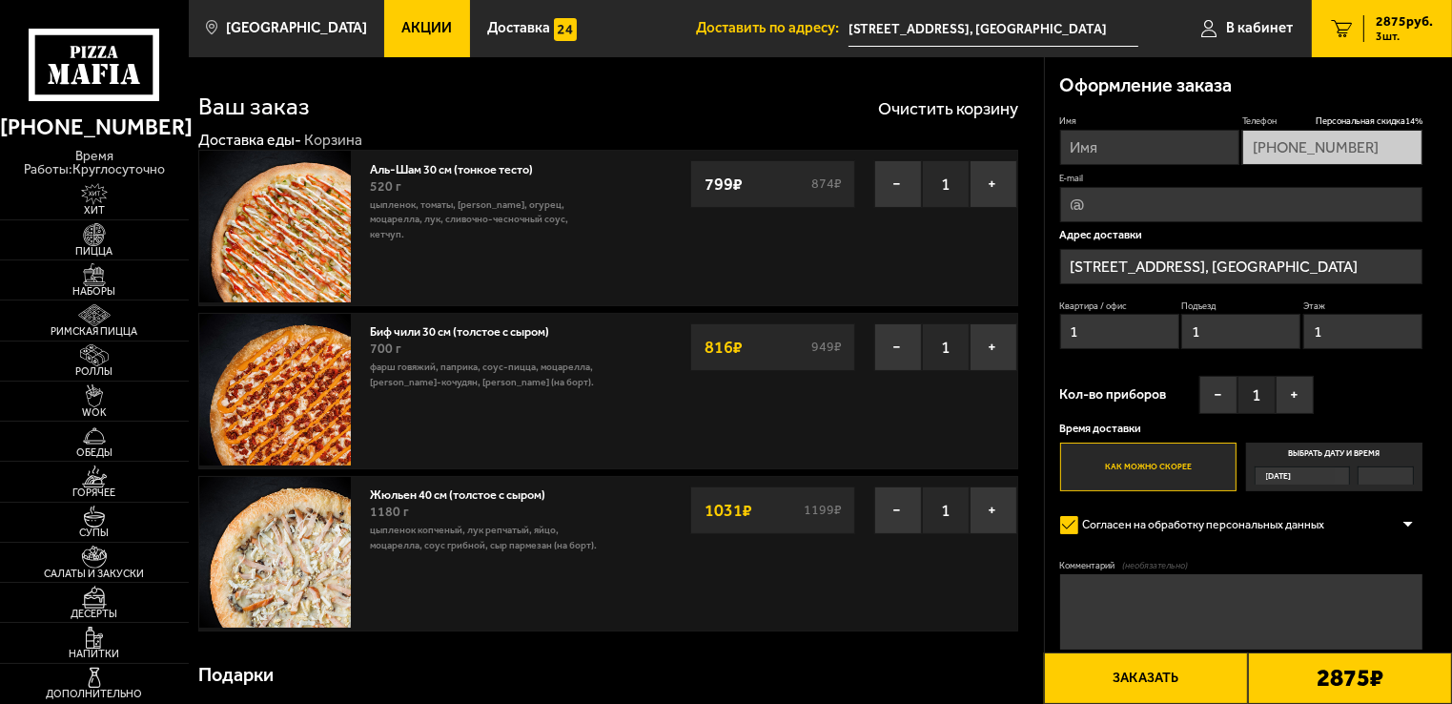
click at [0, 0] on input "Выбрать дату и время [DATE]" at bounding box center [0, 0] width 0 height 0
click at [1302, 476] on div "[DATE]" at bounding box center [1295, 475] width 79 height 17
click at [0, 0] on input "Выбрать дату и время [DATE]" at bounding box center [0, 0] width 0 height 0
click at [1277, 476] on span "[DATE]" at bounding box center [1279, 475] width 26 height 17
click at [0, 0] on input "Выбрать дату и время [DATE]" at bounding box center [0, 0] width 0 height 0
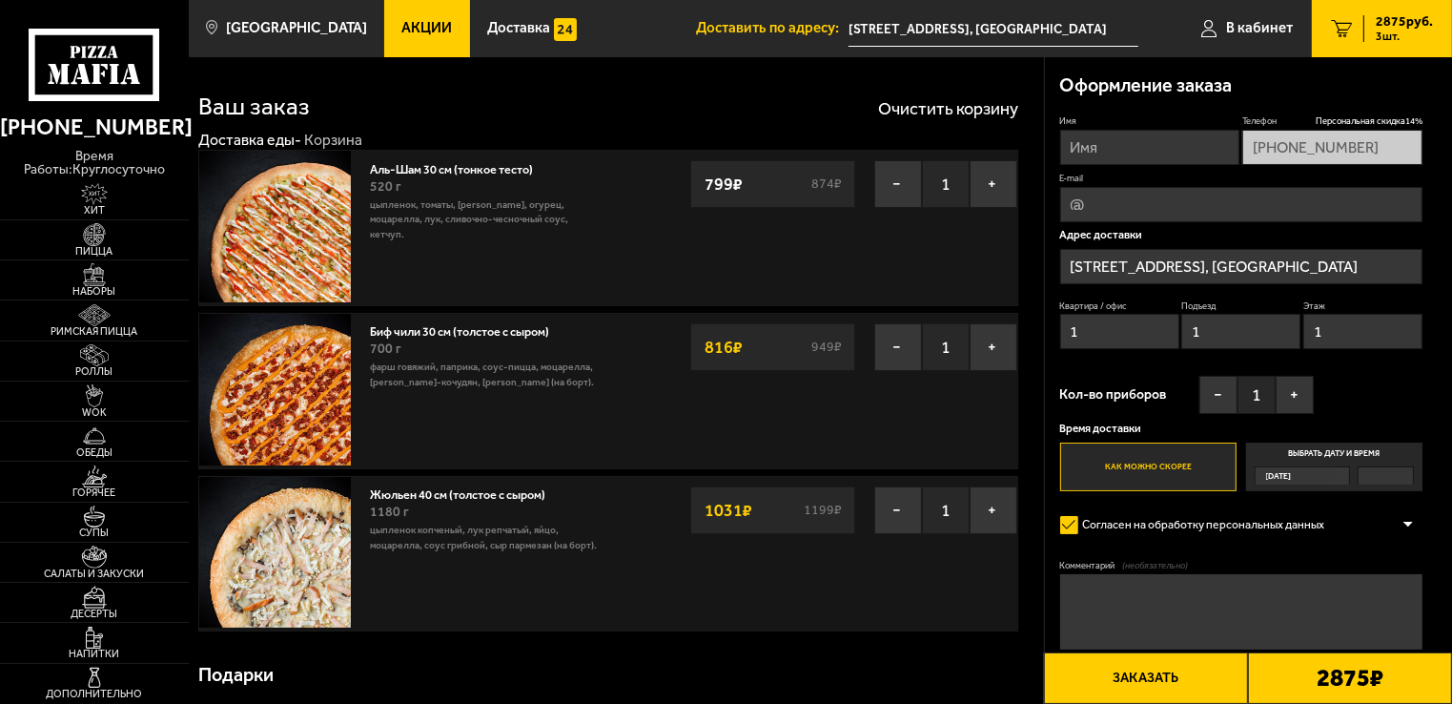
click at [1277, 476] on span "[DATE]" at bounding box center [1279, 475] width 26 height 17
click at [0, 0] on input "Выбрать дату и время [DATE]" at bounding box center [0, 0] width 0 height 0
click at [1336, 455] on label "Выбрать дату и время [DATE]" at bounding box center [1334, 466] width 177 height 49
click at [0, 0] on input "Выбрать дату и время [DATE]" at bounding box center [0, 0] width 0 height 0
click at [1336, 455] on label "Выбрать дату и время [DATE]" at bounding box center [1334, 466] width 177 height 49
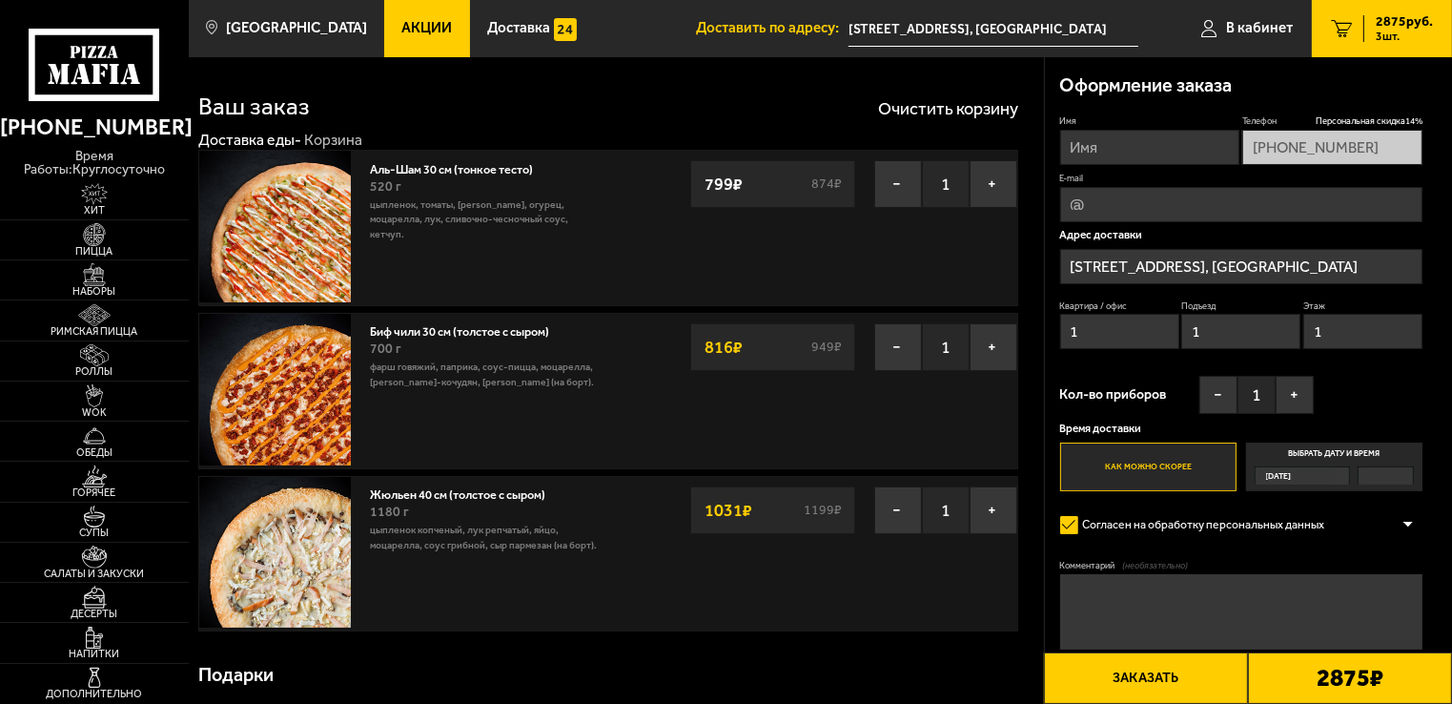
click at [0, 0] on input "Выбрать дату и время [DATE]" at bounding box center [0, 0] width 0 height 0
click at [1336, 455] on label "Выбрать дату и время [DATE]" at bounding box center [1334, 466] width 177 height 49
click at [0, 0] on input "Выбрать дату и время [DATE]" at bounding box center [0, 0] width 0 height 0
click at [1336, 455] on label "Выбрать дату и время [DATE]" at bounding box center [1334, 466] width 177 height 49
click at [0, 0] on input "Выбрать дату и время [DATE]" at bounding box center [0, 0] width 0 height 0
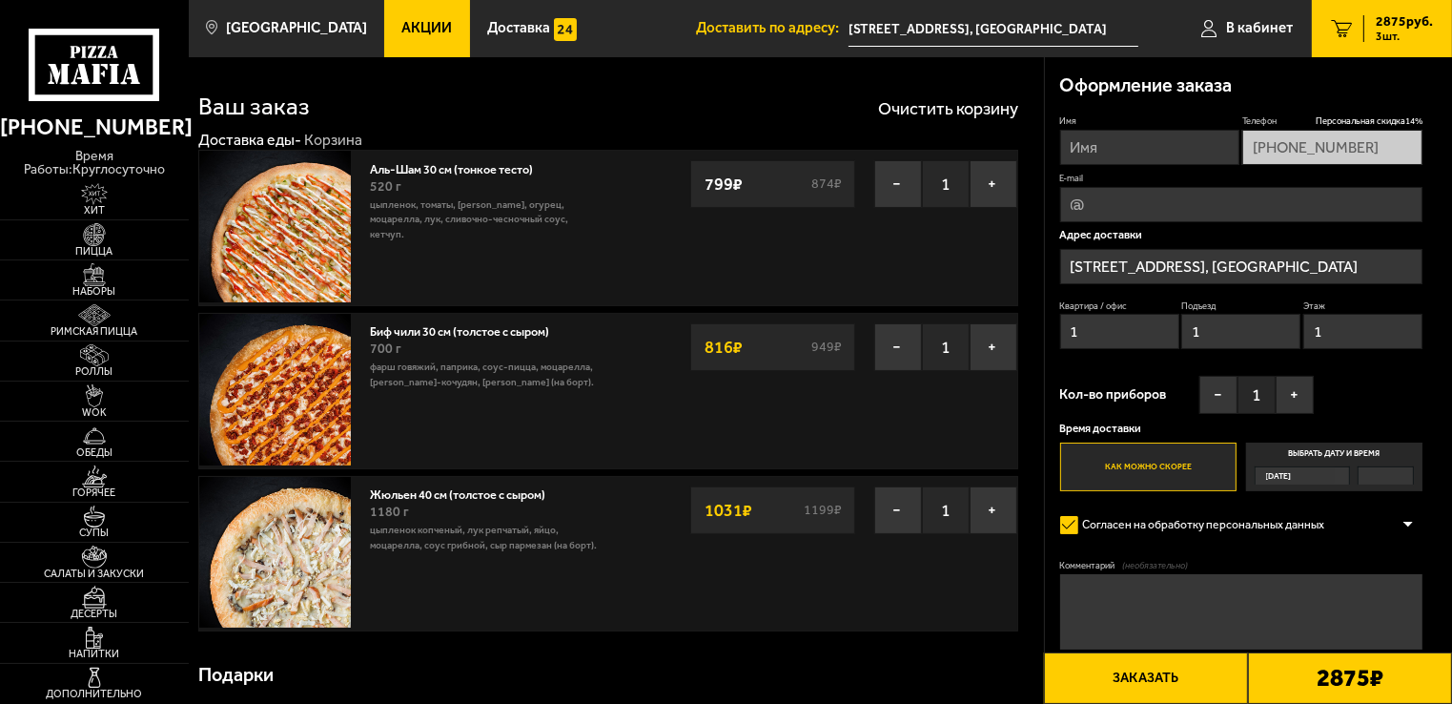
click at [1336, 455] on label "Выбрать дату и время [DATE]" at bounding box center [1334, 466] width 177 height 49
click at [0, 0] on input "Выбрать дату и время [DATE]" at bounding box center [0, 0] width 0 height 0
click at [1336, 455] on label "Выбрать дату и время [DATE]" at bounding box center [1334, 466] width 177 height 49
click at [0, 0] on input "Выбрать дату и время [DATE]" at bounding box center [0, 0] width 0 height 0
click at [1336, 455] on label "Выбрать дату и время [DATE]" at bounding box center [1334, 466] width 177 height 49
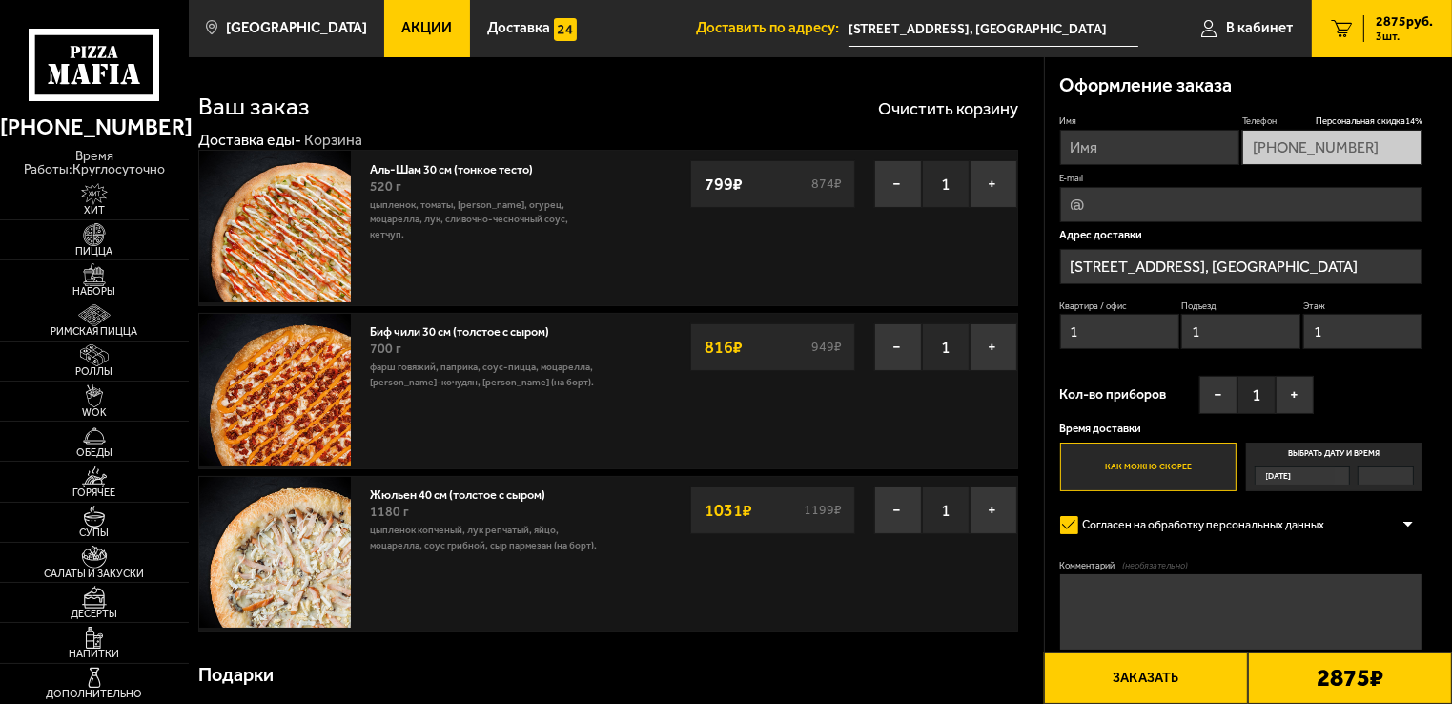
click at [0, 0] on input "Выбрать дату и время [DATE]" at bounding box center [0, 0] width 0 height 0
click at [1355, 452] on label "Выбрать дату и время [DATE]" at bounding box center [1334, 466] width 177 height 49
click at [0, 0] on input "Выбрать дату и время [DATE]" at bounding box center [0, 0] width 0 height 0
click at [1355, 452] on label "Выбрать дату и время [DATE]" at bounding box center [1334, 466] width 177 height 49
click at [0, 0] on input "Выбрать дату и время [DATE]" at bounding box center [0, 0] width 0 height 0
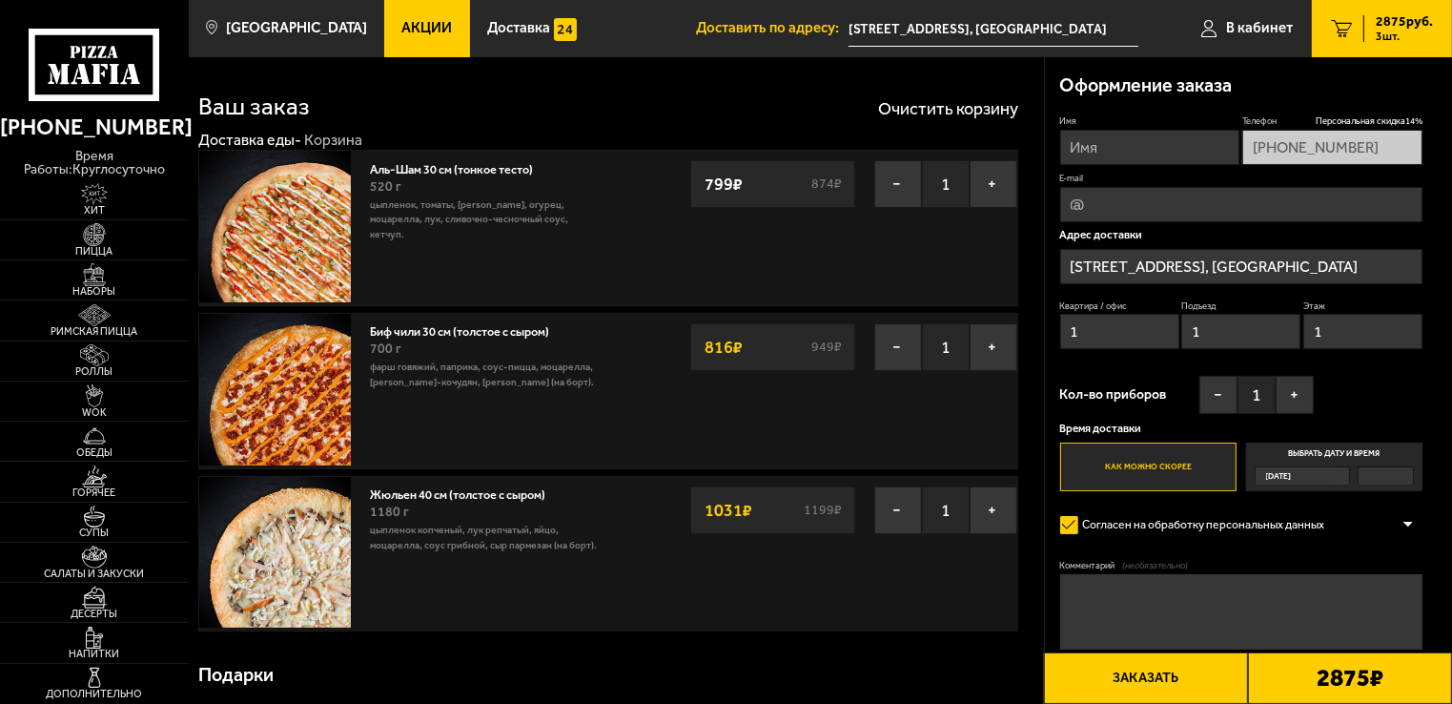
click at [1355, 452] on label "Выбрать дату и время [DATE]" at bounding box center [1334, 466] width 177 height 49
click at [0, 0] on input "Выбрать дату и время [DATE]" at bounding box center [0, 0] width 0 height 0
click at [1355, 452] on label "Выбрать дату и время [DATE]" at bounding box center [1334, 466] width 177 height 49
click at [0, 0] on input "Выбрать дату и время [DATE]" at bounding box center [0, 0] width 0 height 0
click at [1355, 452] on label "Выбрать дату и время [DATE]" at bounding box center [1334, 466] width 177 height 49
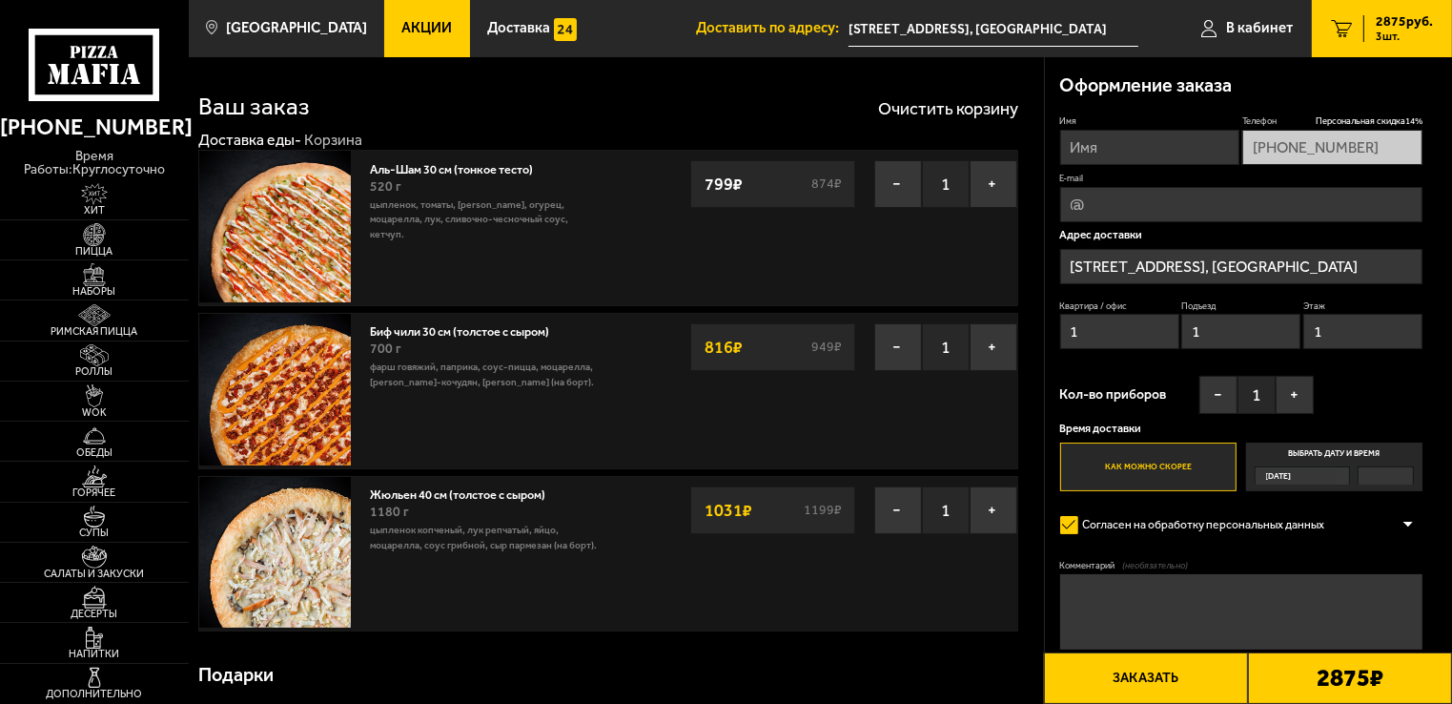
click at [0, 0] on input "Выбрать дату и время [DATE]" at bounding box center [0, 0] width 0 height 0
click at [1355, 452] on label "Выбрать дату и время [DATE]" at bounding box center [1334, 466] width 177 height 49
click at [0, 0] on input "Выбрать дату и время [DATE]" at bounding box center [0, 0] width 0 height 0
click at [1355, 452] on label "Выбрать дату и время [DATE]" at bounding box center [1334, 466] width 177 height 49
click at [0, 0] on input "Выбрать дату и время [DATE]" at bounding box center [0, 0] width 0 height 0
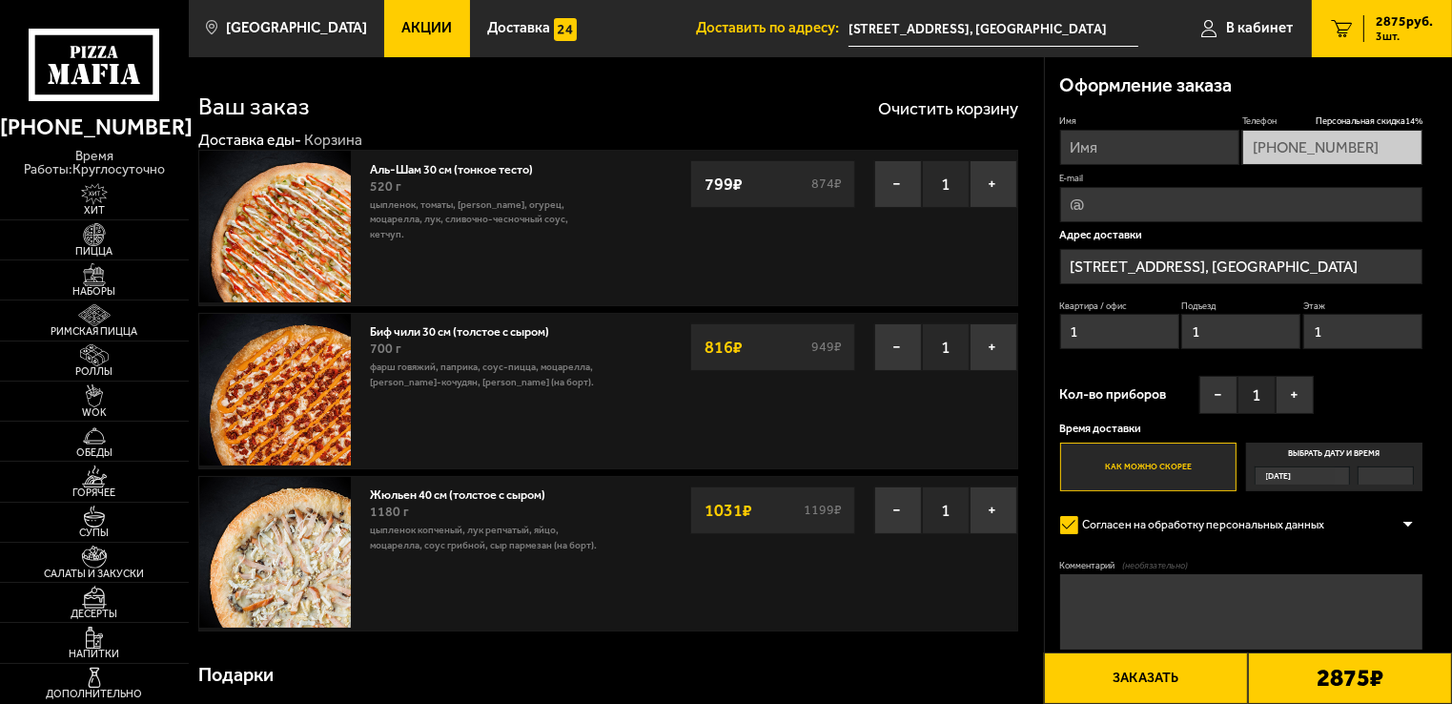
click at [1355, 452] on label "Выбрать дату и время [DATE]" at bounding box center [1334, 466] width 177 height 49
click at [0, 0] on input "Выбрать дату и время [DATE]" at bounding box center [0, 0] width 0 height 0
click at [1355, 452] on label "Выбрать дату и время [DATE]" at bounding box center [1334, 466] width 177 height 49
click at [0, 0] on input "Выбрать дату и время [DATE]" at bounding box center [0, 0] width 0 height 0
click at [1355, 452] on label "Выбрать дату и время [DATE]" at bounding box center [1334, 466] width 177 height 49
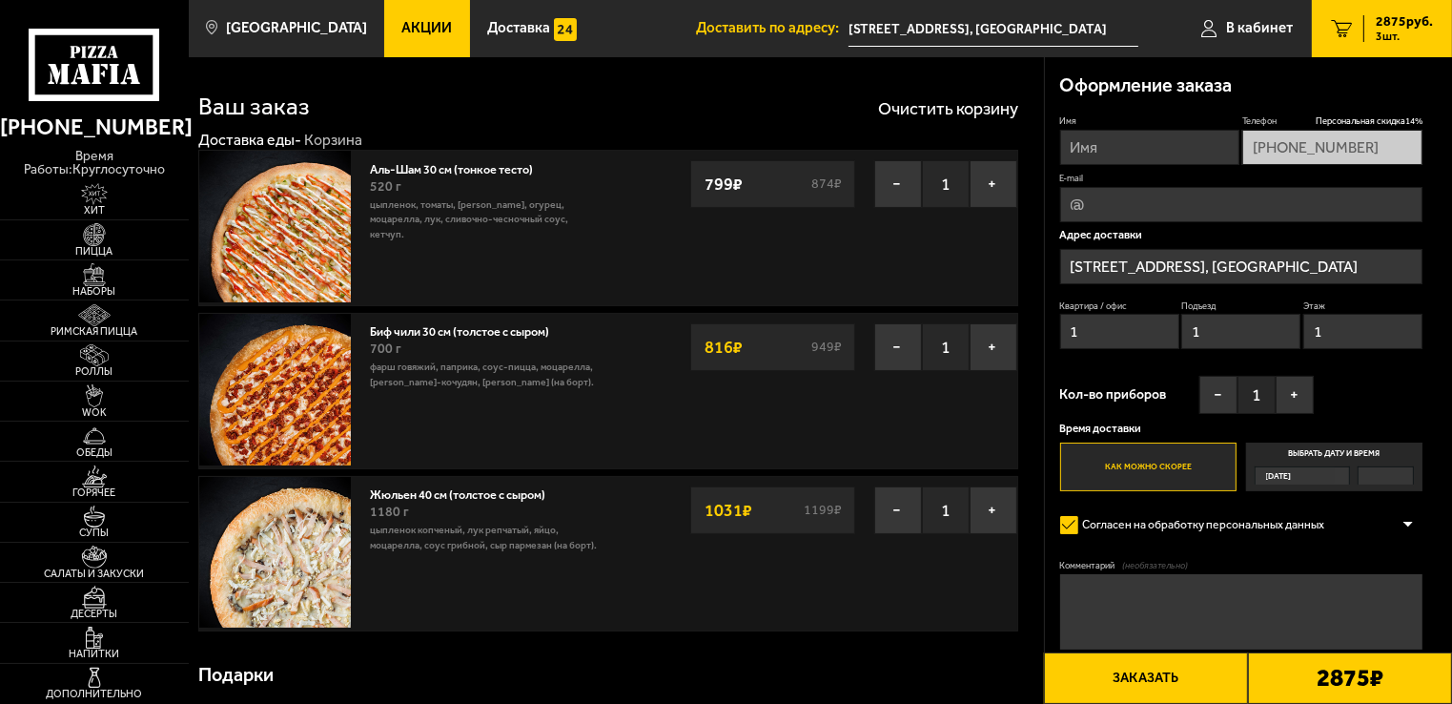
click at [0, 0] on input "Выбрать дату и время [DATE]" at bounding box center [0, 0] width 0 height 0
click at [1355, 452] on label "Выбрать дату и время [DATE]" at bounding box center [1334, 466] width 177 height 49
click at [0, 0] on input "Выбрать дату и время [DATE]" at bounding box center [0, 0] width 0 height 0
click at [1355, 452] on label "Выбрать дату и время [DATE]" at bounding box center [1334, 466] width 177 height 49
click at [0, 0] on input "Выбрать дату и время [DATE]" at bounding box center [0, 0] width 0 height 0
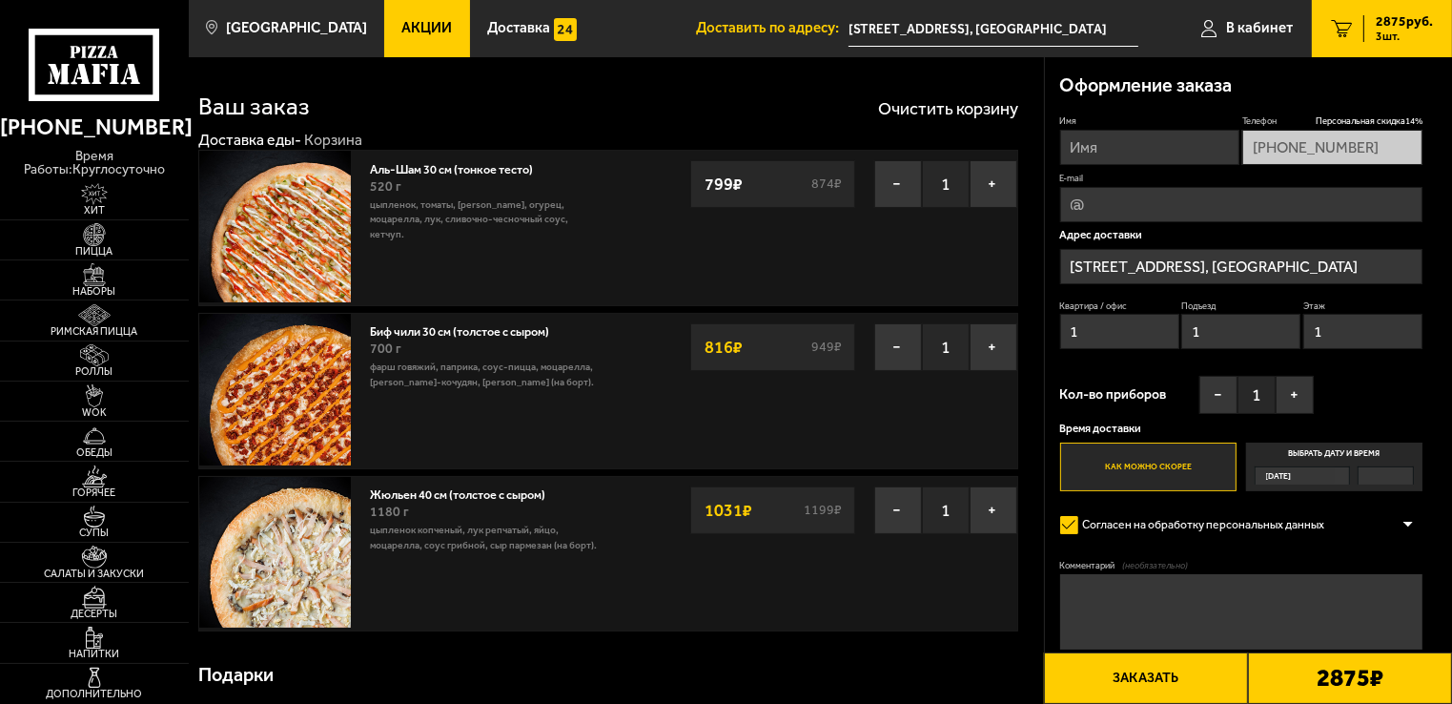
click at [1355, 452] on label "Выбрать дату и время [DATE]" at bounding box center [1334, 466] width 177 height 49
click at [0, 0] on input "Выбрать дату и время [DATE]" at bounding box center [0, 0] width 0 height 0
click at [1355, 452] on label "Выбрать дату и время [DATE]" at bounding box center [1334, 466] width 177 height 49
click at [0, 0] on input "Выбрать дату и время [DATE]" at bounding box center [0, 0] width 0 height 0
drag, startPoint x: 1355, startPoint y: 452, endPoint x: 1331, endPoint y: 490, distance: 45.0
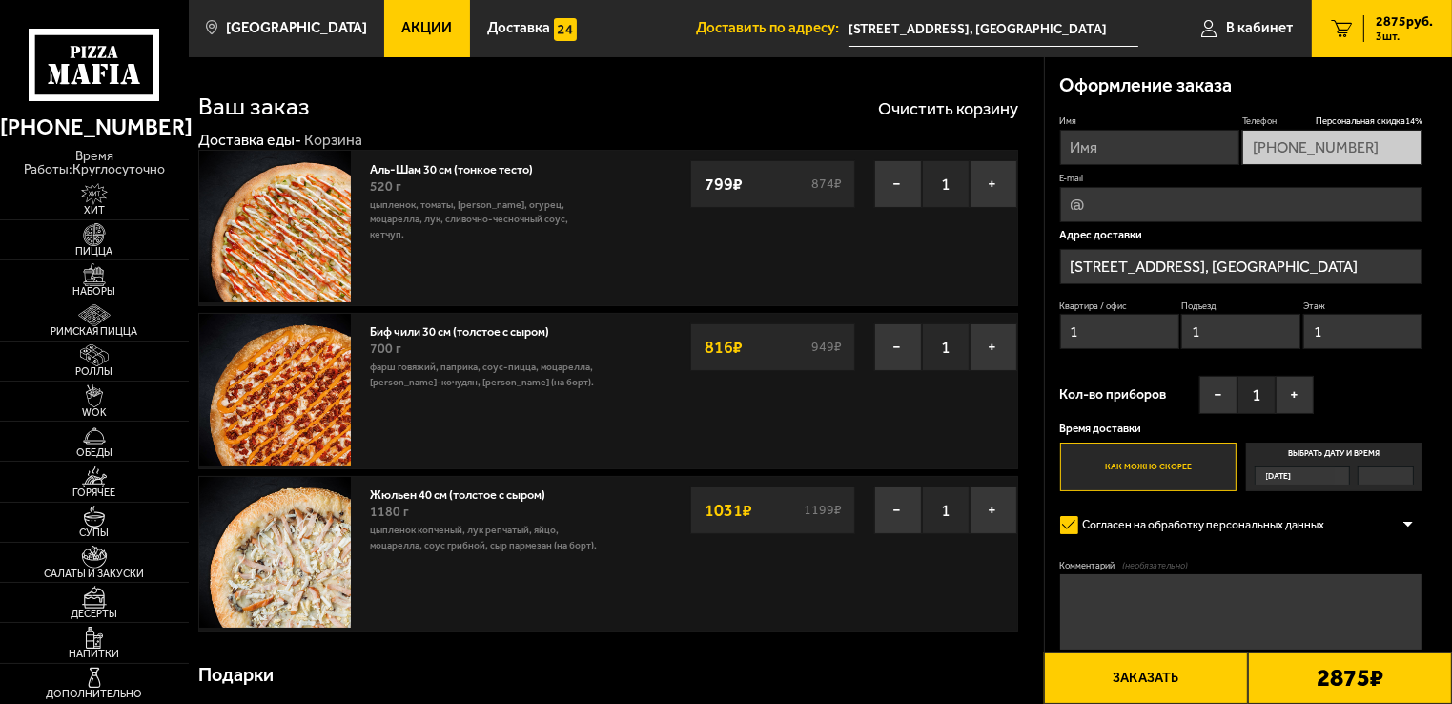
click at [1331, 490] on label "Выбрать дату и время [DATE]" at bounding box center [1334, 466] width 177 height 49
click at [0, 0] on input "Выбрать дату и время [DATE]" at bounding box center [0, 0] width 0 height 0
click at [1336, 483] on div "[DATE]" at bounding box center [1302, 475] width 95 height 18
click at [0, 0] on input "Выбрать дату и время [DATE]" at bounding box center [0, 0] width 0 height 0
click at [1149, 455] on label "Как можно скорее" at bounding box center [1148, 466] width 177 height 49
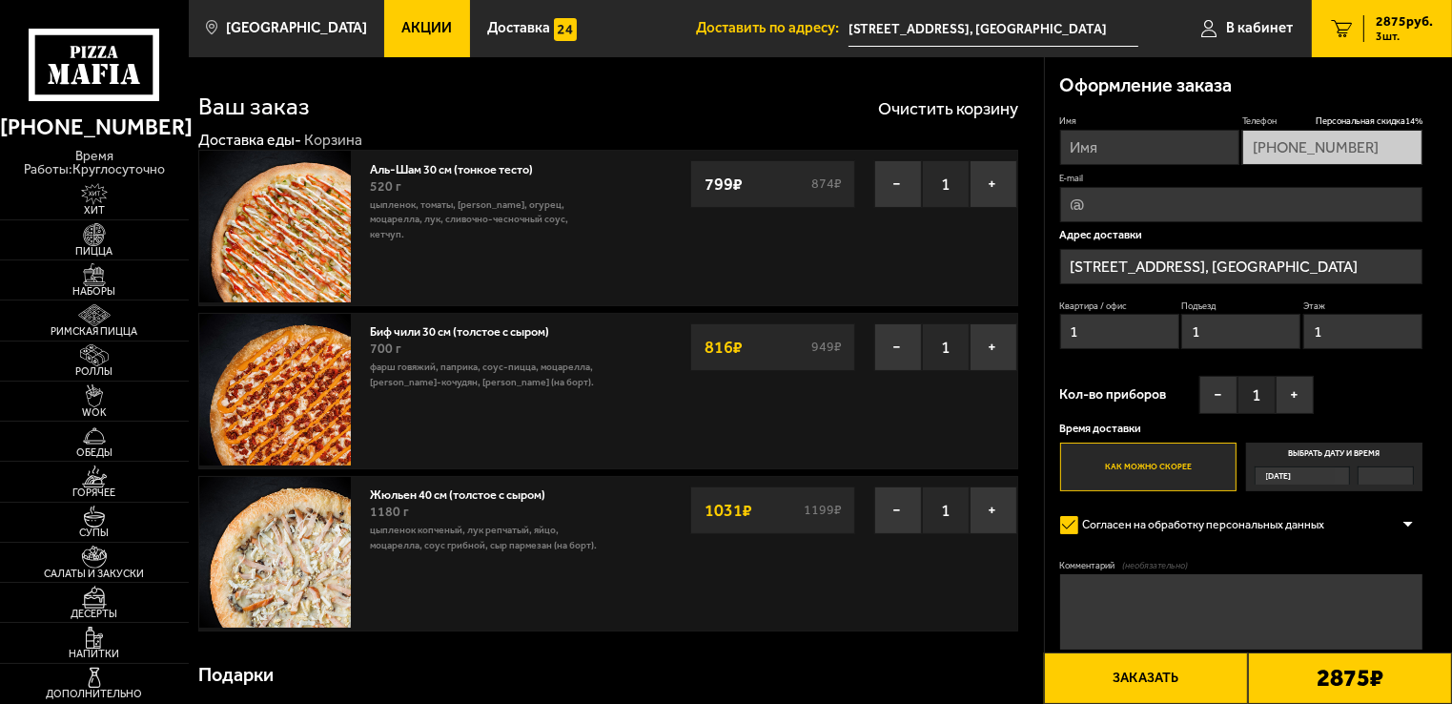
click at [0, 0] on input "Как можно скорее" at bounding box center [0, 0] width 0 height 0
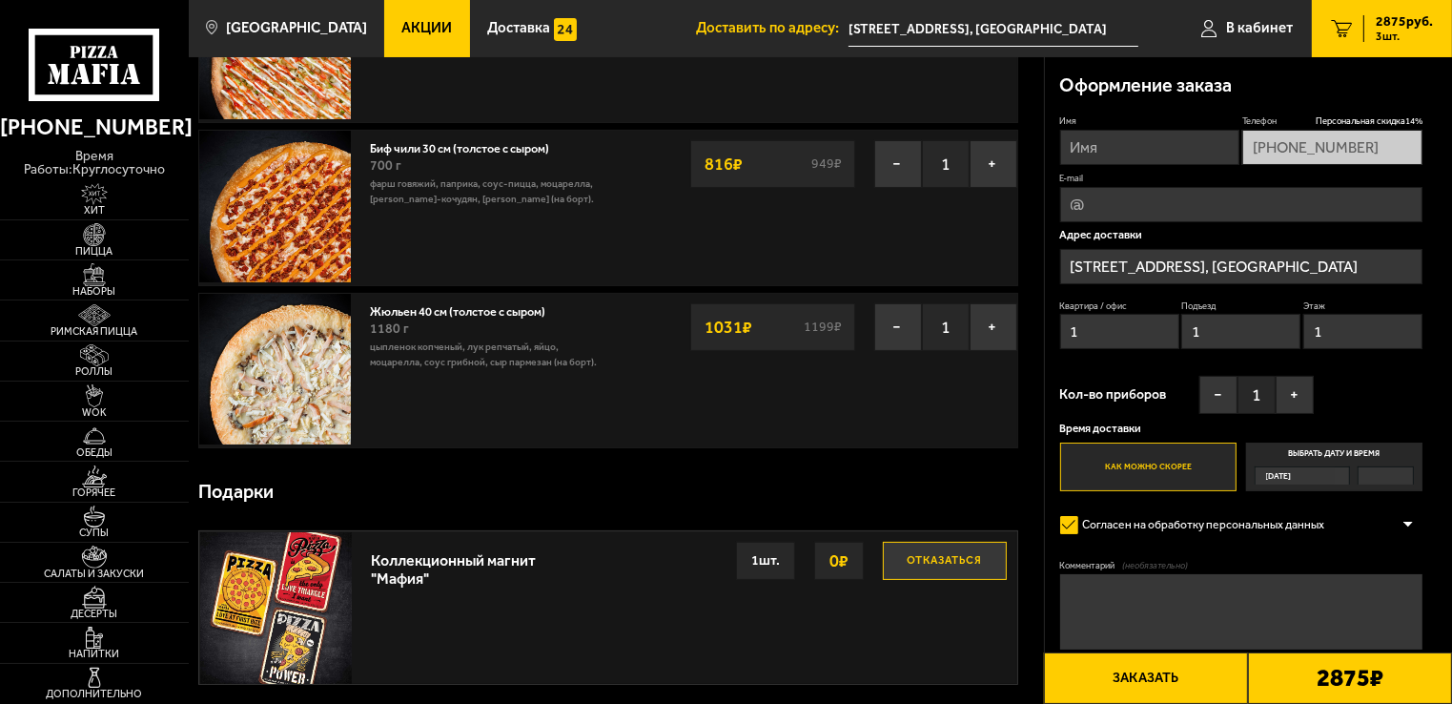
scroll to position [117, 0]
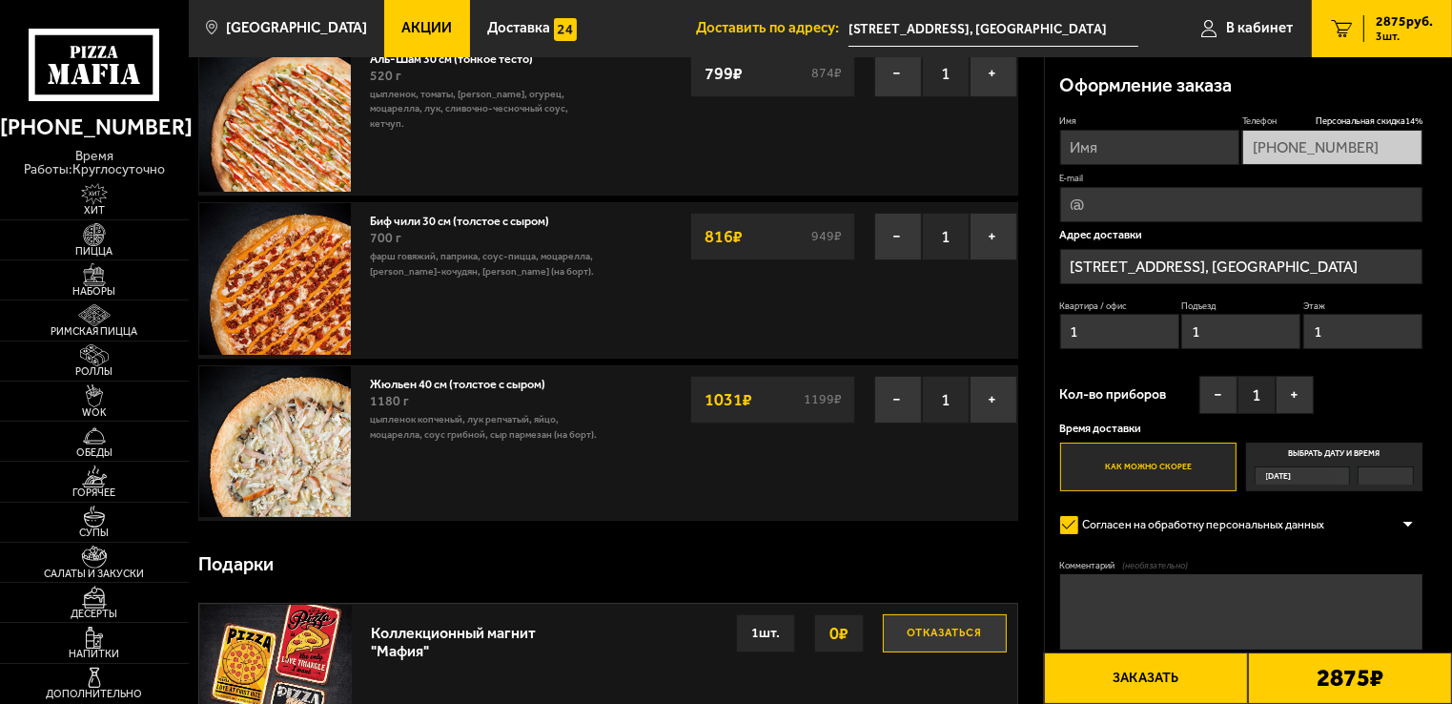
click at [1315, 497] on form "Имя Телефон Персональная скидка 14 % [PHONE_NUMBER] E-mail Адрес [GEOGRAPHIC_DA…" at bounding box center [1241, 426] width 363 height 625
click at [1349, 460] on label "Выбрать дату и время [DATE]" at bounding box center [1334, 466] width 177 height 49
click at [0, 0] on input "Выбрать дату и время [DATE]" at bounding box center [0, 0] width 0 height 0
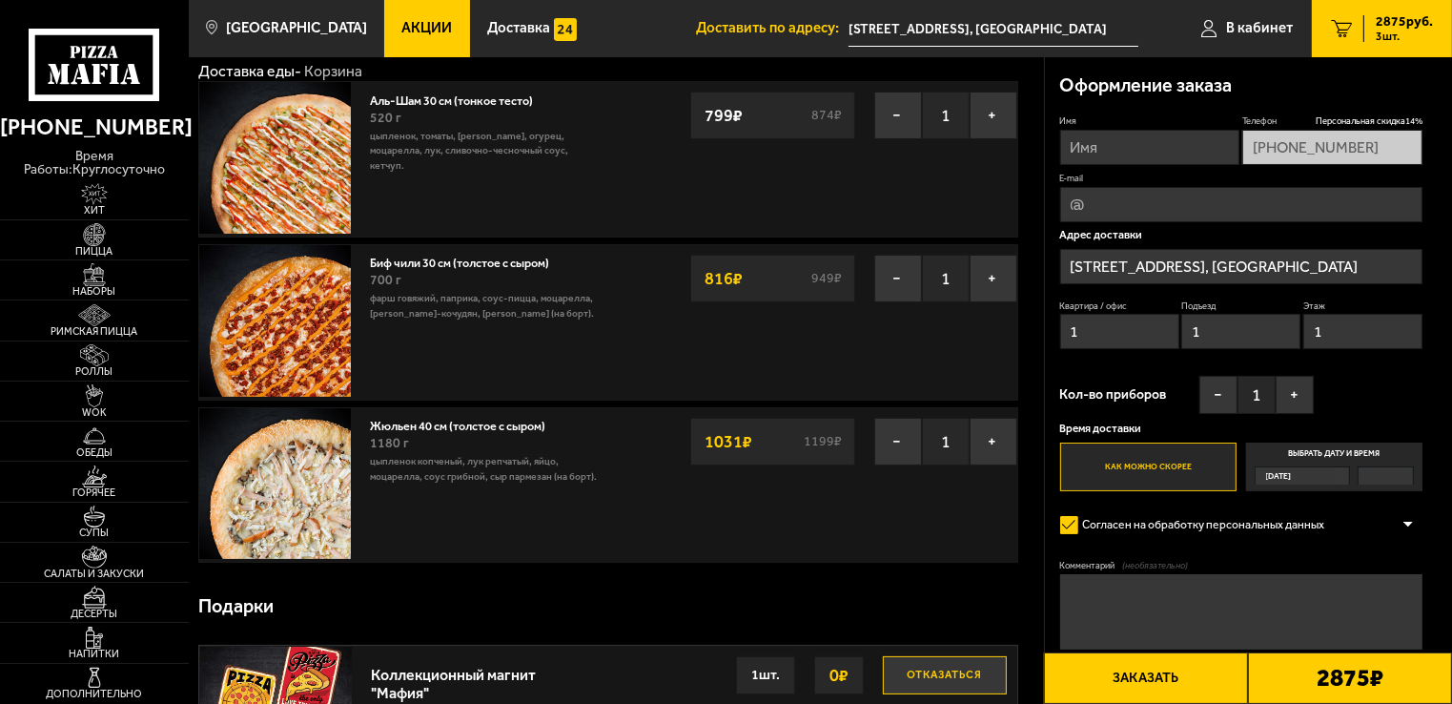
click at [1342, 455] on label "Выбрать дату и время [DATE]" at bounding box center [1334, 466] width 177 height 49
click at [0, 0] on input "Выбрать дату и время [DATE]" at bounding box center [0, 0] width 0 height 0
click at [1342, 455] on label "Выбрать дату и время [DATE]" at bounding box center [1334, 466] width 177 height 49
click at [0, 0] on input "Выбрать дату и время [DATE]" at bounding box center [0, 0] width 0 height 0
click at [1319, 449] on label "Выбрать дату и время [DATE]" at bounding box center [1334, 466] width 177 height 49
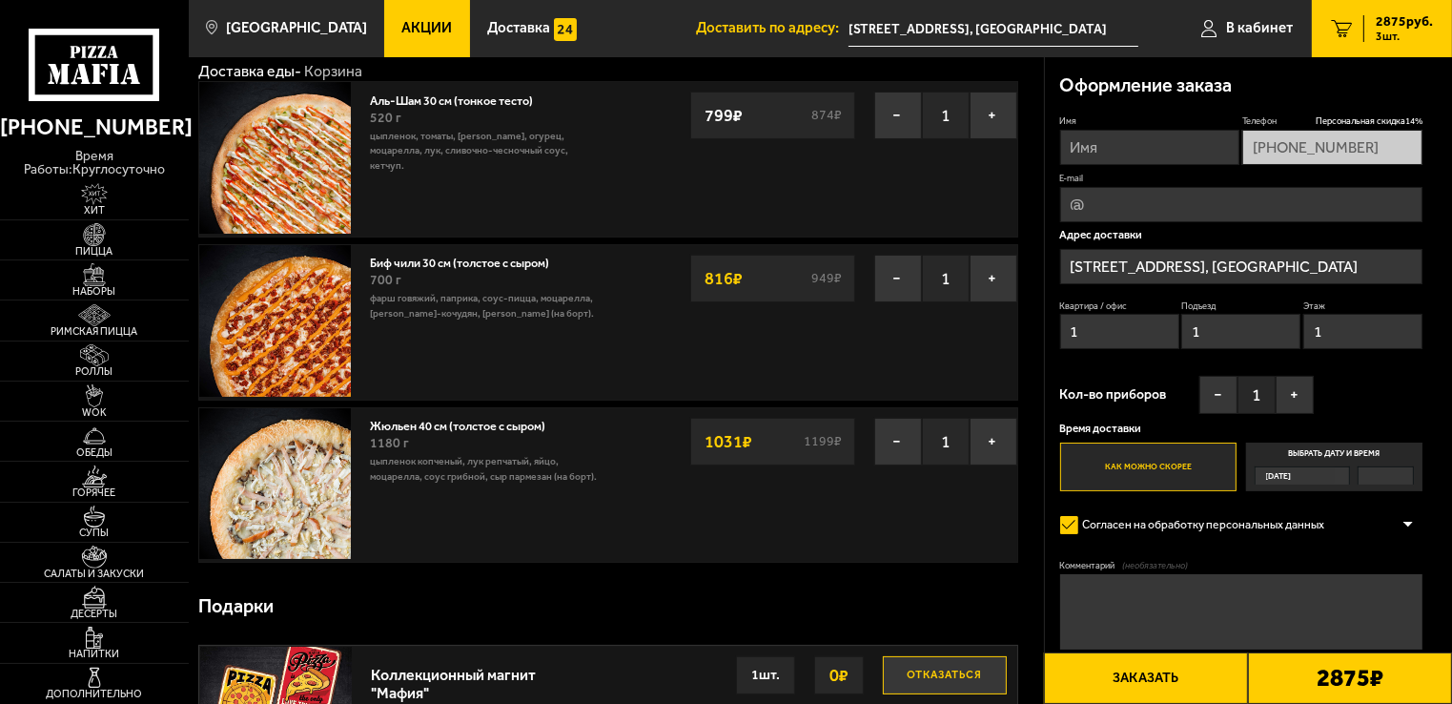
click at [0, 0] on input "Выбрать дату и время [DATE]" at bounding box center [0, 0] width 0 height 0
click at [1304, 474] on div "[DATE]" at bounding box center [1295, 475] width 79 height 17
click at [0, 0] on input "Выбрать дату и время [DATE]" at bounding box center [0, 0] width 0 height 0
click at [1342, 440] on div "Время доставки Как можно скорее Выбрать дату и время [DATE]" at bounding box center [1241, 457] width 363 height 68
click at [1337, 450] on label "Выбрать дату и время [DATE]" at bounding box center [1334, 466] width 177 height 49
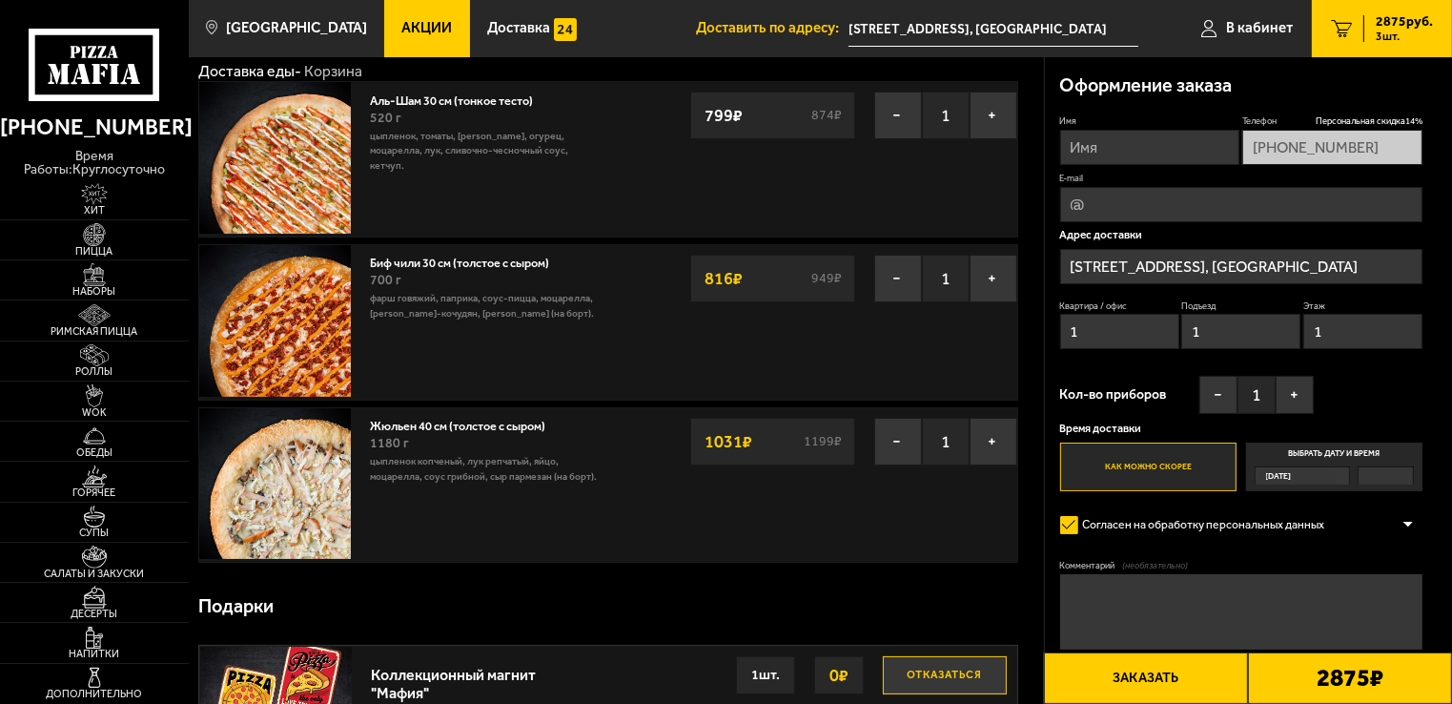
click at [0, 0] on input "Выбрать дату и время [DATE]" at bounding box center [0, 0] width 0 height 0
click at [1308, 479] on div "[DATE]" at bounding box center [1295, 475] width 79 height 17
click at [0, 0] on input "Выбрать дату и время [DATE]" at bounding box center [0, 0] width 0 height 0
click at [1347, 444] on label "Выбрать дату и время [DATE]" at bounding box center [1334, 466] width 177 height 49
click at [0, 0] on input "Выбрать дату и время [DATE]" at bounding box center [0, 0] width 0 height 0
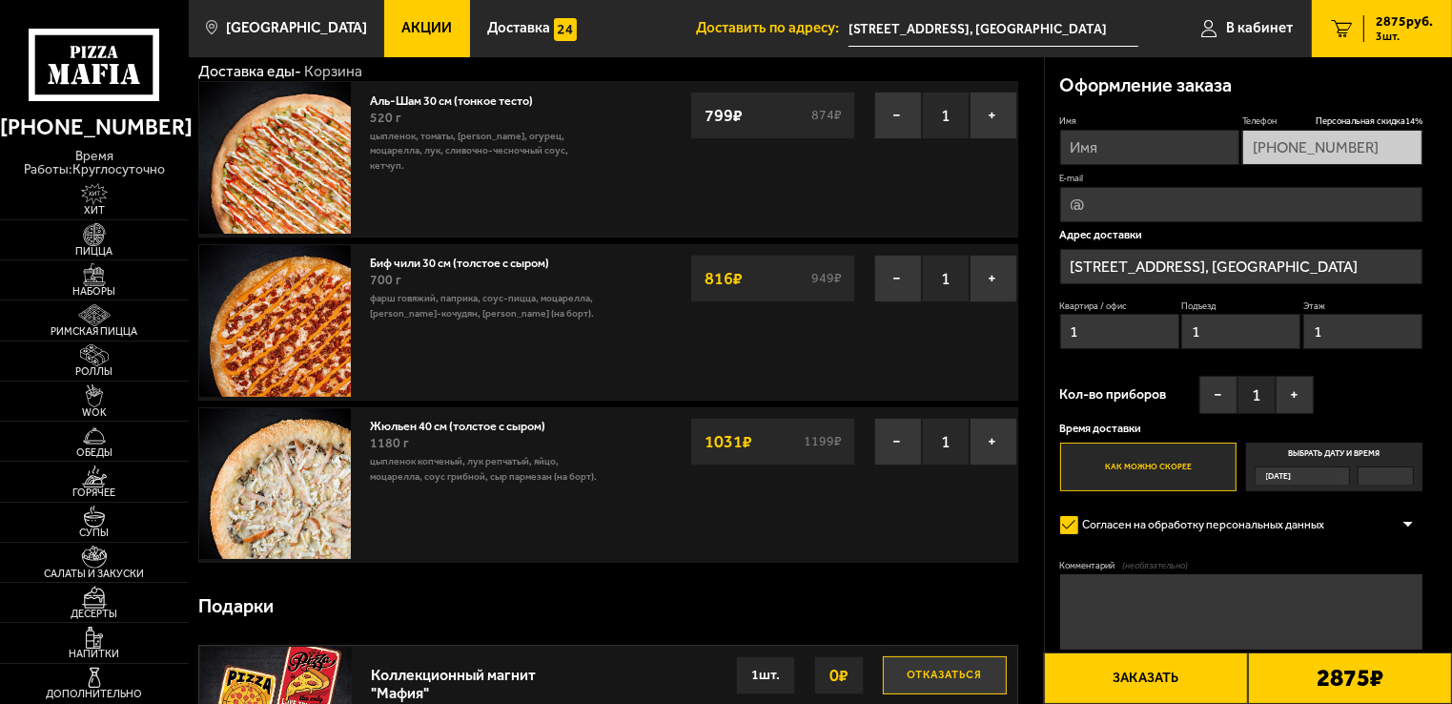
click at [1347, 444] on label "Выбрать дату и время [DATE]" at bounding box center [1334, 466] width 177 height 49
click at [0, 0] on input "Выбрать дату и время [DATE]" at bounding box center [0, 0] width 0 height 0
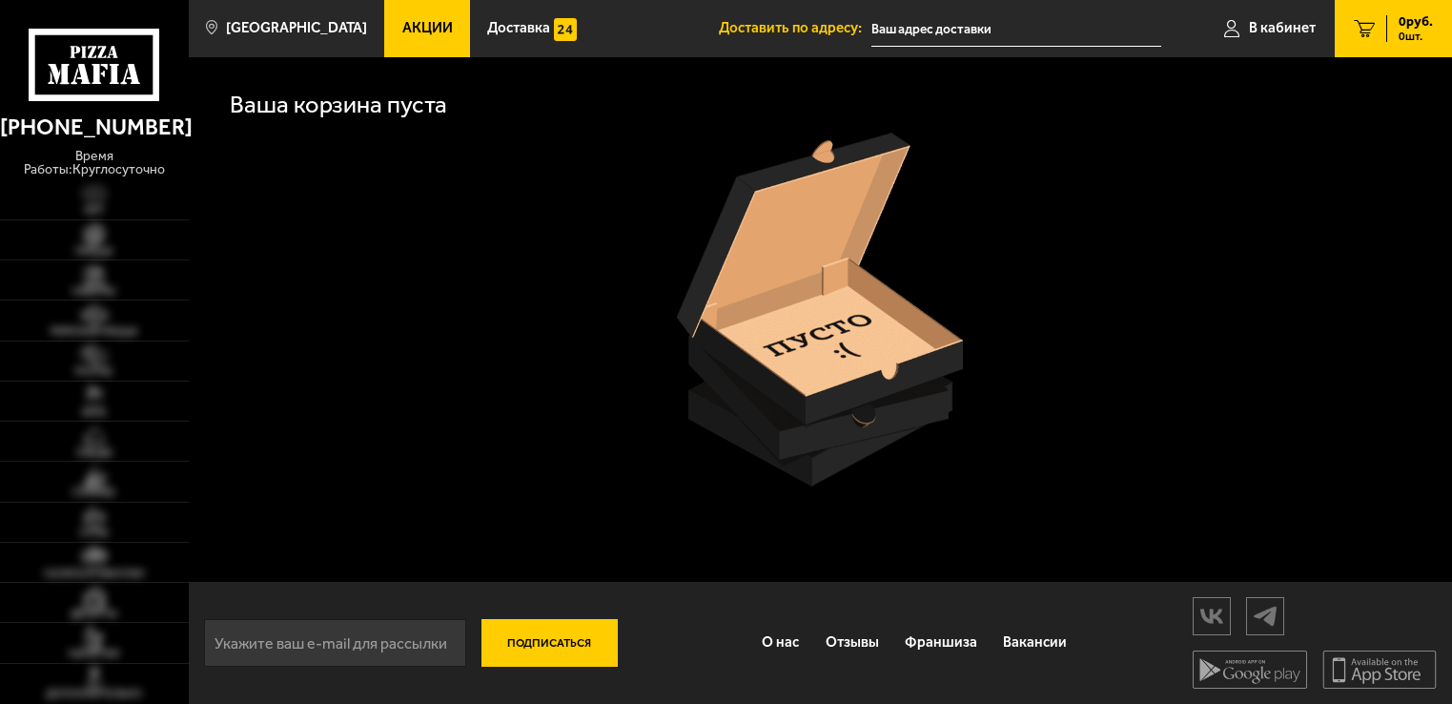
scroll to position [2, 0]
type input "[STREET_ADDRESS], [GEOGRAPHIC_DATA]"
click at [141, 222] on link "Пицца" at bounding box center [94, 239] width 189 height 39
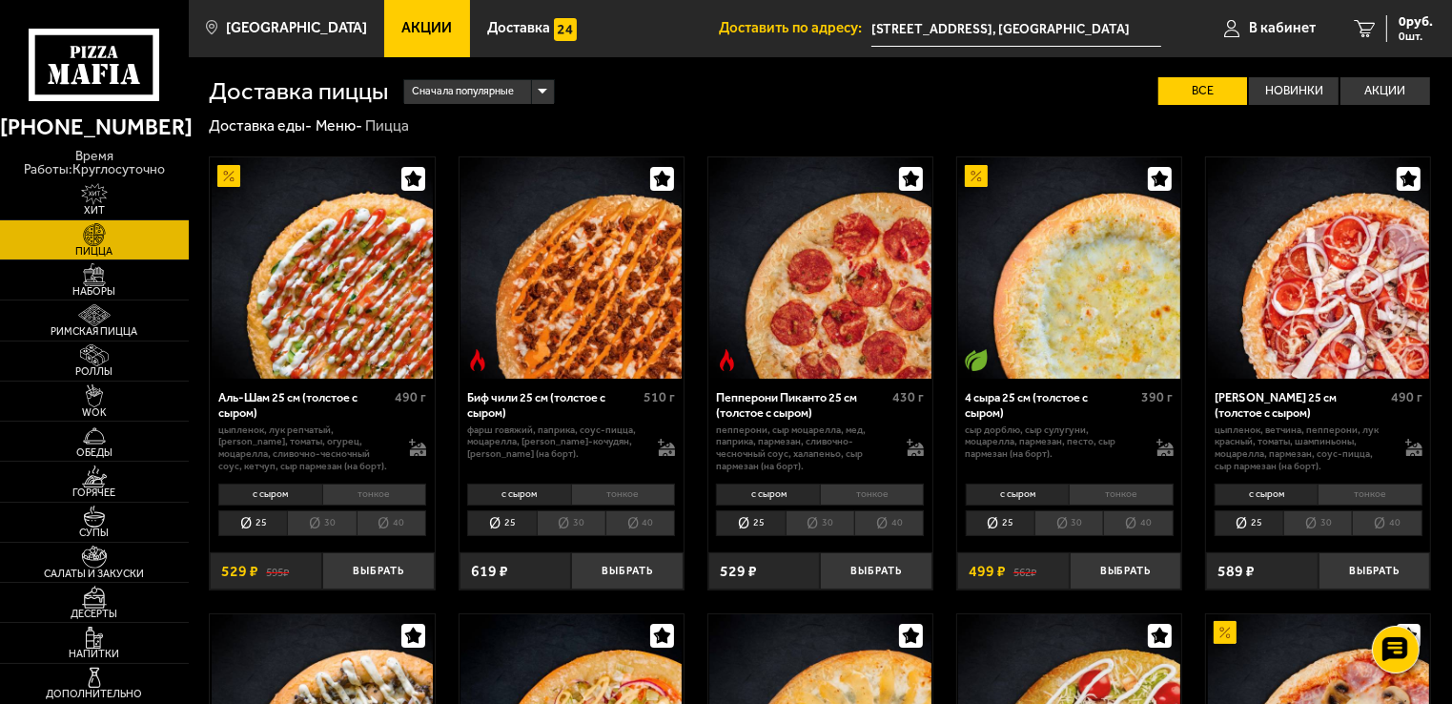
click at [571, 523] on li "30" at bounding box center [571, 523] width 69 height 27
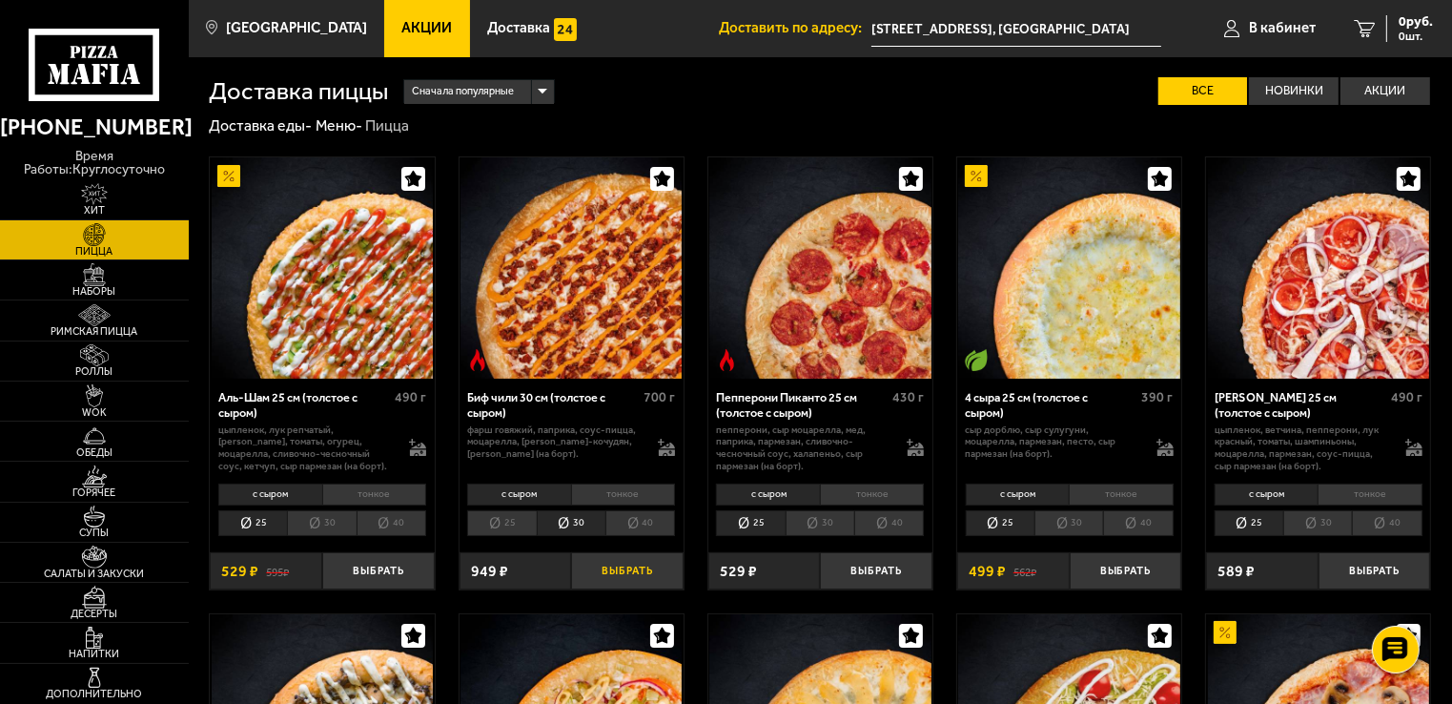
click at [636, 570] on button "Выбрать" at bounding box center [627, 570] width 113 height 37
click at [337, 521] on li "30" at bounding box center [321, 523] width 69 height 27
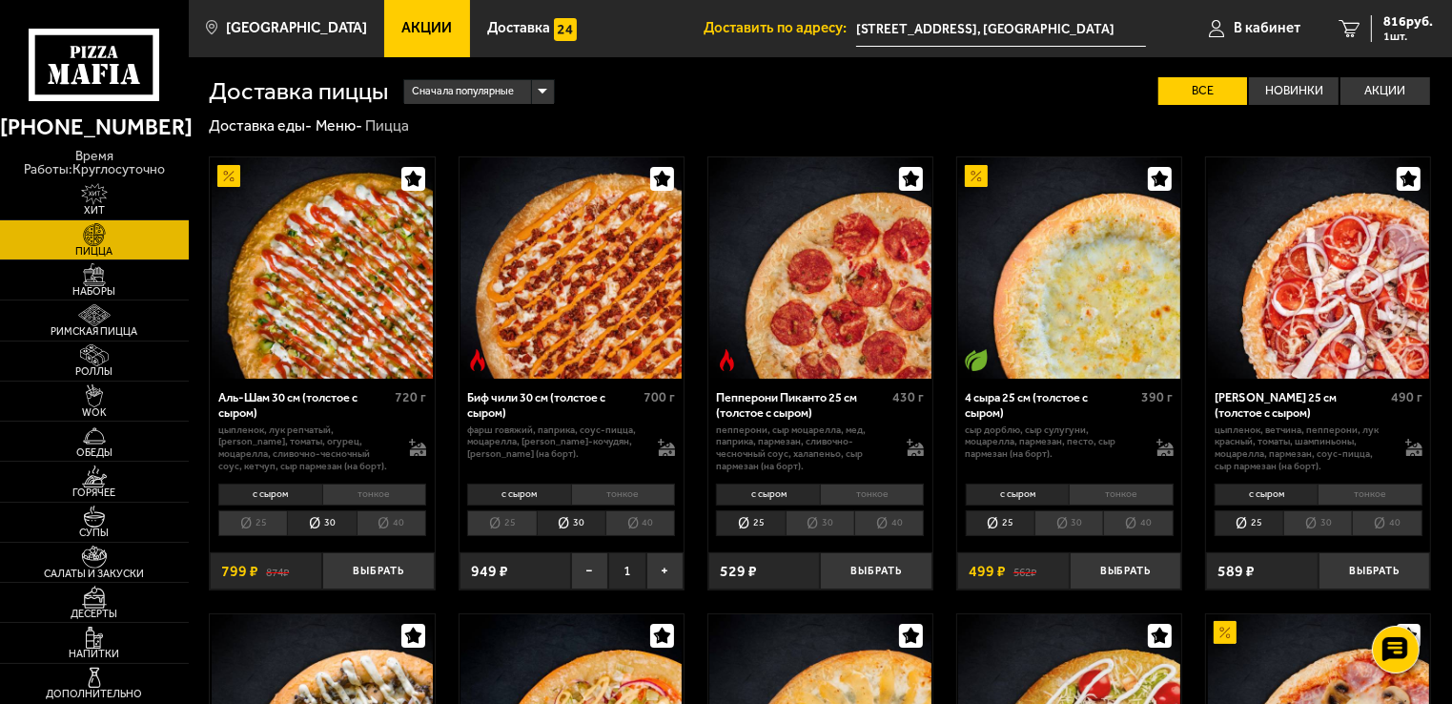
click at [384, 485] on li "тонкое" at bounding box center [374, 494] width 104 height 22
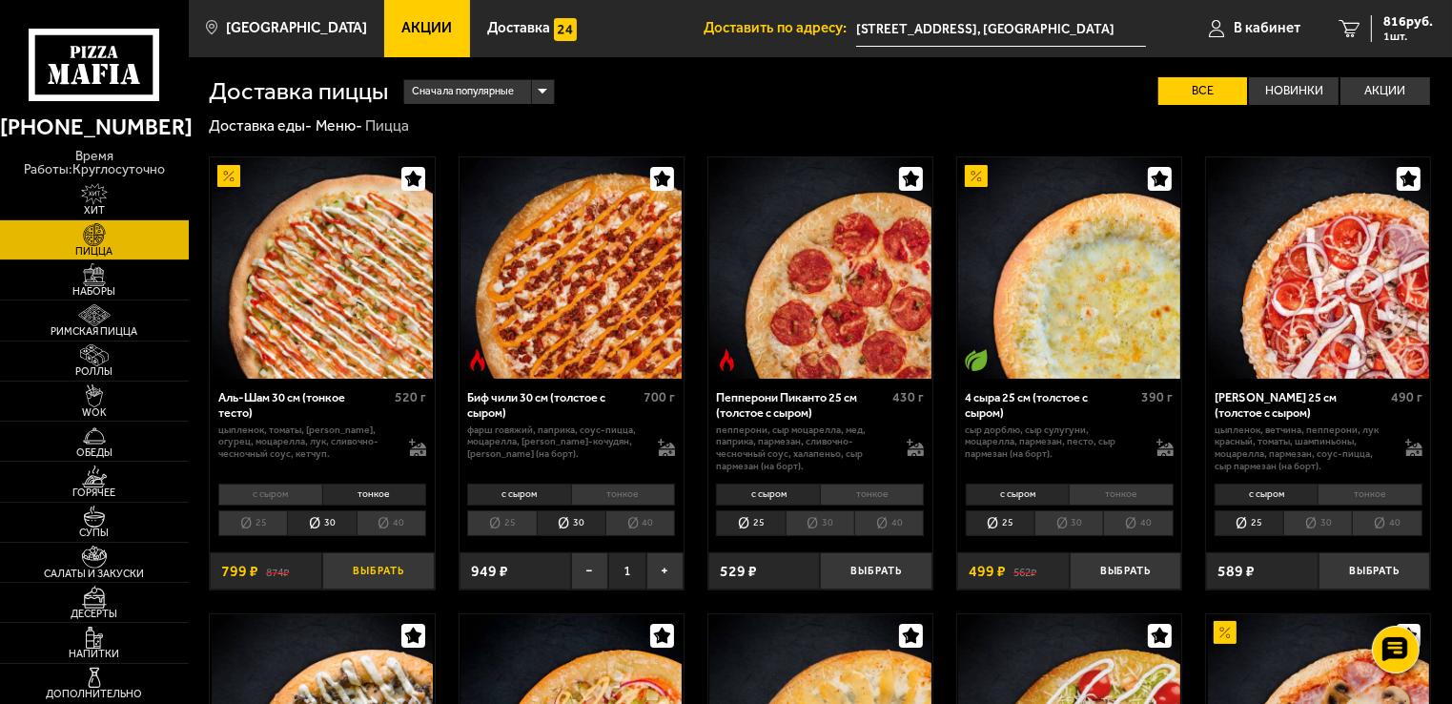
click at [378, 563] on button "Выбрать" at bounding box center [378, 570] width 113 height 37
click at [388, 495] on li "тонкое" at bounding box center [374, 494] width 104 height 22
click at [382, 523] on li "40" at bounding box center [392, 523] width 70 height 27
click at [354, 527] on li "30" at bounding box center [321, 523] width 69 height 27
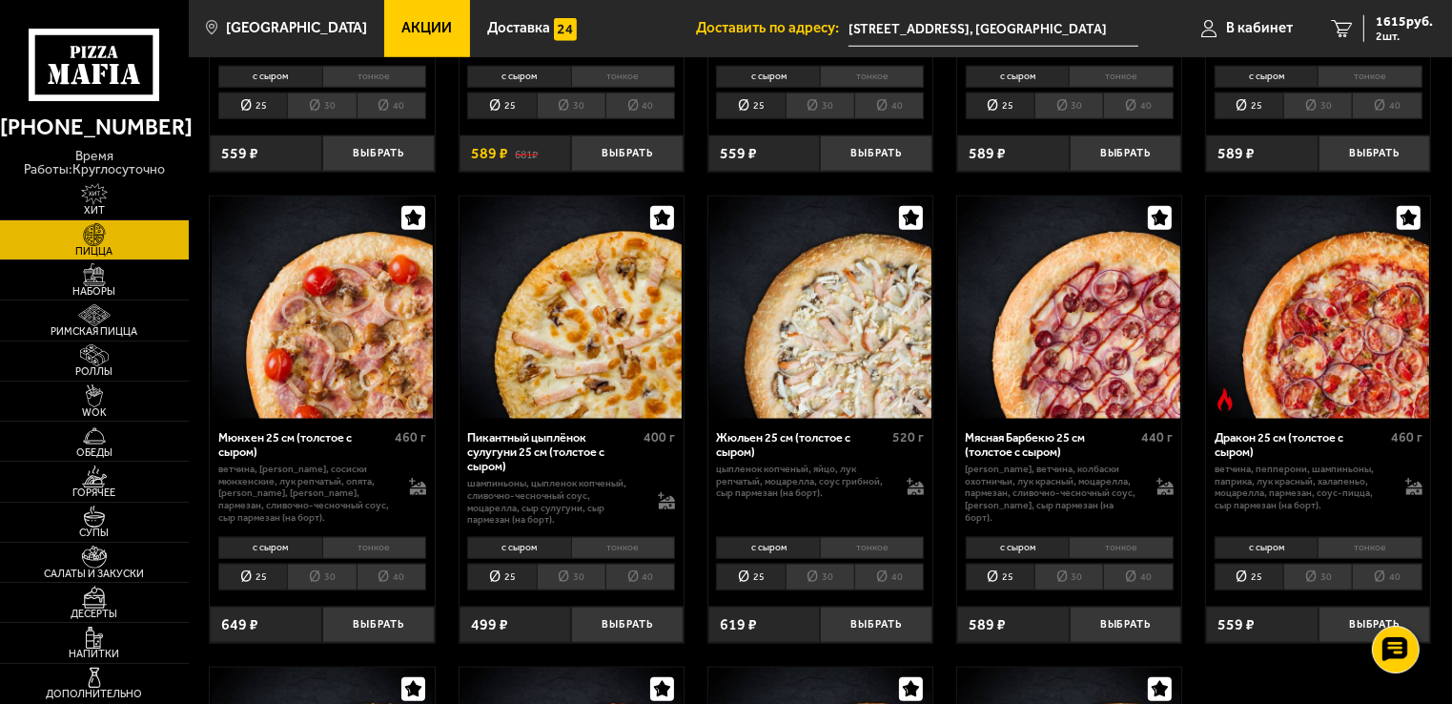
scroll to position [1838, 0]
click at [906, 578] on li "40" at bounding box center [889, 576] width 70 height 27
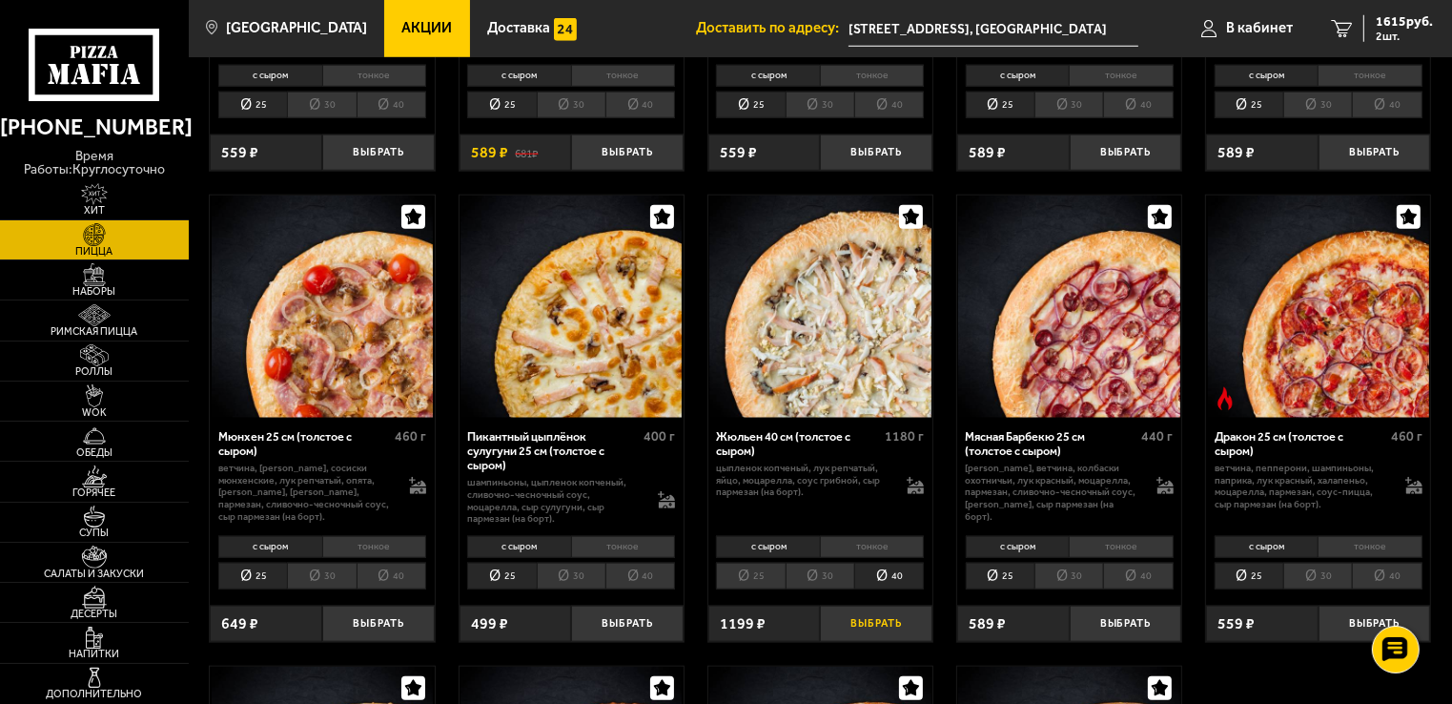
click at [890, 627] on button "Выбрать" at bounding box center [876, 623] width 113 height 37
click at [1412, 27] on span "2646 руб." at bounding box center [1404, 21] width 57 height 13
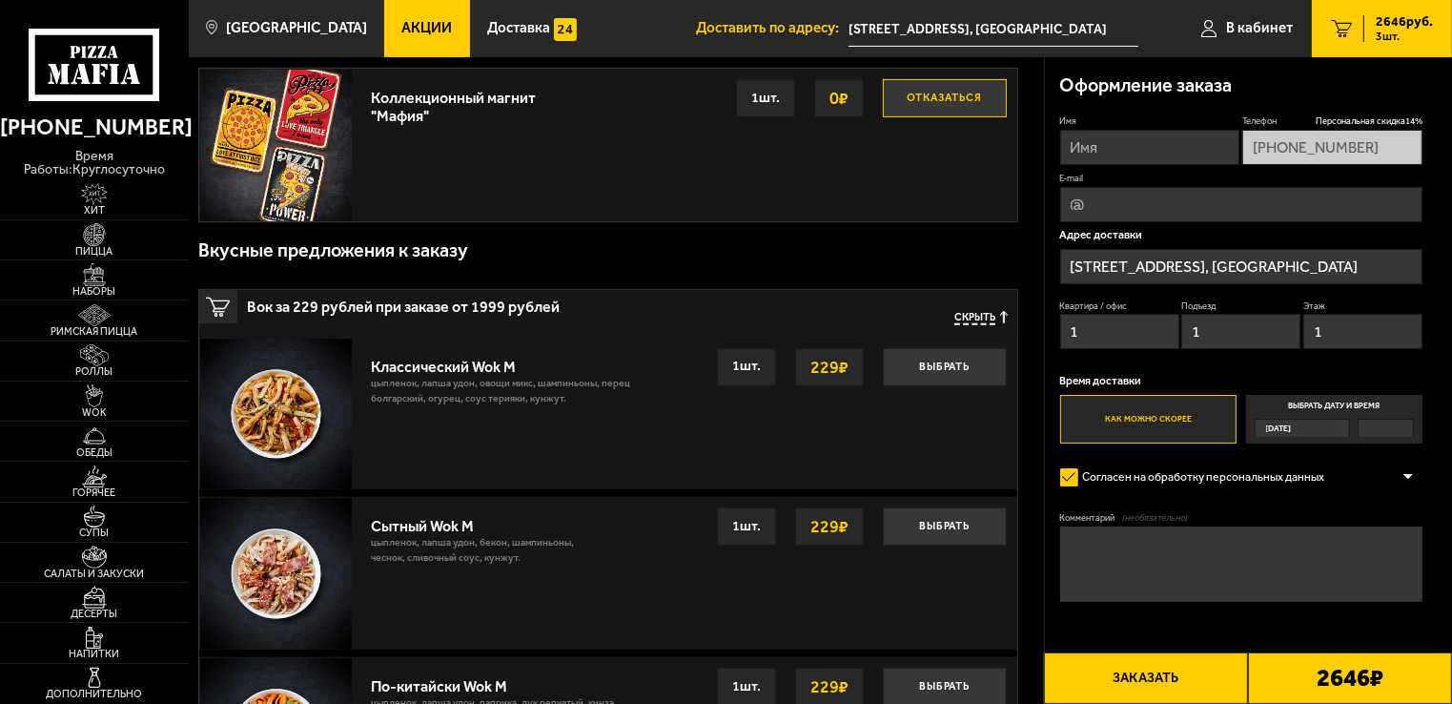
scroll to position [704, 0]
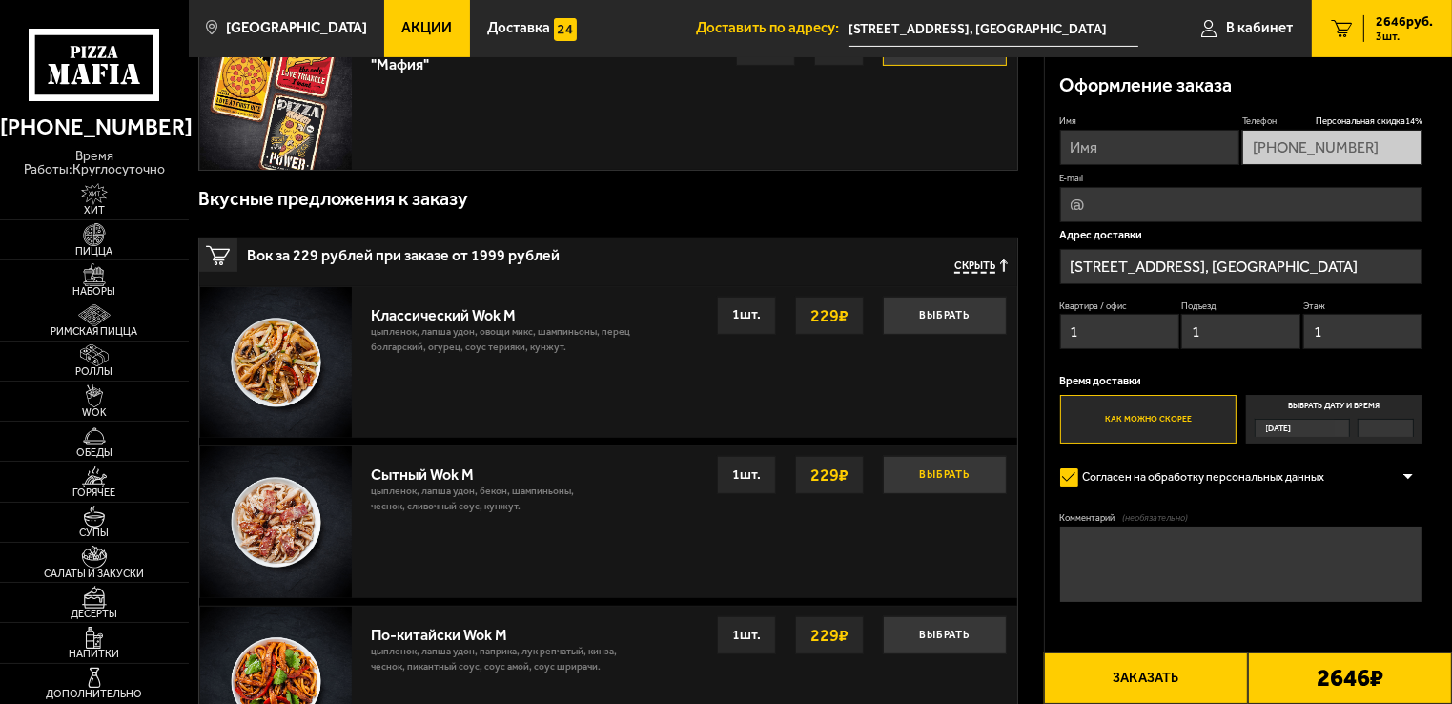
click at [905, 465] on button "Выбрать" at bounding box center [945, 475] width 124 height 38
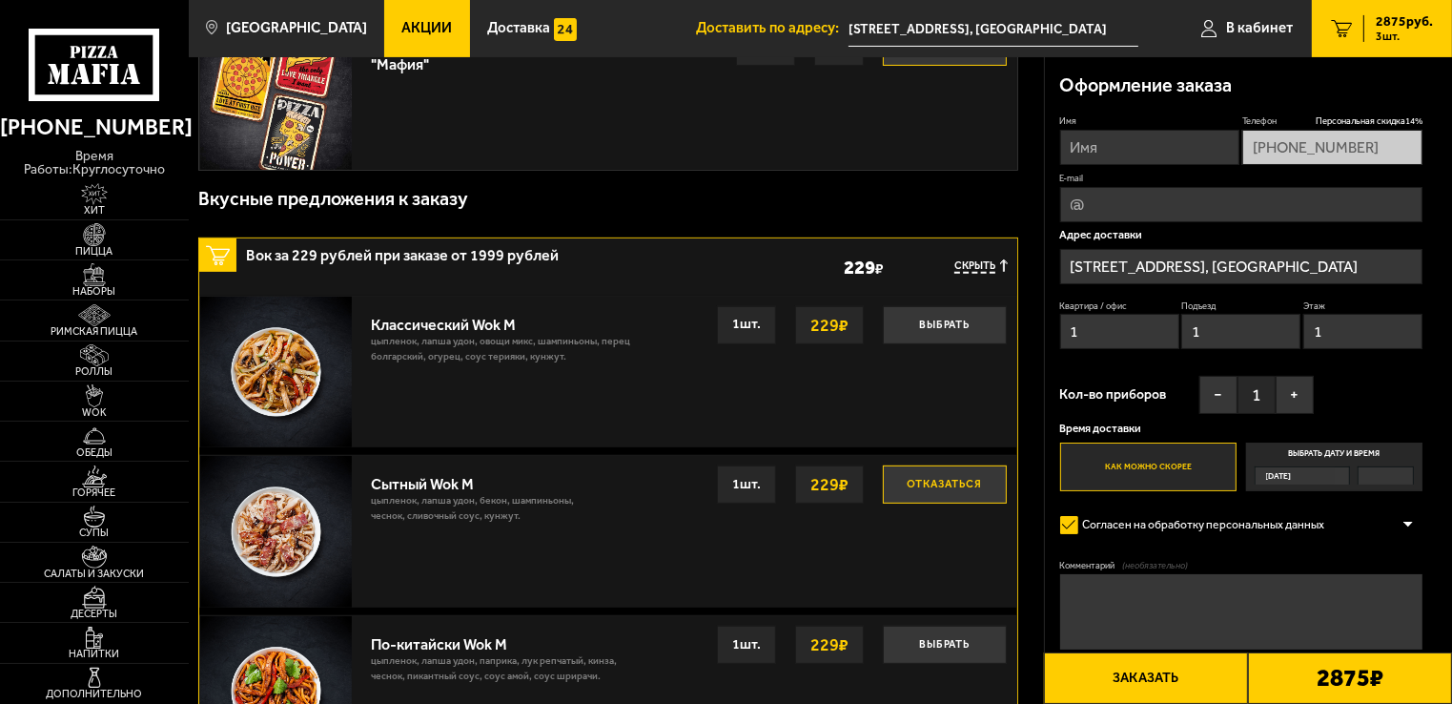
click at [1312, 450] on label "Выбрать дату и время [DATE]" at bounding box center [1334, 466] width 177 height 49
click at [0, 0] on input "Выбрать дату и время [DATE]" at bounding box center [0, 0] width 0 height 0
click at [1312, 450] on label "Выбрать дату и время [DATE]" at bounding box center [1334, 466] width 177 height 49
click at [0, 0] on input "Выбрать дату и время [DATE]" at bounding box center [0, 0] width 0 height 0
click at [1312, 450] on label "Выбрать дату и время [DATE]" at bounding box center [1334, 466] width 177 height 49
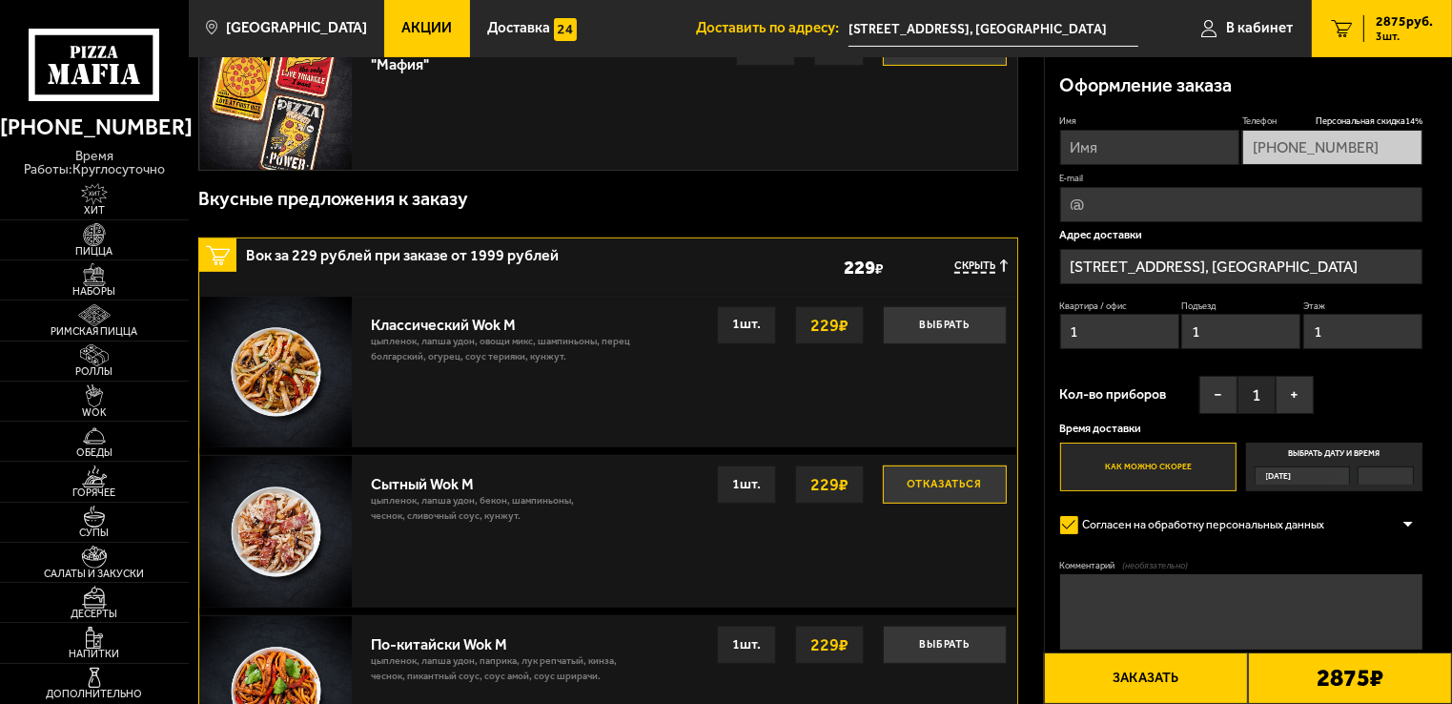
click at [0, 0] on input "Выбрать дату и время [DATE]" at bounding box center [0, 0] width 0 height 0
click at [1312, 450] on label "Выбрать дату и время [DATE]" at bounding box center [1334, 466] width 177 height 49
click at [0, 0] on input "Выбрать дату и время [DATE]" at bounding box center [0, 0] width 0 height 0
click at [1312, 450] on label "Выбрать дату и время [DATE]" at bounding box center [1334, 466] width 177 height 49
click at [0, 0] on input "Выбрать дату и время [DATE]" at bounding box center [0, 0] width 0 height 0
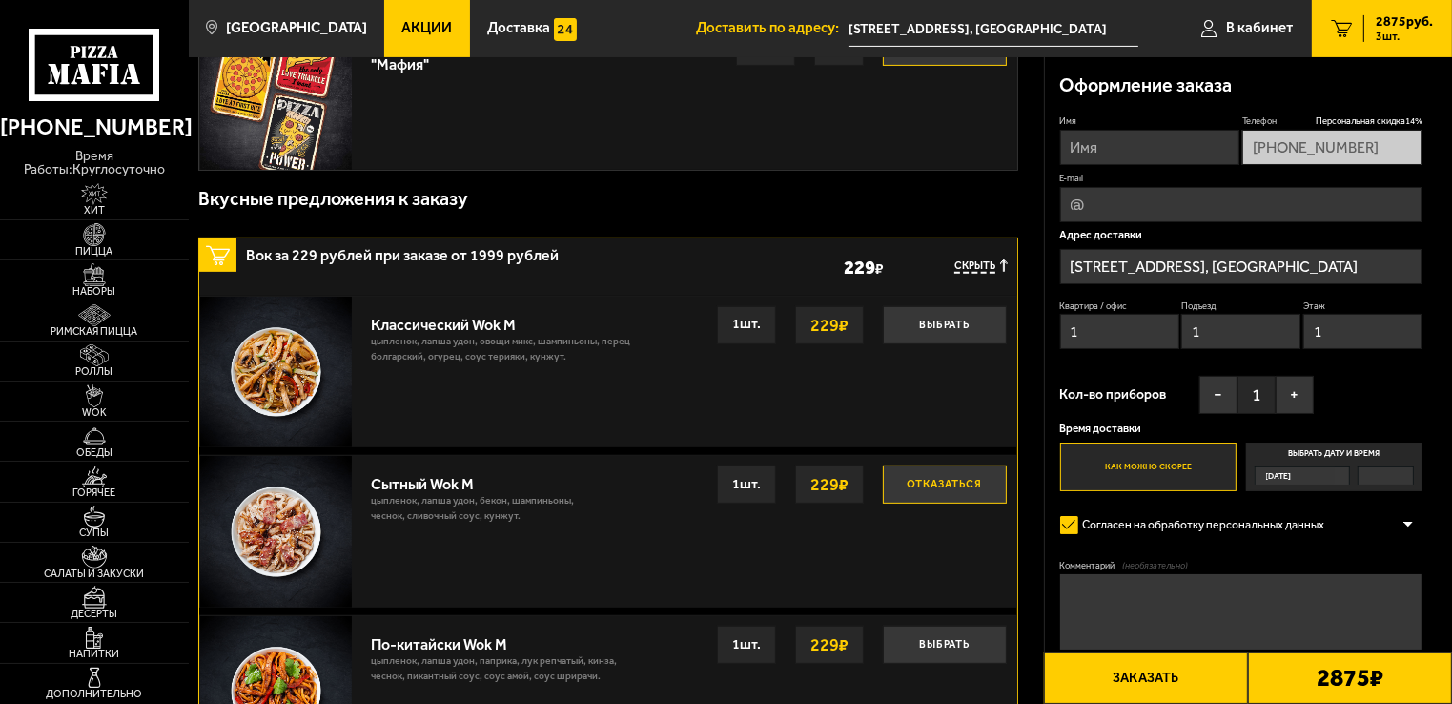
click at [1312, 450] on label "Выбрать дату и время [DATE]" at bounding box center [1334, 466] width 177 height 49
click at [0, 0] on input "Выбрать дату и время [DATE]" at bounding box center [0, 0] width 0 height 0
click at [1312, 450] on label "Выбрать дату и время [DATE]" at bounding box center [1334, 466] width 177 height 49
click at [0, 0] on input "Выбрать дату и время [DATE]" at bounding box center [0, 0] width 0 height 0
click at [1312, 450] on label "Выбрать дату и время [DATE]" at bounding box center [1334, 466] width 177 height 49
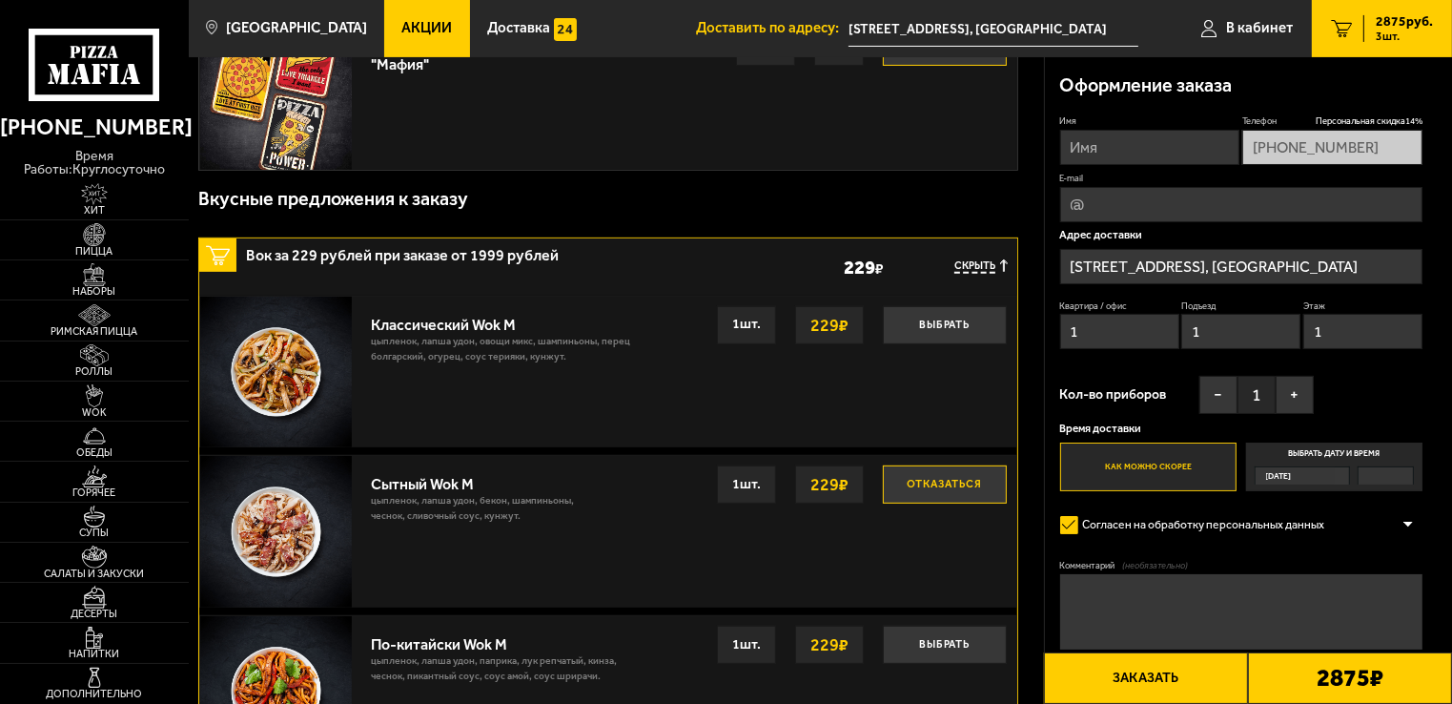
click at [0, 0] on input "Выбрать дату и время [DATE]" at bounding box center [0, 0] width 0 height 0
click at [1312, 450] on label "Выбрать дату и время [DATE]" at bounding box center [1334, 466] width 177 height 49
click at [0, 0] on input "Выбрать дату и время [DATE]" at bounding box center [0, 0] width 0 height 0
click at [1312, 450] on label "Выбрать дату и время [DATE]" at bounding box center [1334, 466] width 177 height 49
click at [0, 0] on input "Выбрать дату и время [DATE]" at bounding box center [0, 0] width 0 height 0
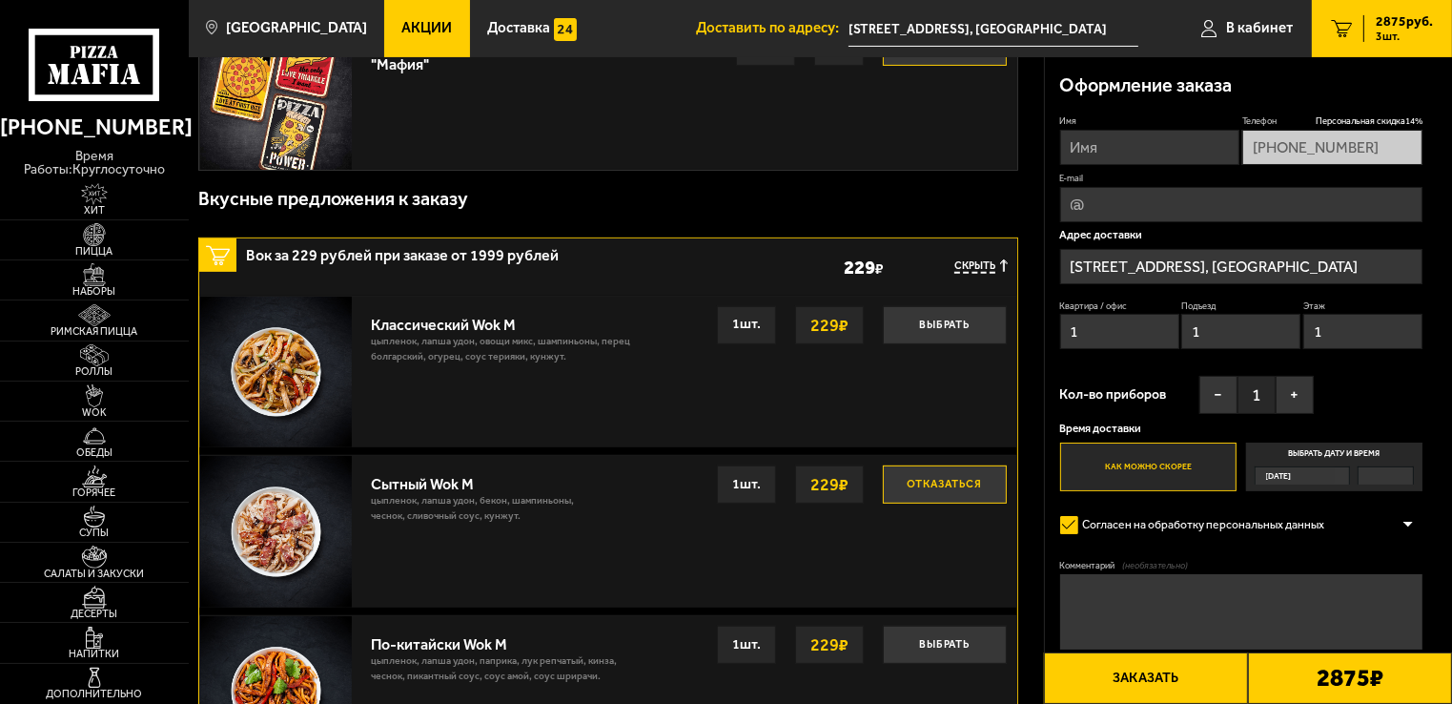
click at [1312, 450] on label "Выбрать дату и время [DATE]" at bounding box center [1334, 466] width 177 height 49
click at [0, 0] on input "Выбрать дату и время [DATE]" at bounding box center [0, 0] width 0 height 0
click at [1312, 450] on label "Выбрать дату и время [DATE]" at bounding box center [1334, 466] width 177 height 49
click at [0, 0] on input "Выбрать дату и время [DATE]" at bounding box center [0, 0] width 0 height 0
click at [1312, 450] on label "Выбрать дату и время [DATE]" at bounding box center [1334, 466] width 177 height 49
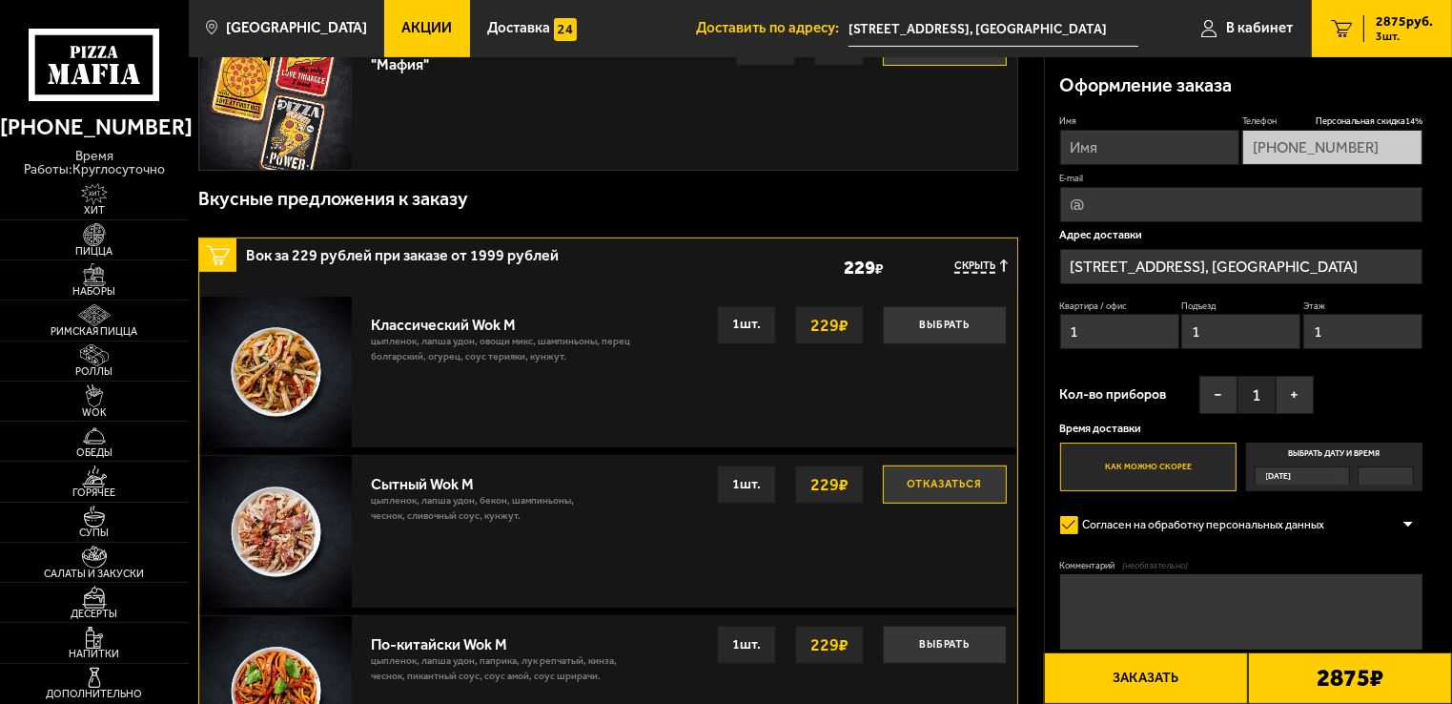
click at [0, 0] on input "Выбрать дату и время [DATE]" at bounding box center [0, 0] width 0 height 0
click at [1312, 450] on label "Выбрать дату и время [DATE]" at bounding box center [1334, 466] width 177 height 49
click at [0, 0] on input "Выбрать дату и время [DATE]" at bounding box center [0, 0] width 0 height 0
click at [1312, 450] on label "Выбрать дату и время [DATE]" at bounding box center [1334, 466] width 177 height 49
click at [0, 0] on input "Выбрать дату и время [DATE]" at bounding box center [0, 0] width 0 height 0
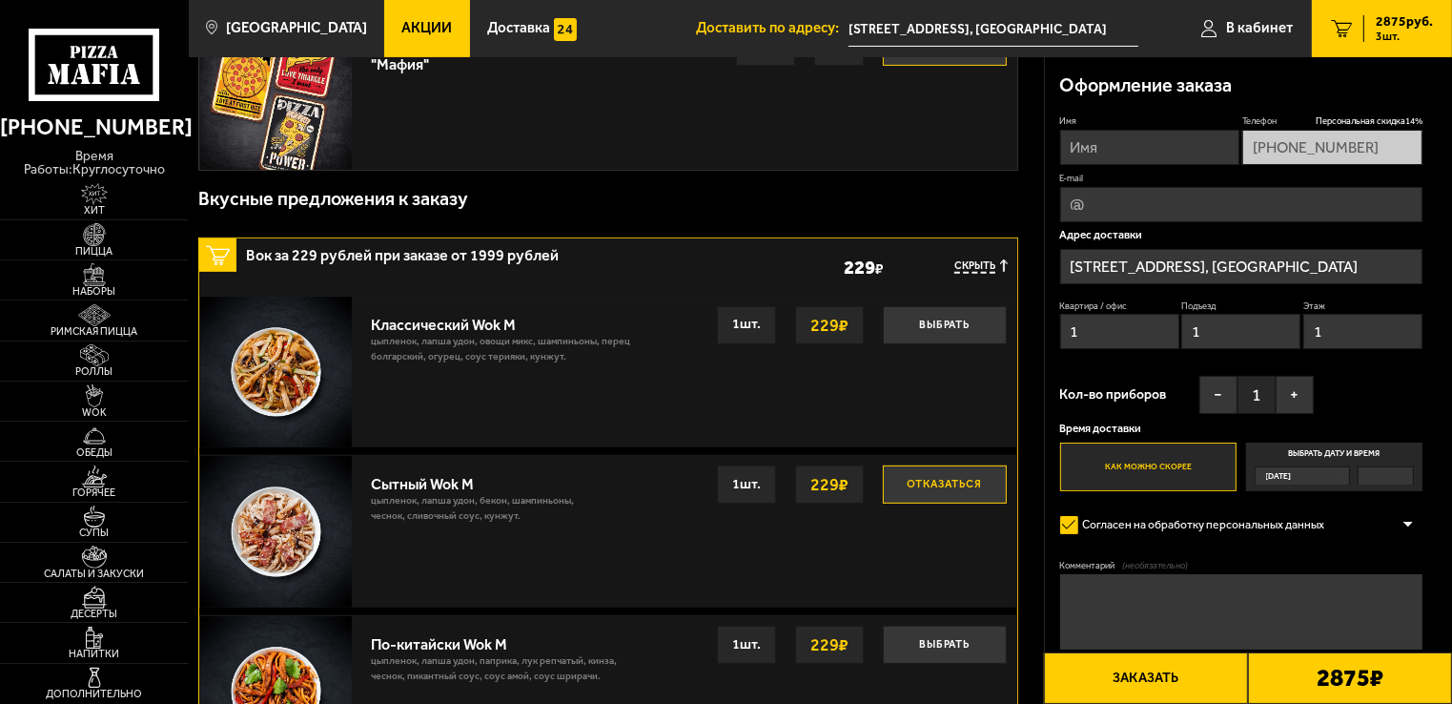
click at [1312, 450] on label "Выбрать дату и время [DATE]" at bounding box center [1334, 466] width 177 height 49
click at [0, 0] on input "Выбрать дату и время [DATE]" at bounding box center [0, 0] width 0 height 0
click at [1312, 450] on label "Выбрать дату и время [DATE]" at bounding box center [1334, 466] width 177 height 49
click at [0, 0] on input "Выбрать дату и время [DATE]" at bounding box center [0, 0] width 0 height 0
click at [1312, 450] on label "Выбрать дату и время [DATE]" at bounding box center [1334, 466] width 177 height 49
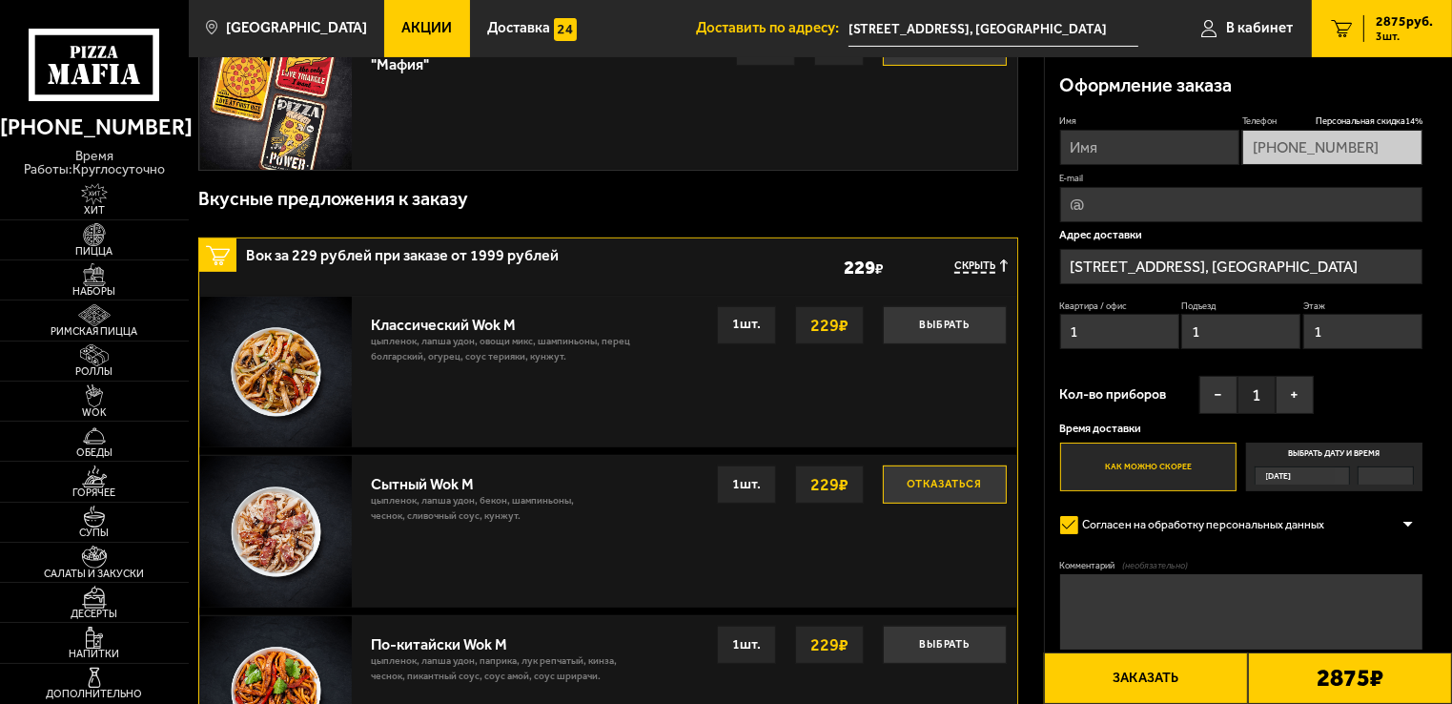
click at [0, 0] on input "Выбрать дату и время [DATE]" at bounding box center [0, 0] width 0 height 0
click at [1312, 450] on label "Выбрать дату и время [DATE]" at bounding box center [1334, 466] width 177 height 49
click at [0, 0] on input "Выбрать дату и время [DATE]" at bounding box center [0, 0] width 0 height 0
click at [1312, 450] on label "Выбрать дату и время [DATE]" at bounding box center [1334, 466] width 177 height 49
click at [0, 0] on input "Выбрать дату и время [DATE]" at bounding box center [0, 0] width 0 height 0
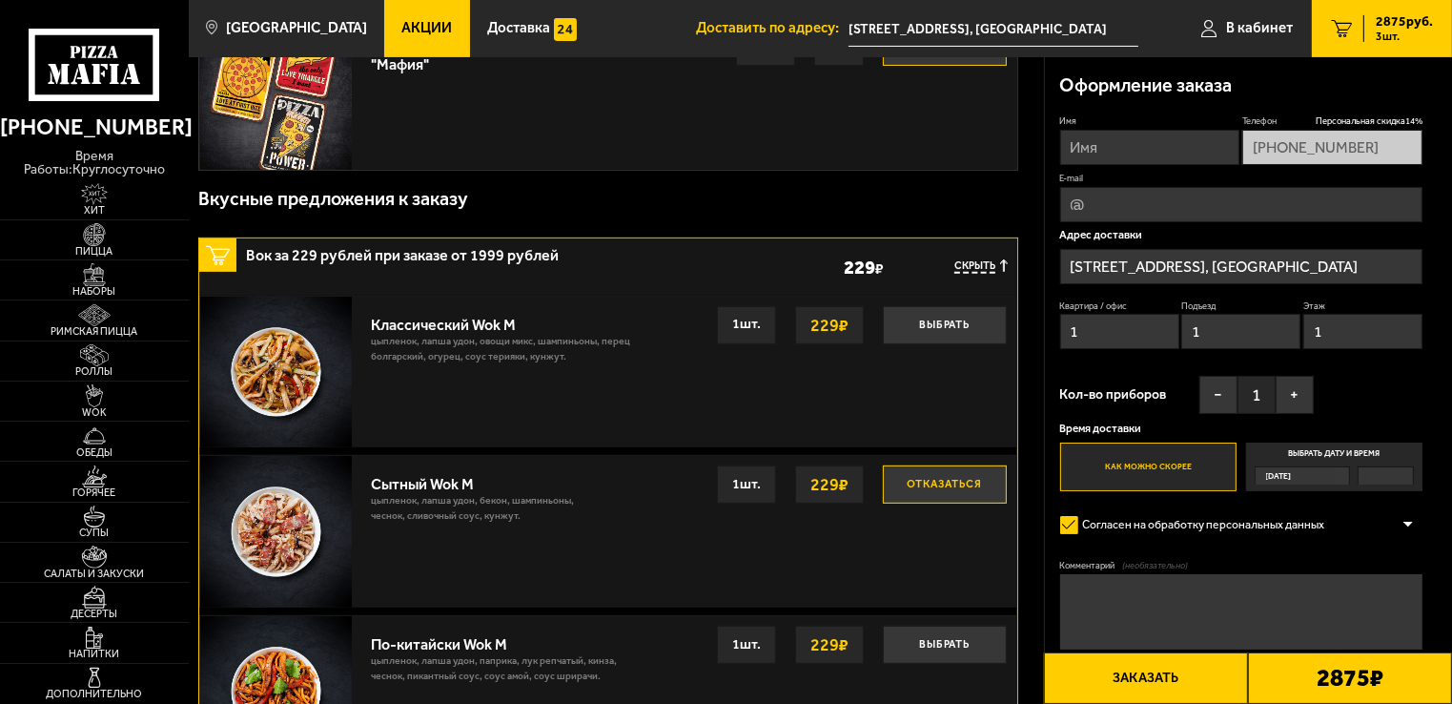
click at [1312, 450] on label "Выбрать дату и время [DATE]" at bounding box center [1334, 466] width 177 height 49
click at [0, 0] on input "Выбрать дату и время [DATE]" at bounding box center [0, 0] width 0 height 0
